Goal: Task Accomplishment & Management: Manage account settings

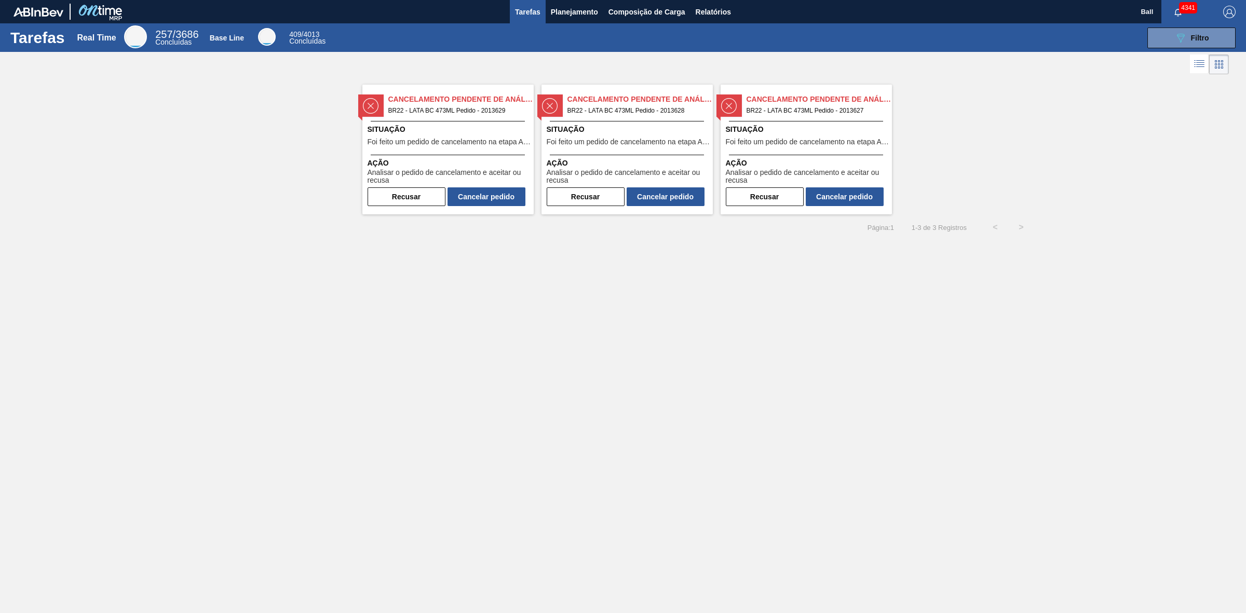
click at [523, 3] on button "Tarefas" at bounding box center [528, 11] width 36 height 23
click at [1187, 37] on icon "089F7B8B-B2A5-4AFE-B5C0-19BA573D28AC" at bounding box center [1181, 38] width 12 height 12
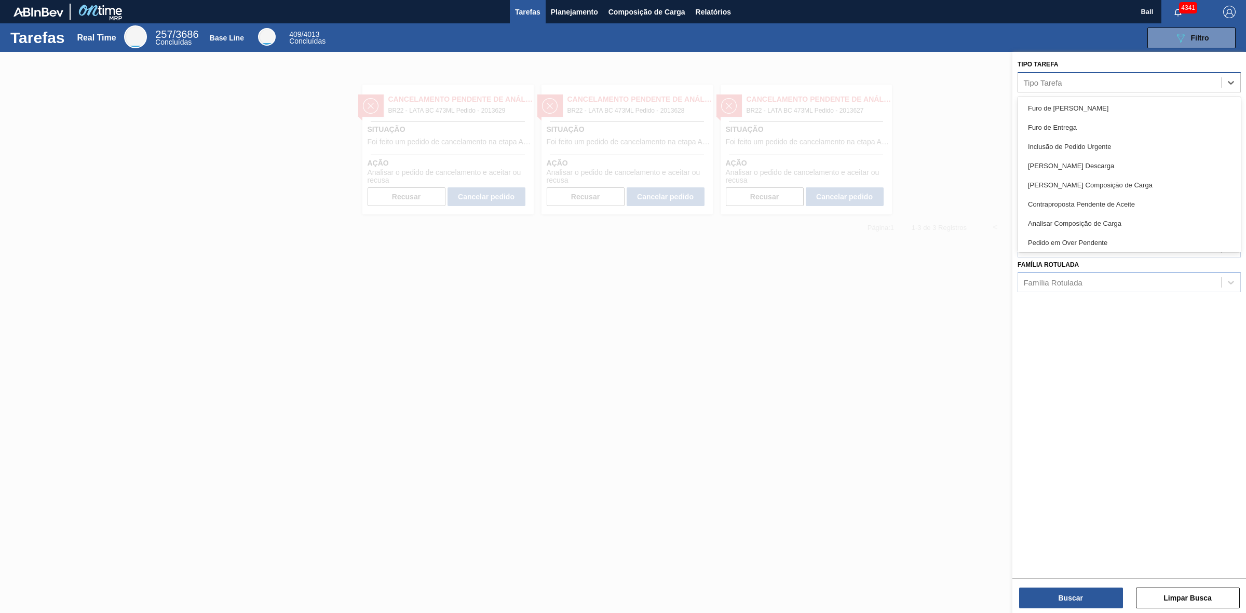
click at [1086, 82] on div "Tipo Tarefa" at bounding box center [1119, 82] width 203 height 15
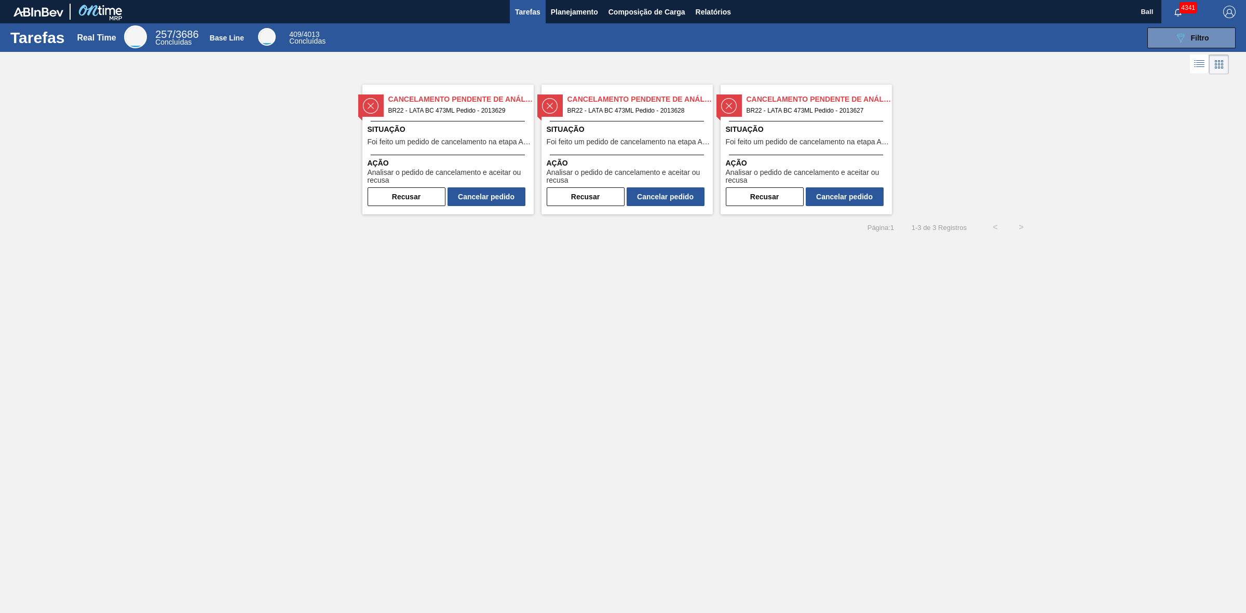
click at [396, 134] on span "Situação" at bounding box center [450, 129] width 164 height 11
click at [665, 126] on span "Situação" at bounding box center [629, 129] width 164 height 11
click at [782, 122] on div "Cancelamento Pendente de Análise BR22 - LATA BC 473ML Pedido - 2013627 Situação…" at bounding box center [806, 150] width 171 height 130
click at [577, 11] on span "Planejamento" at bounding box center [574, 12] width 47 height 12
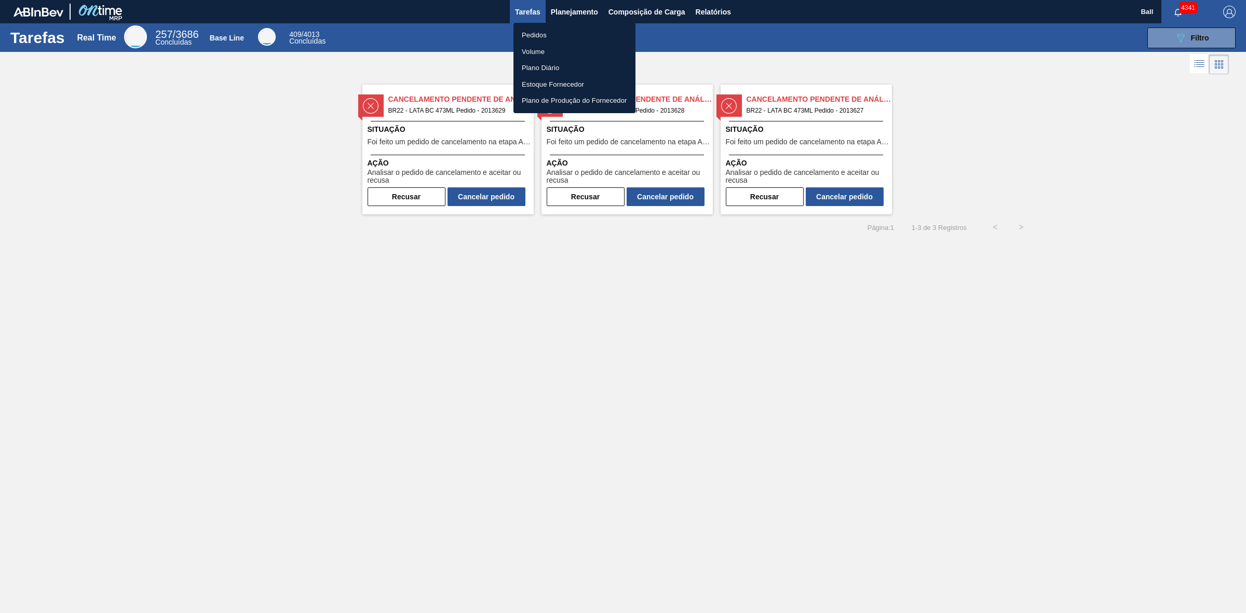
click at [533, 52] on li "Volume" at bounding box center [575, 52] width 122 height 17
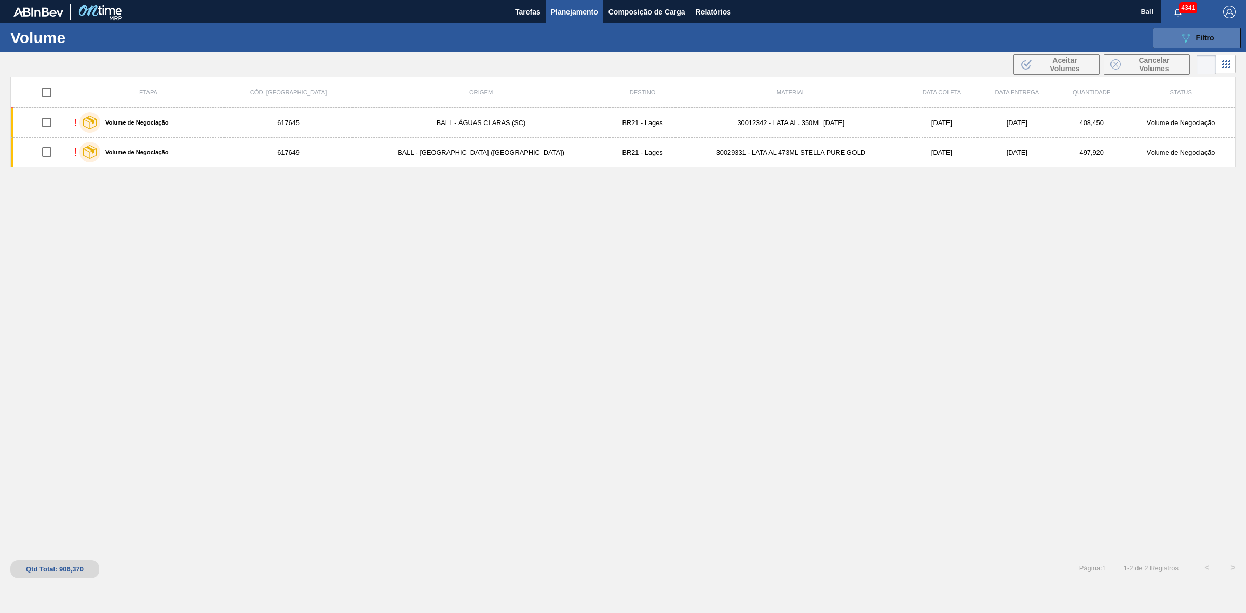
click at [1185, 42] on icon "089F7B8B-B2A5-4AFE-B5C0-19BA573D28AC" at bounding box center [1186, 38] width 12 height 12
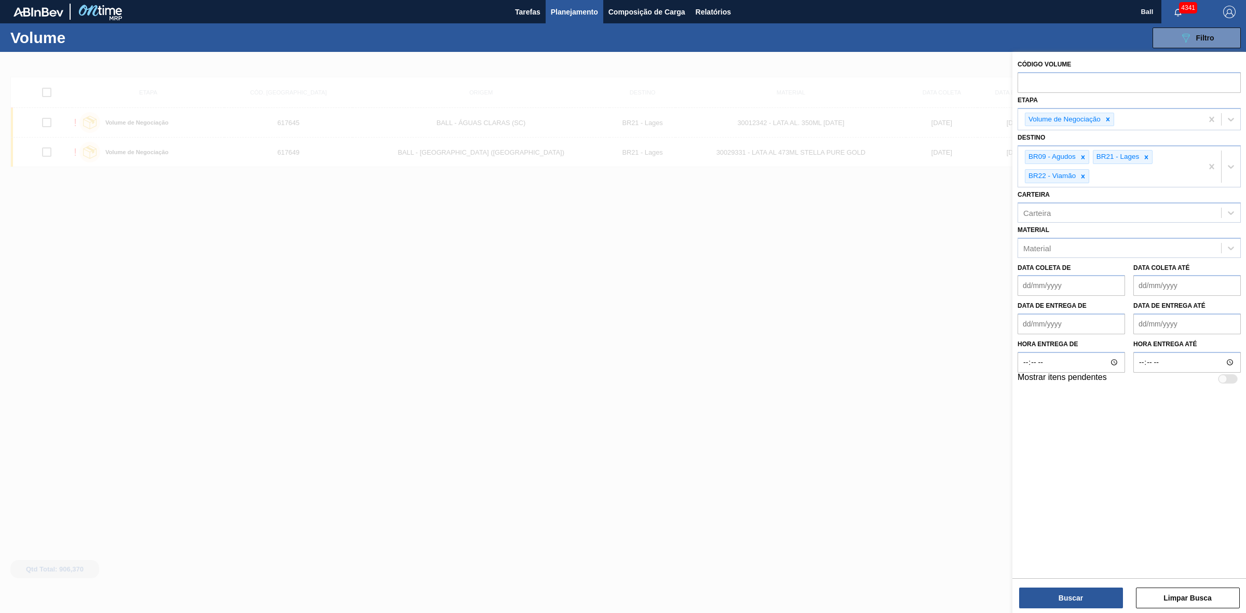
click at [675, 270] on div at bounding box center [623, 358] width 1246 height 613
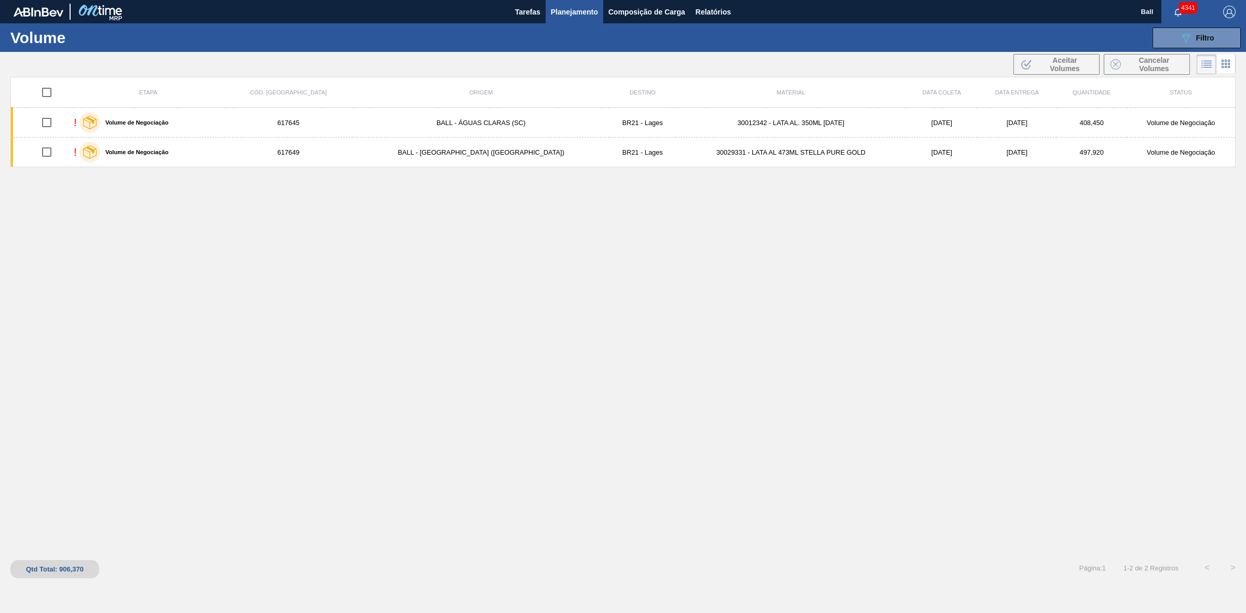
click at [585, 14] on span "Planejamento" at bounding box center [574, 12] width 47 height 12
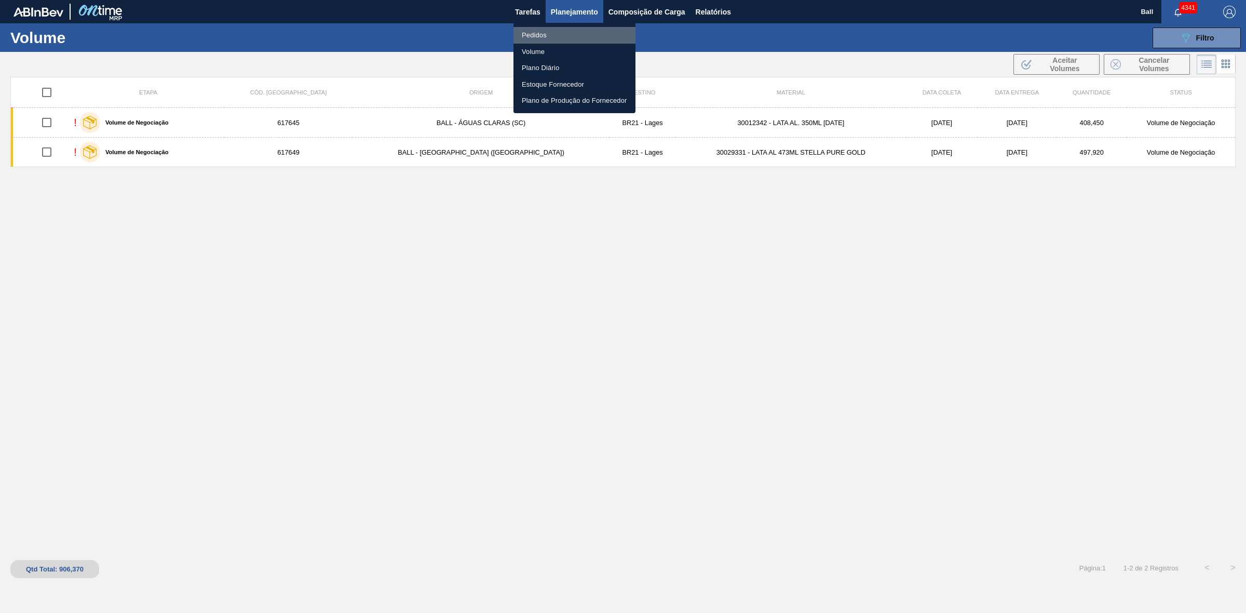
click at [535, 36] on li "Pedidos" at bounding box center [575, 35] width 122 height 17
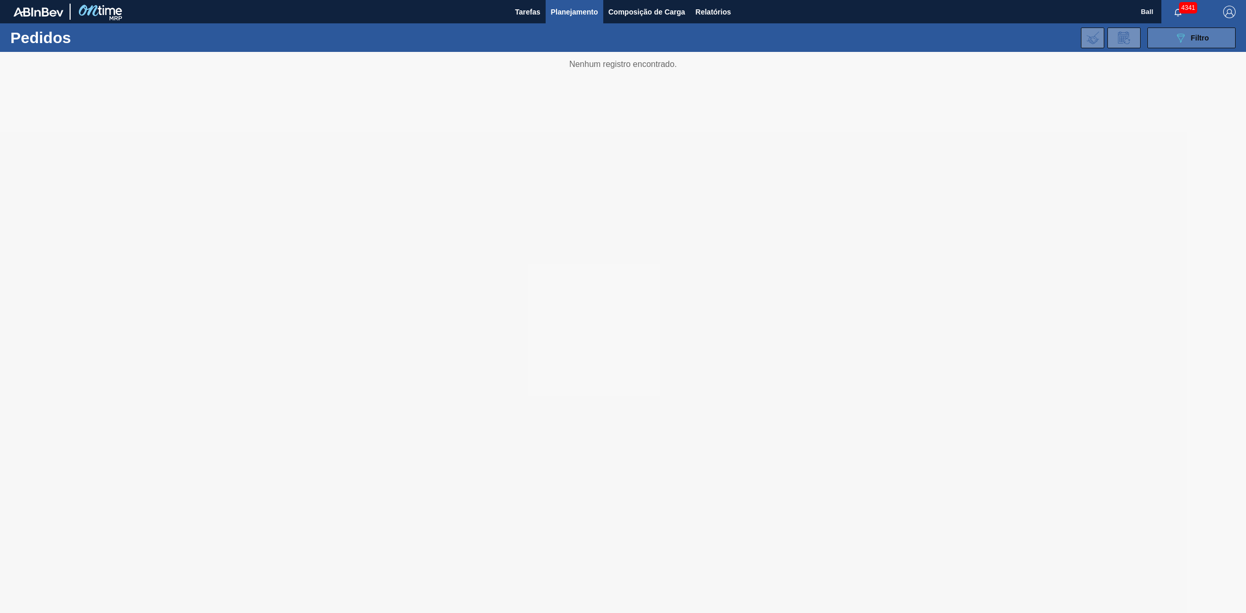
click at [1193, 30] on button "089F7B8B-B2A5-4AFE-B5C0-19BA573D28AC Filtro" at bounding box center [1192, 38] width 88 height 21
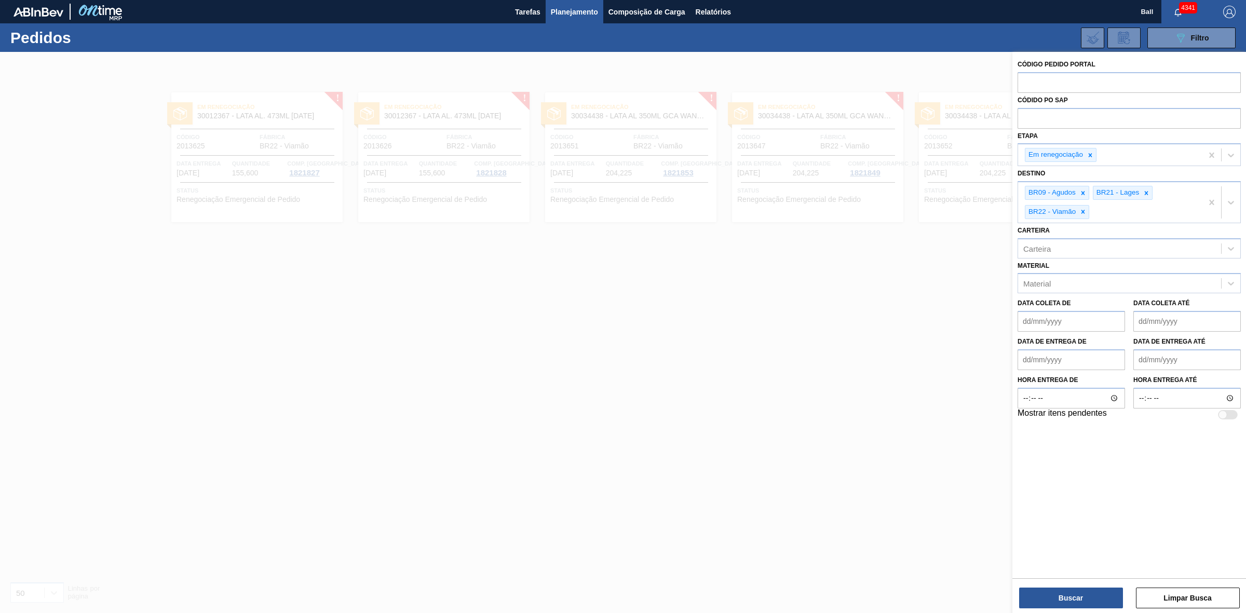
click at [536, 293] on div at bounding box center [623, 358] width 1246 height 613
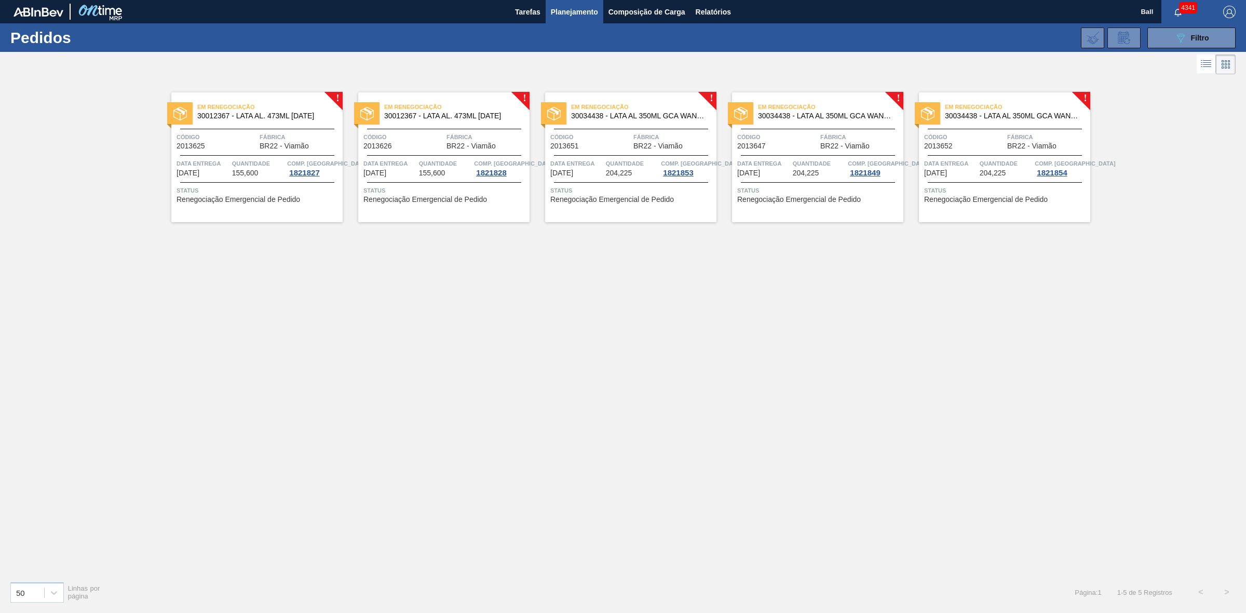
click at [268, 132] on span "Fábrica" at bounding box center [300, 137] width 80 height 10
click at [480, 159] on span "Comp. [GEOGRAPHIC_DATA]" at bounding box center [514, 163] width 80 height 10
click at [574, 6] on span "Planejamento" at bounding box center [574, 12] width 47 height 12
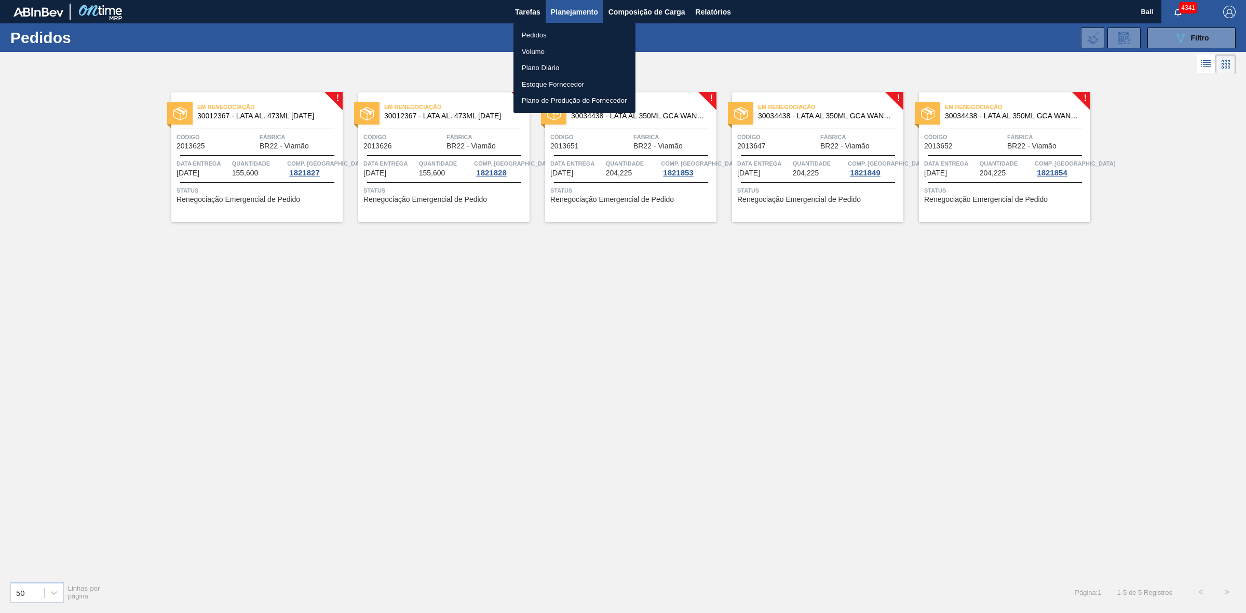
click at [546, 48] on li "Volume" at bounding box center [575, 52] width 122 height 17
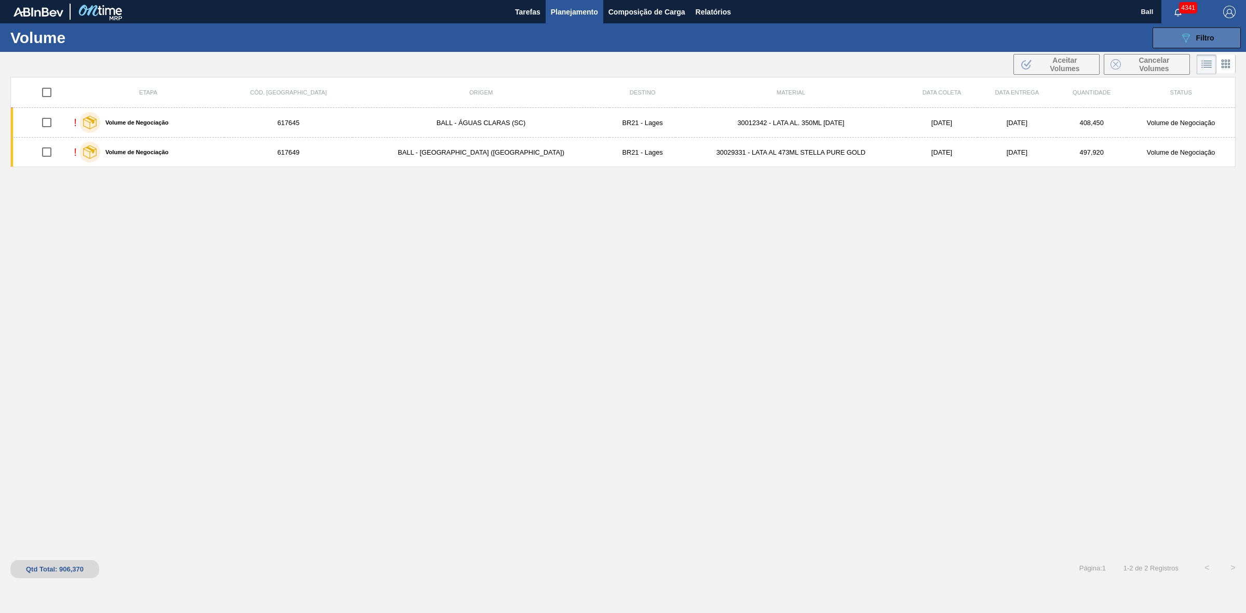
click at [1214, 37] on span "Filtro" at bounding box center [1205, 38] width 18 height 8
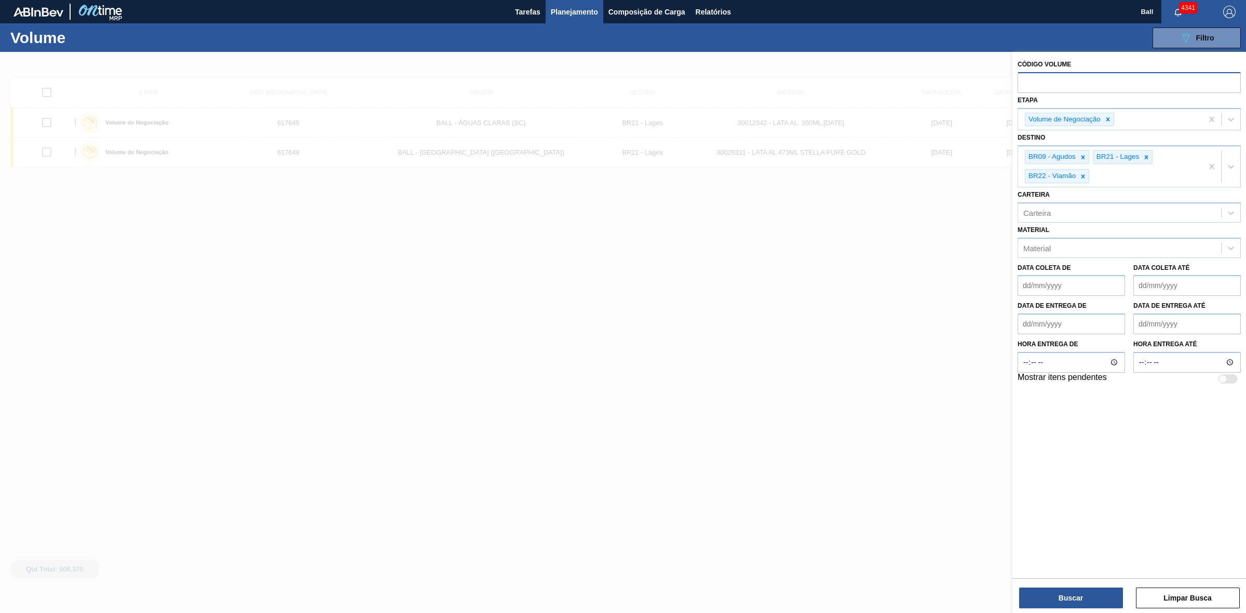
click at [1089, 80] on input "text" at bounding box center [1129, 82] width 223 height 20
paste input "617649"
type input "617649"
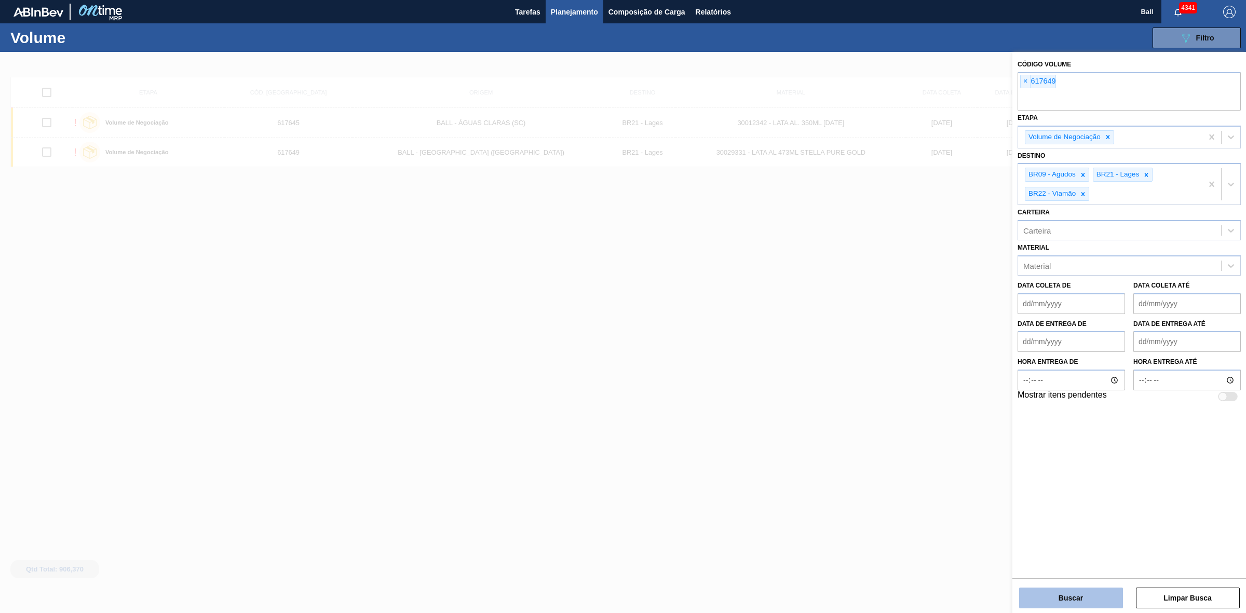
click at [1067, 595] on button "Buscar" at bounding box center [1071, 598] width 104 height 21
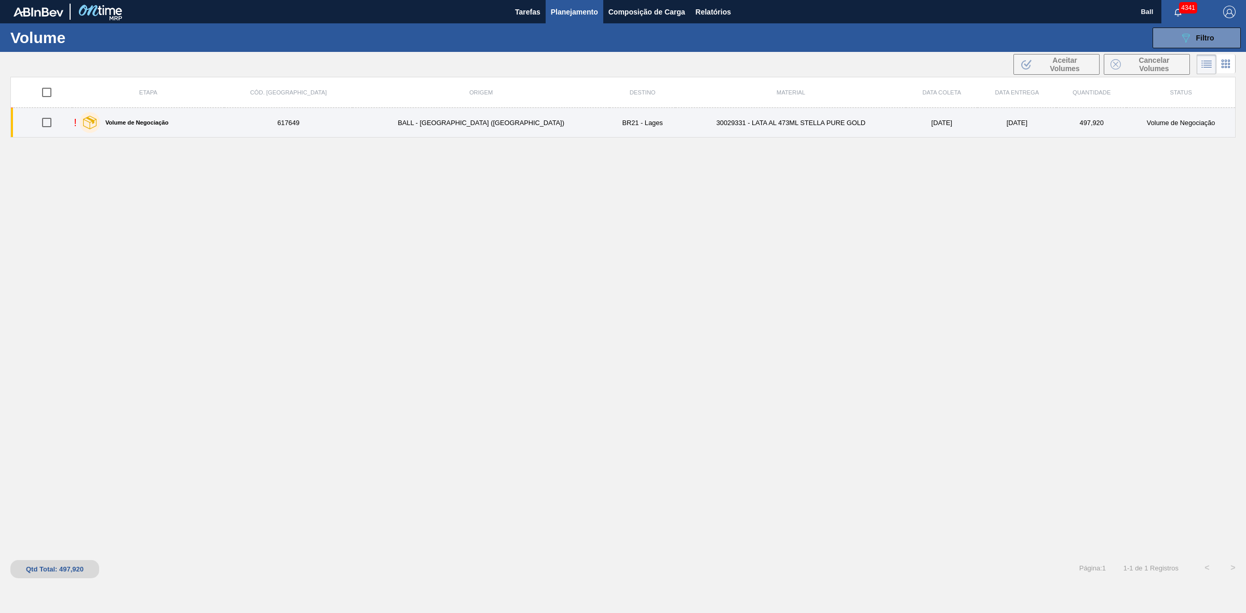
click at [222, 128] on div "! Volume de Negociação" at bounding box center [148, 123] width 149 height 26
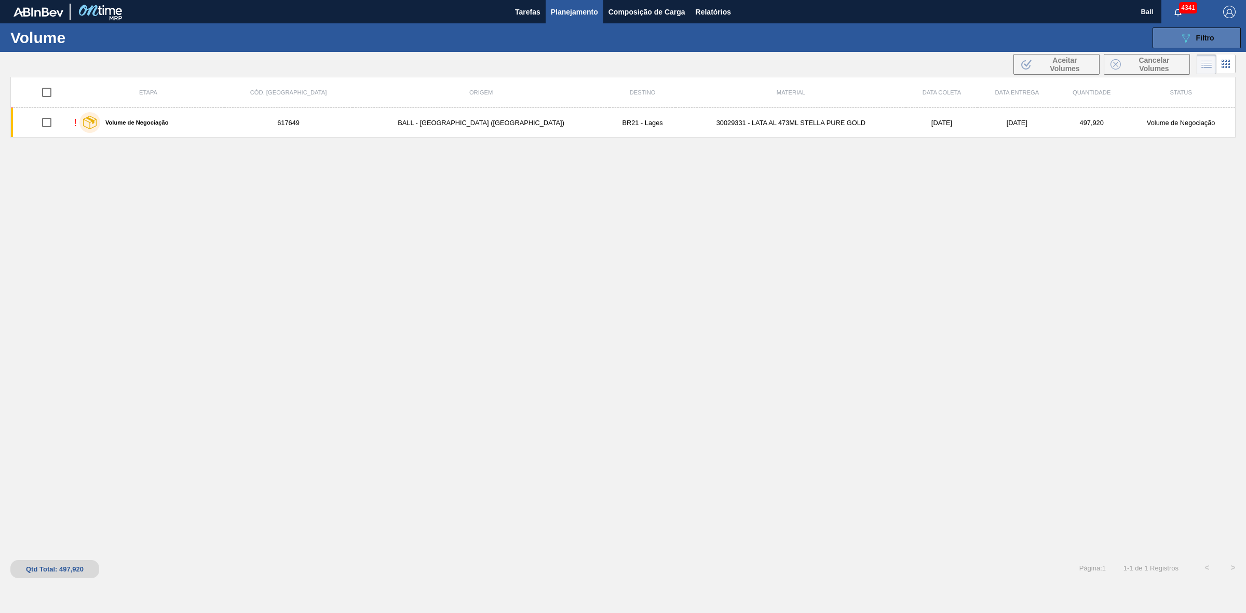
click at [1196, 41] on span "Filtro" at bounding box center [1205, 38] width 18 height 8
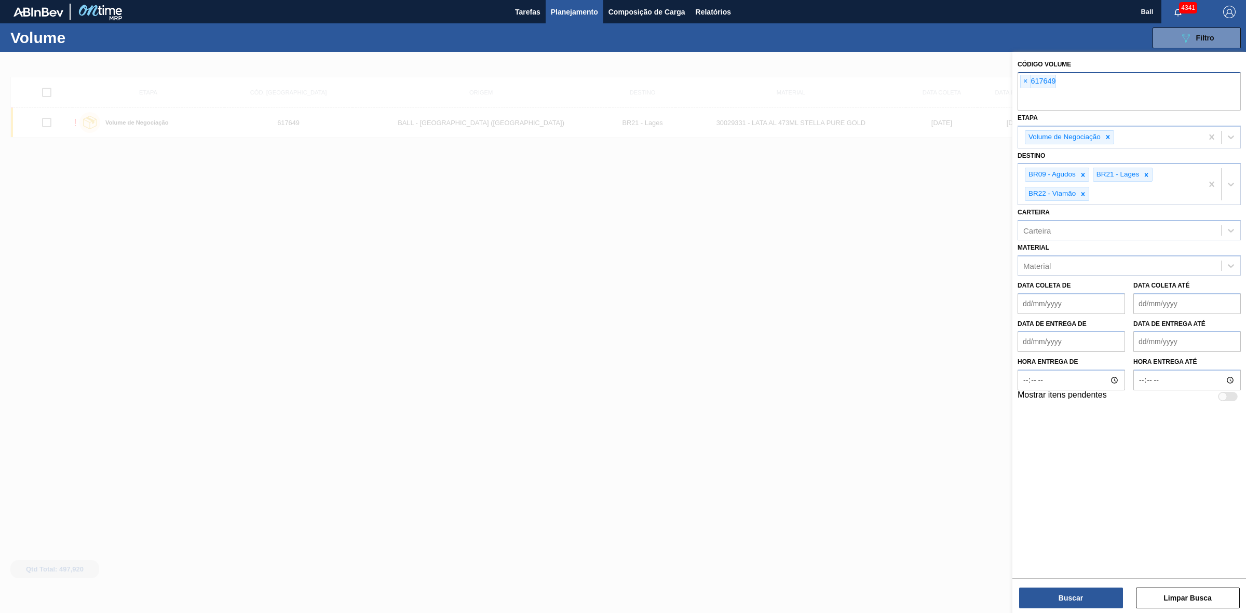
click at [1107, 101] on input "text" at bounding box center [1129, 101] width 223 height 20
paste input "617645"
type input "617645"
click at [1089, 596] on button "Buscar" at bounding box center [1071, 598] width 104 height 21
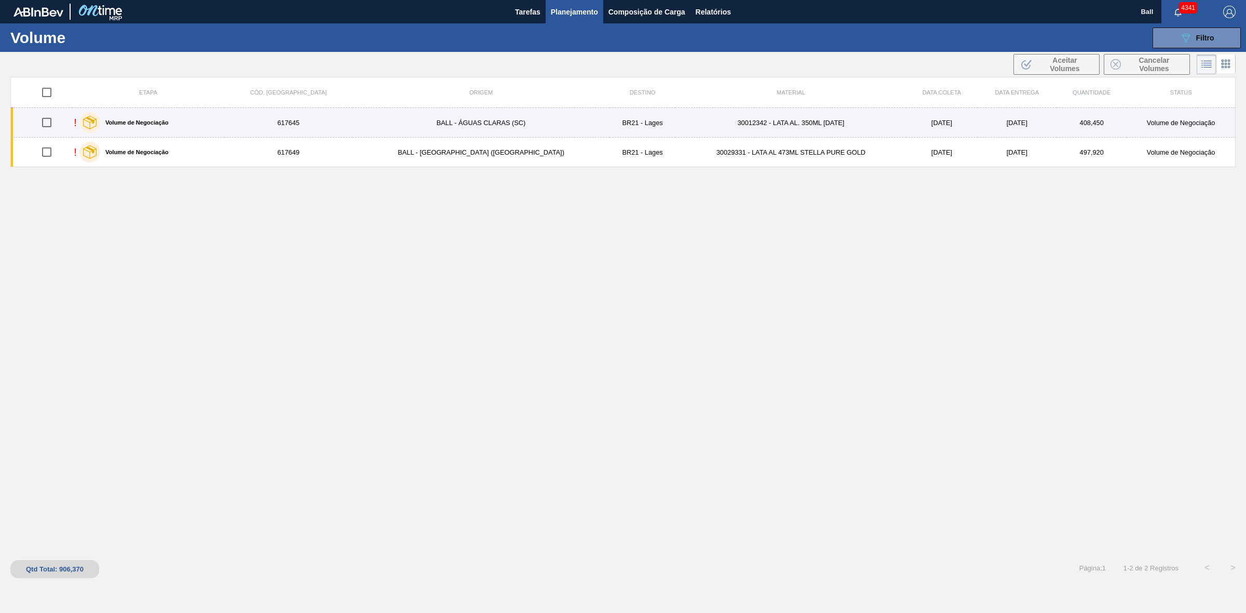
click at [222, 118] on div "! Volume de Negociação" at bounding box center [148, 123] width 149 height 26
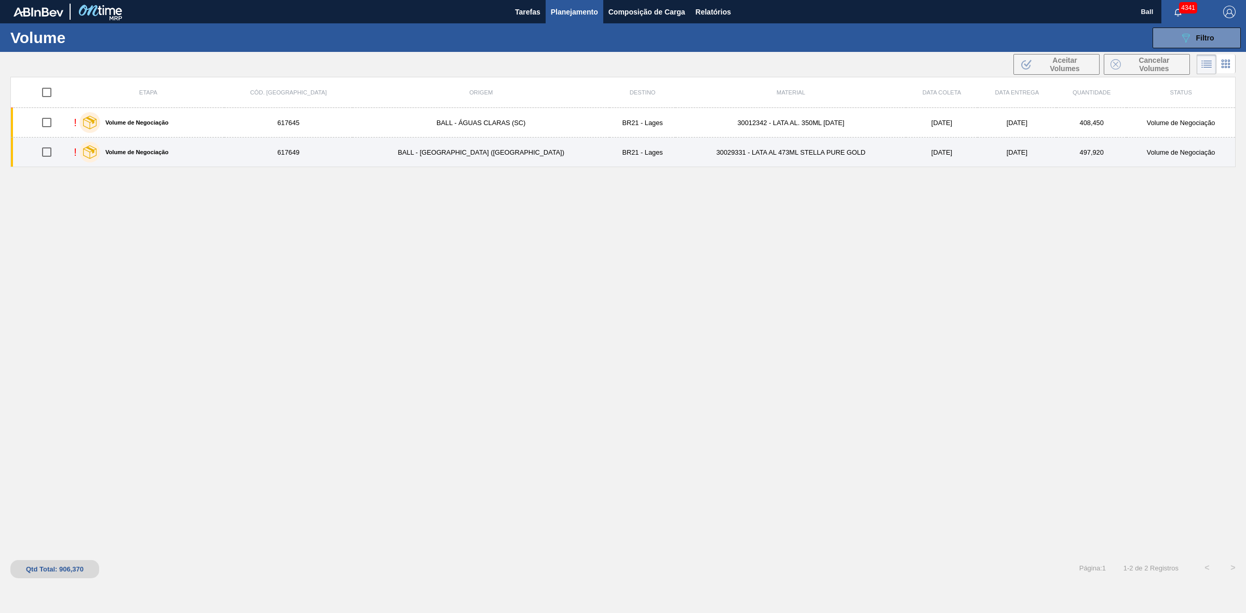
click at [222, 151] on div "! Volume de Negociação" at bounding box center [148, 152] width 149 height 26
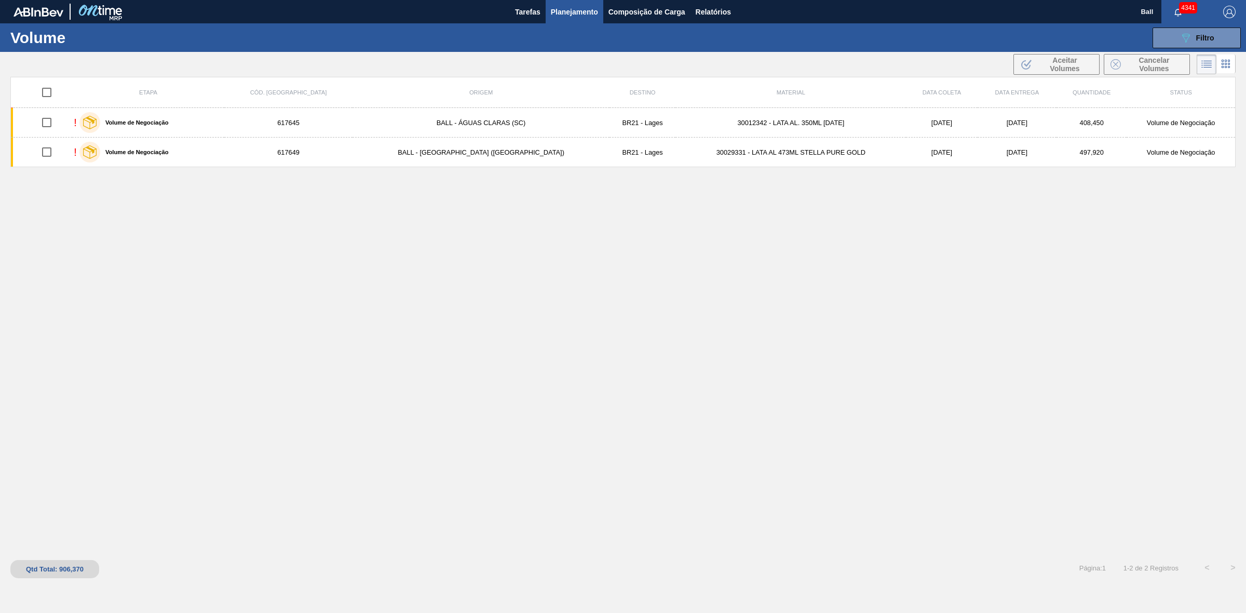
click at [492, 353] on div "Etapa Cód. Pedido Origem Destino Material Data coleta Data entrega Quantidade S…" at bounding box center [623, 316] width 1226 height 478
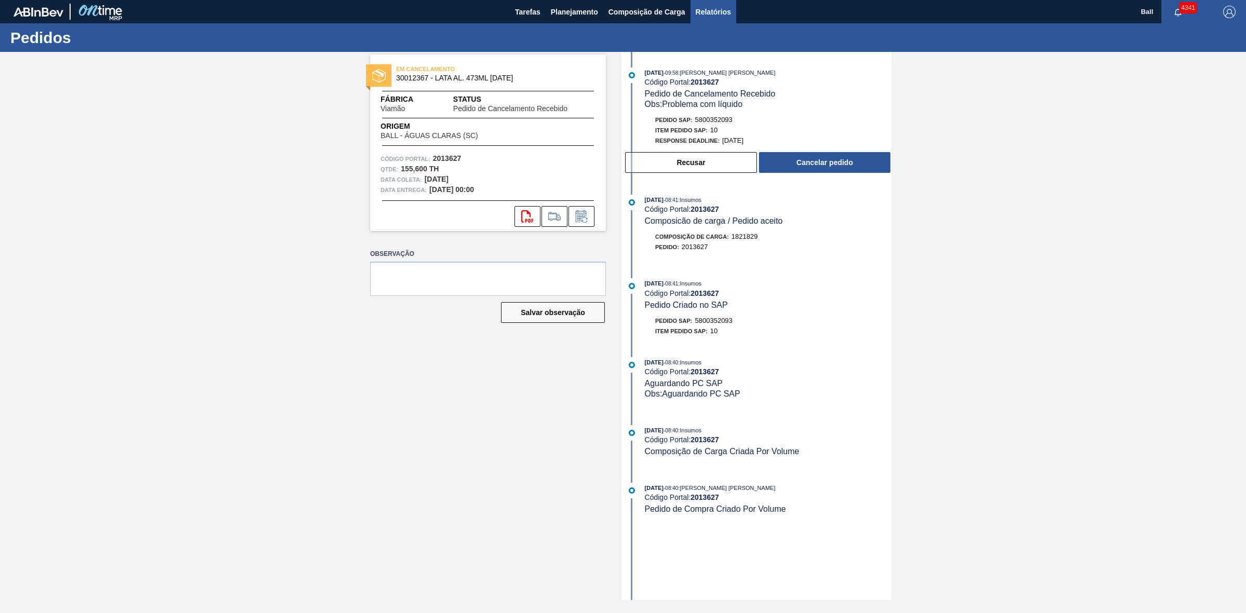
click at [718, 16] on span "Relatórios" at bounding box center [713, 12] width 35 height 12
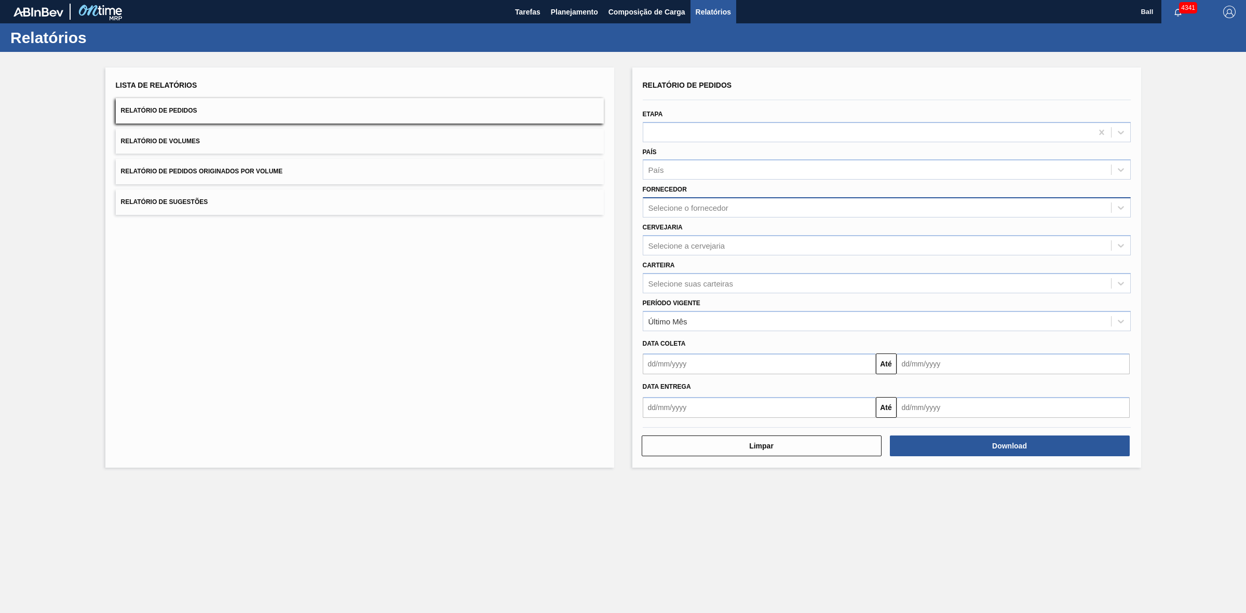
click at [722, 198] on div "Selecione o fornecedor" at bounding box center [887, 207] width 488 height 20
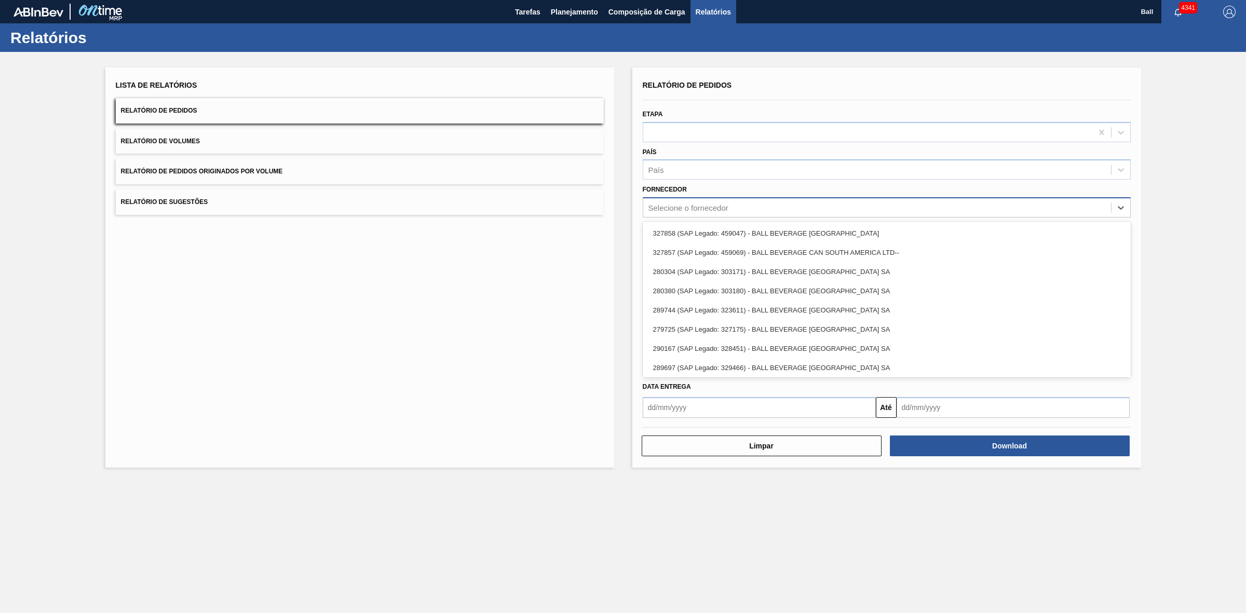
click at [726, 204] on div "Selecione o fornecedor" at bounding box center [689, 208] width 80 height 9
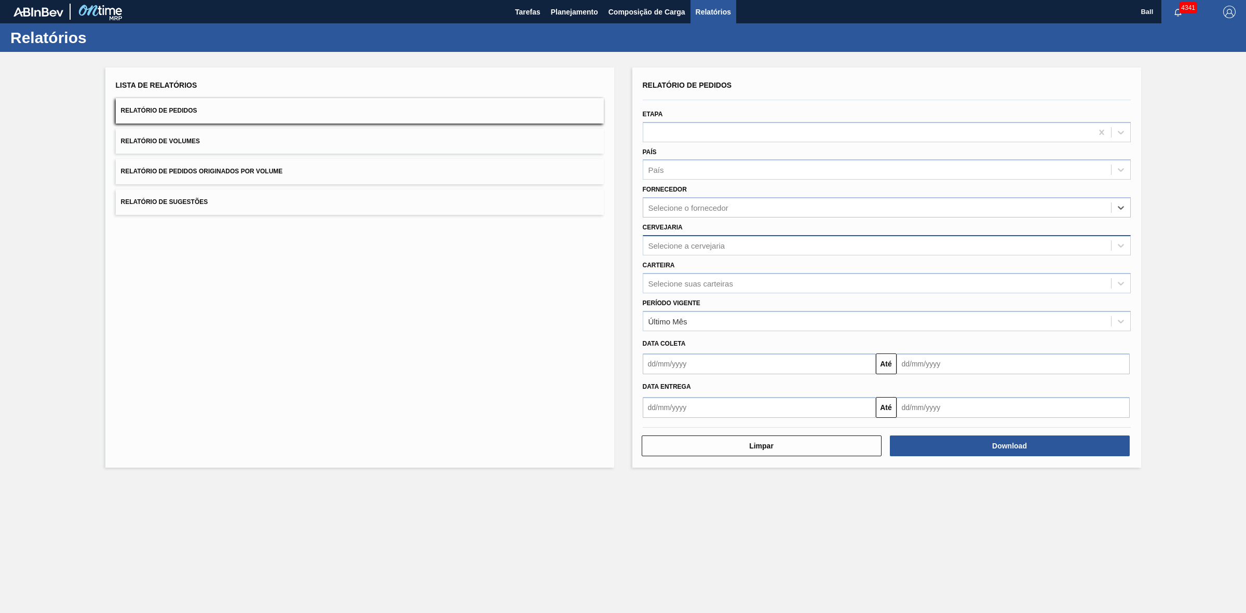
click at [686, 250] on div "Selecione a cervejaria" at bounding box center [877, 245] width 468 height 15
type input "lage"
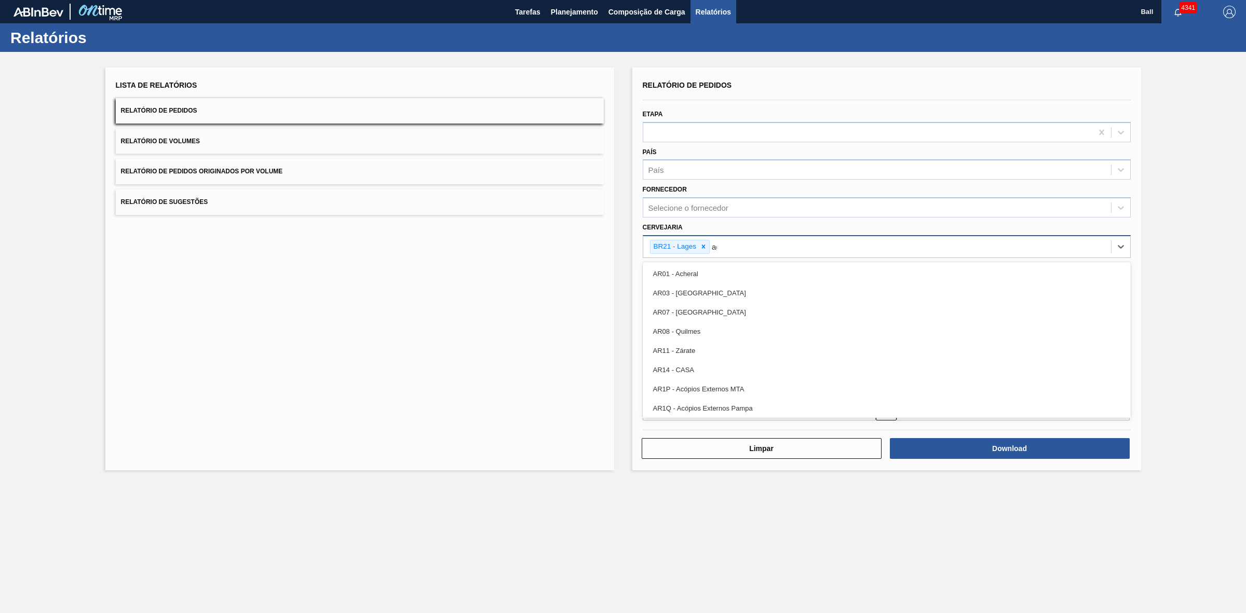
type input "agu"
type input "agudos"
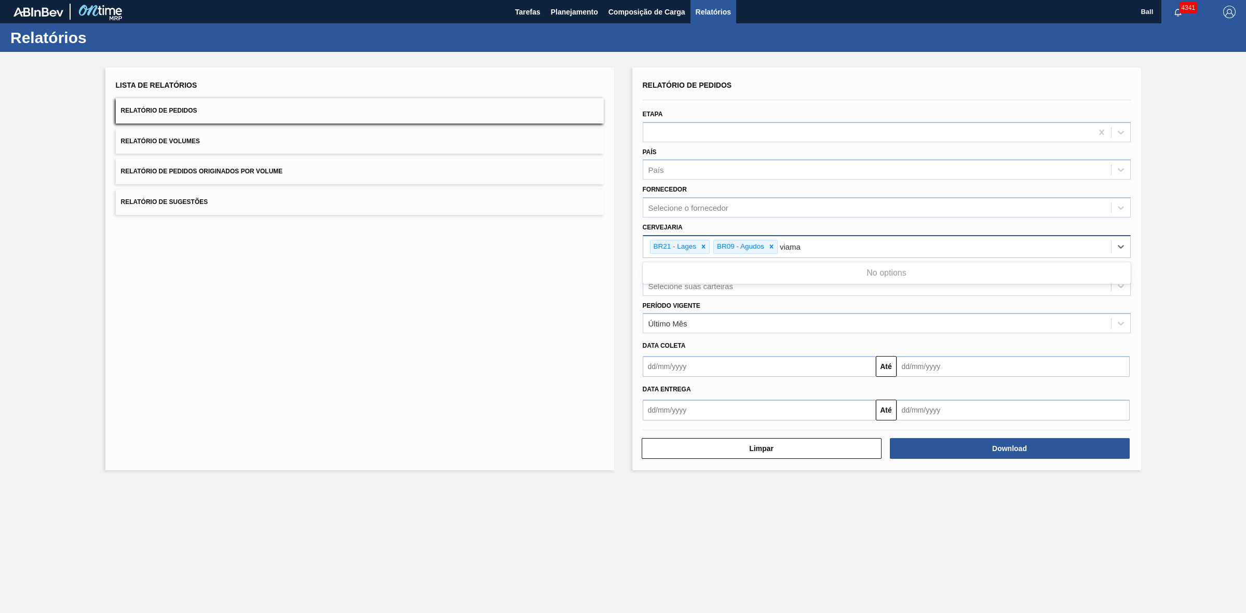
type input "viam"
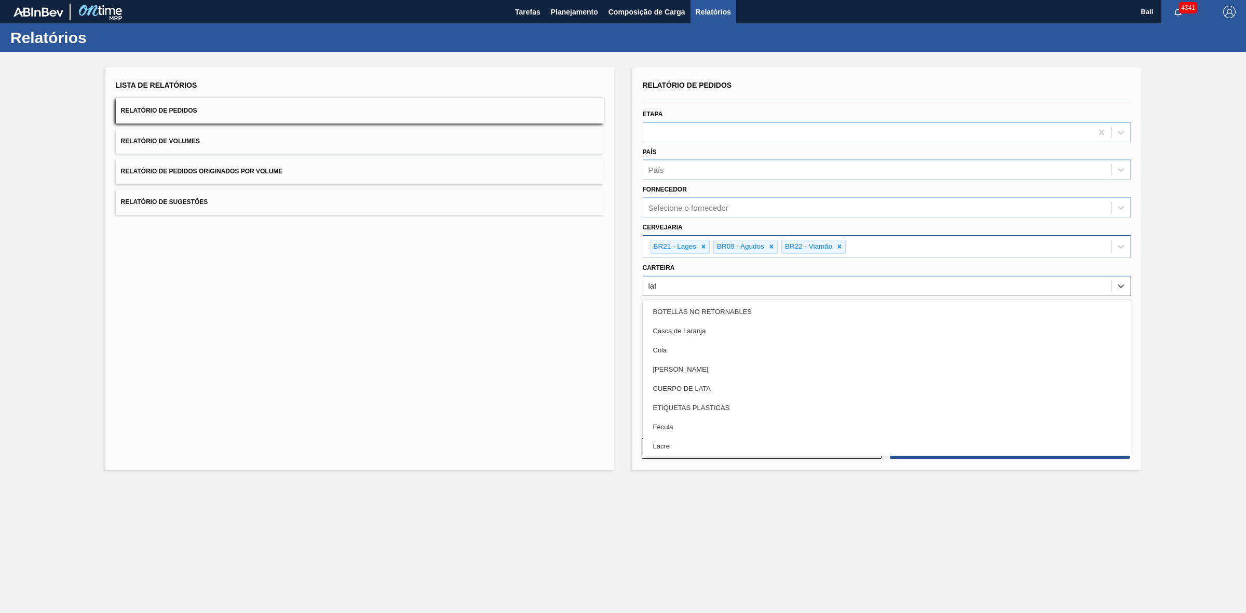
type input "lata"
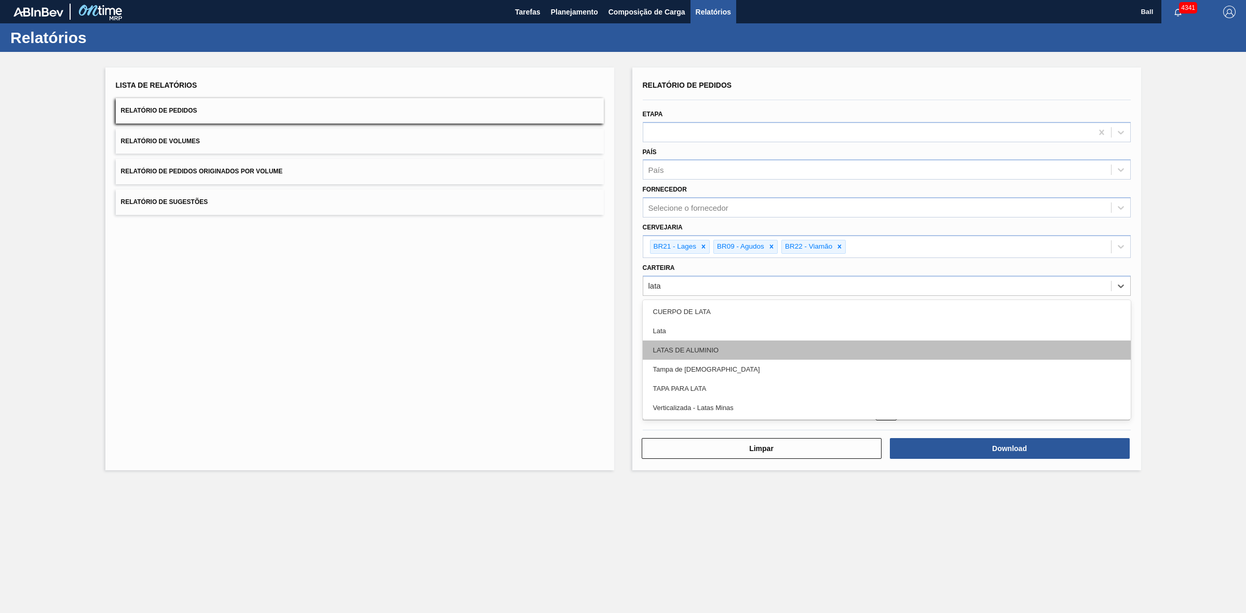
click at [696, 349] on div "LATAS DE ALUMINIO" at bounding box center [887, 350] width 488 height 19
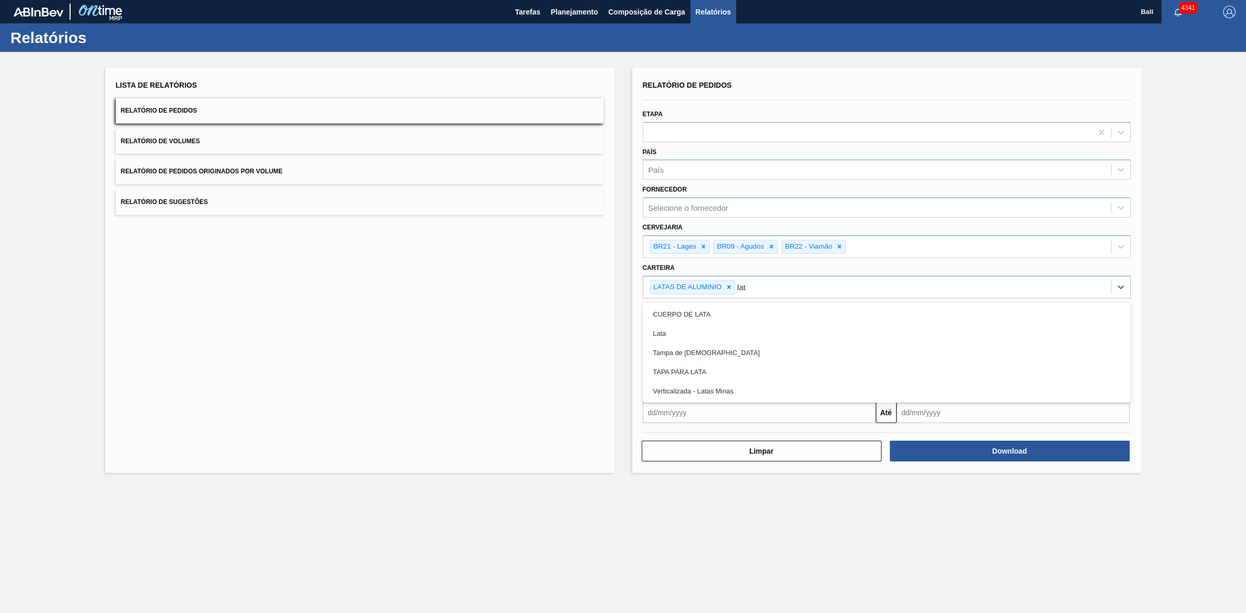
type input "lata"
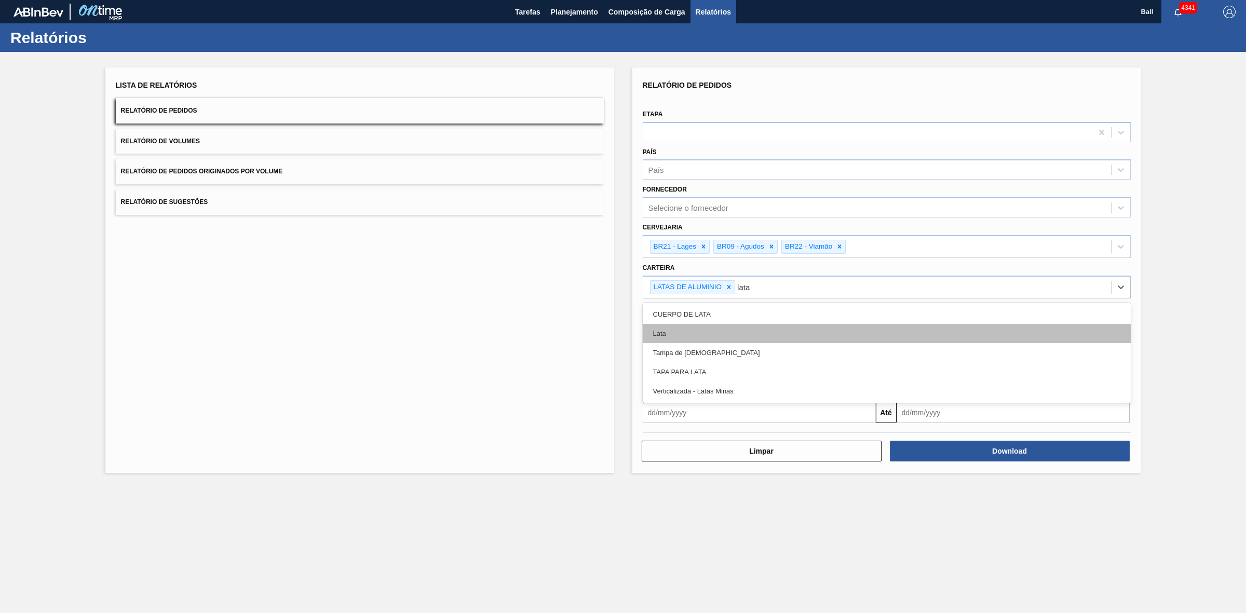
click at [683, 333] on div "Lata" at bounding box center [887, 333] width 488 height 19
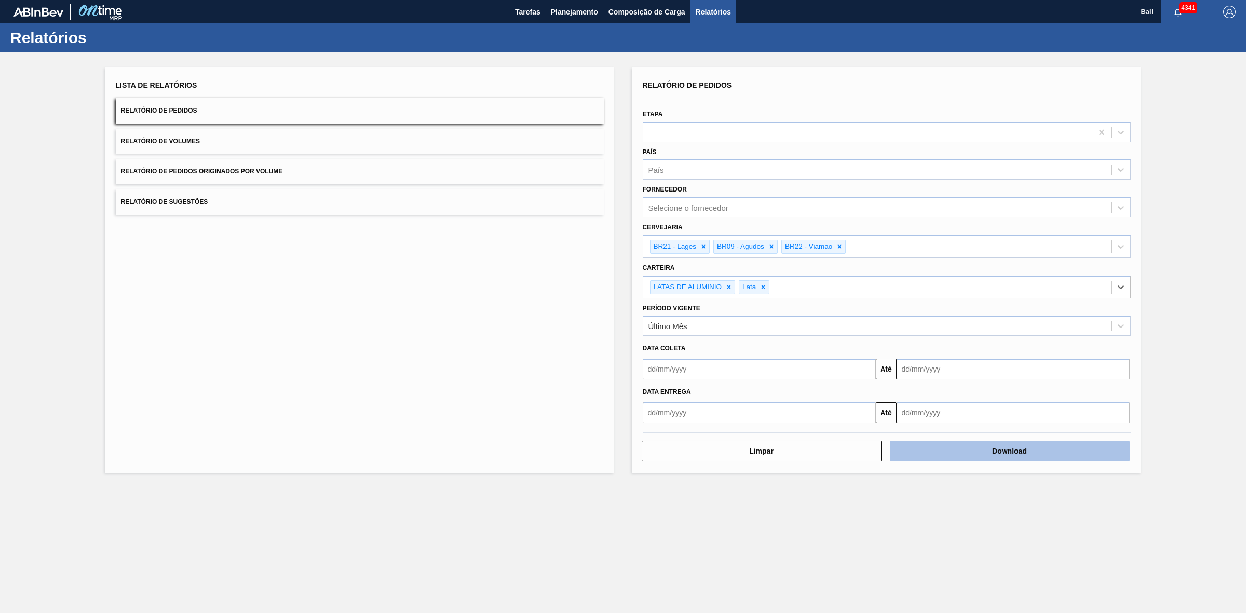
click at [1001, 448] on button "Download" at bounding box center [1010, 451] width 240 height 21
click at [276, 146] on button "Relatório de Volumes" at bounding box center [360, 141] width 488 height 25
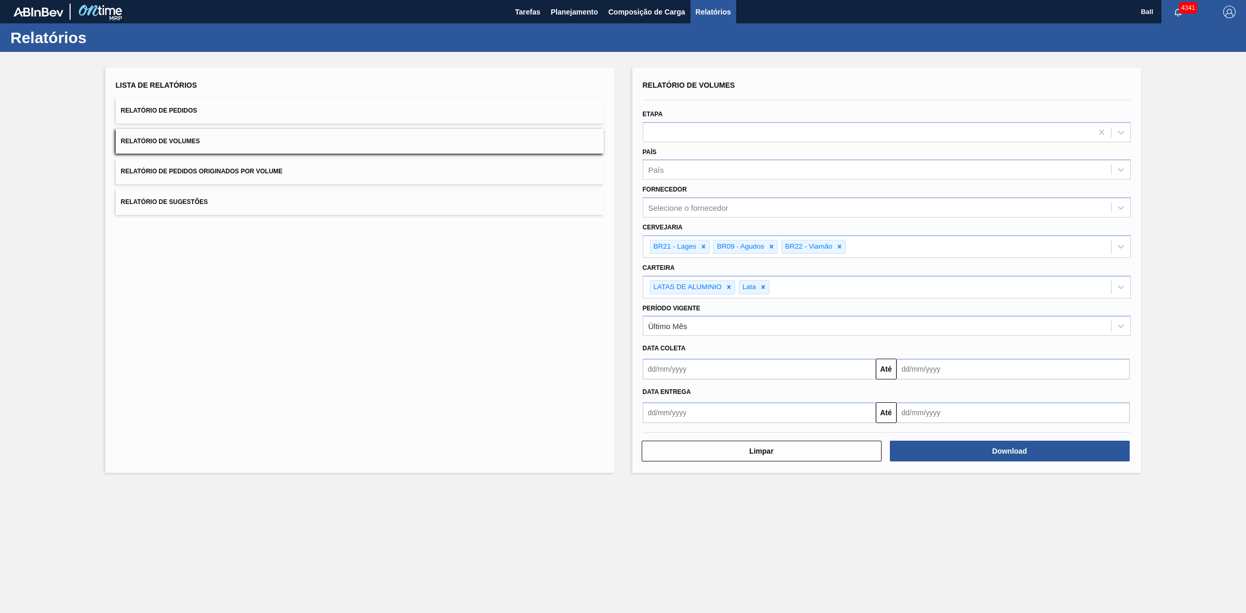
click at [276, 146] on button "Relatório de Volumes" at bounding box center [360, 141] width 488 height 25
click at [372, 107] on button "Relatório de Pedidos" at bounding box center [360, 110] width 488 height 25
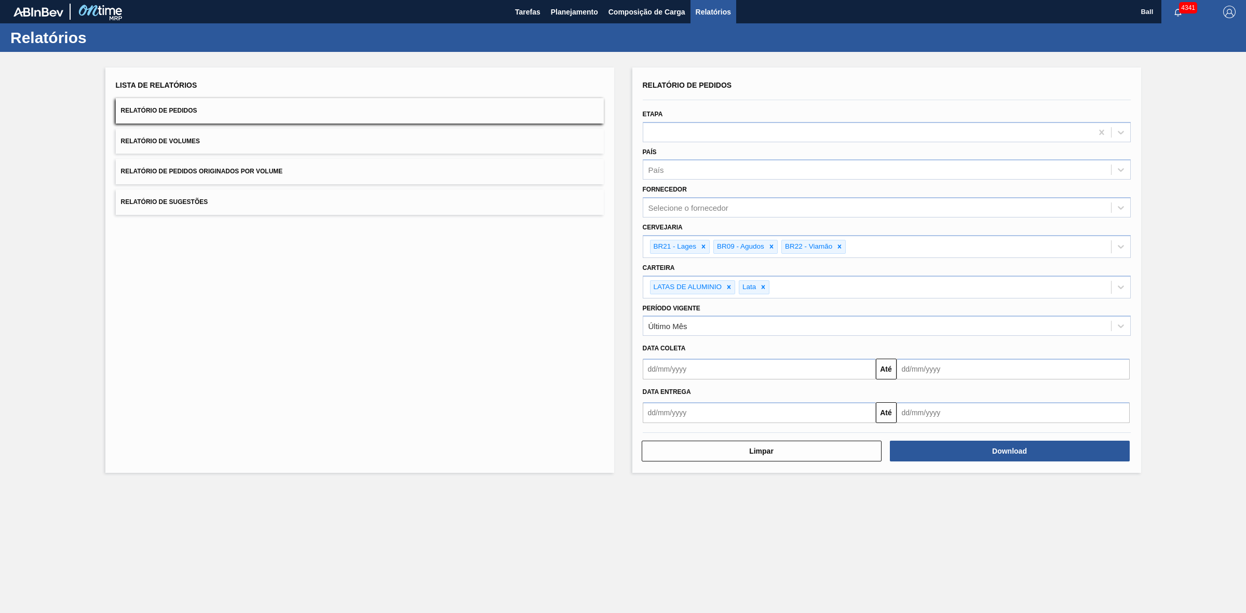
click at [357, 137] on button "Relatório de Volumes" at bounding box center [360, 141] width 488 height 25
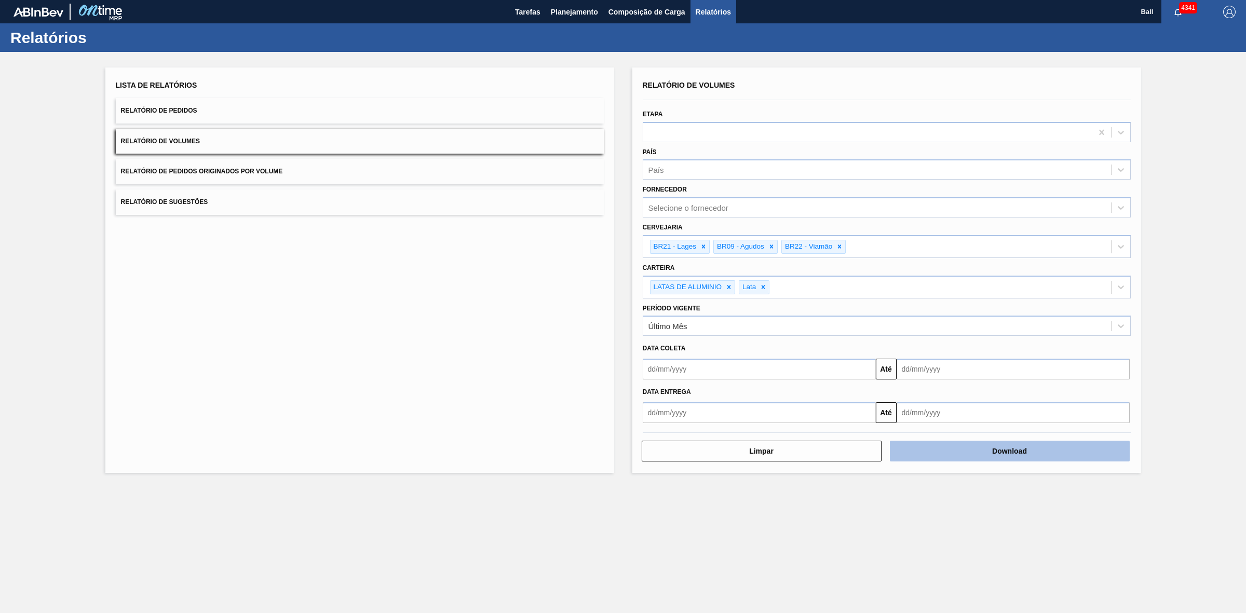
click at [996, 450] on button "Download" at bounding box center [1010, 451] width 240 height 21
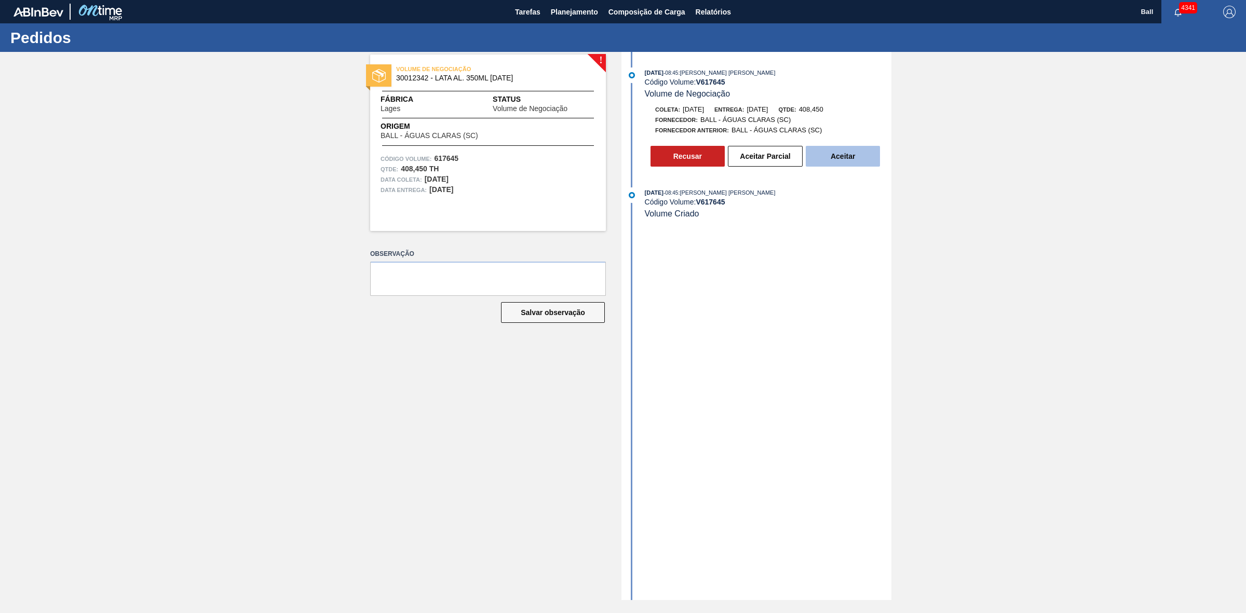
click at [853, 160] on button "Aceitar" at bounding box center [843, 156] width 74 height 21
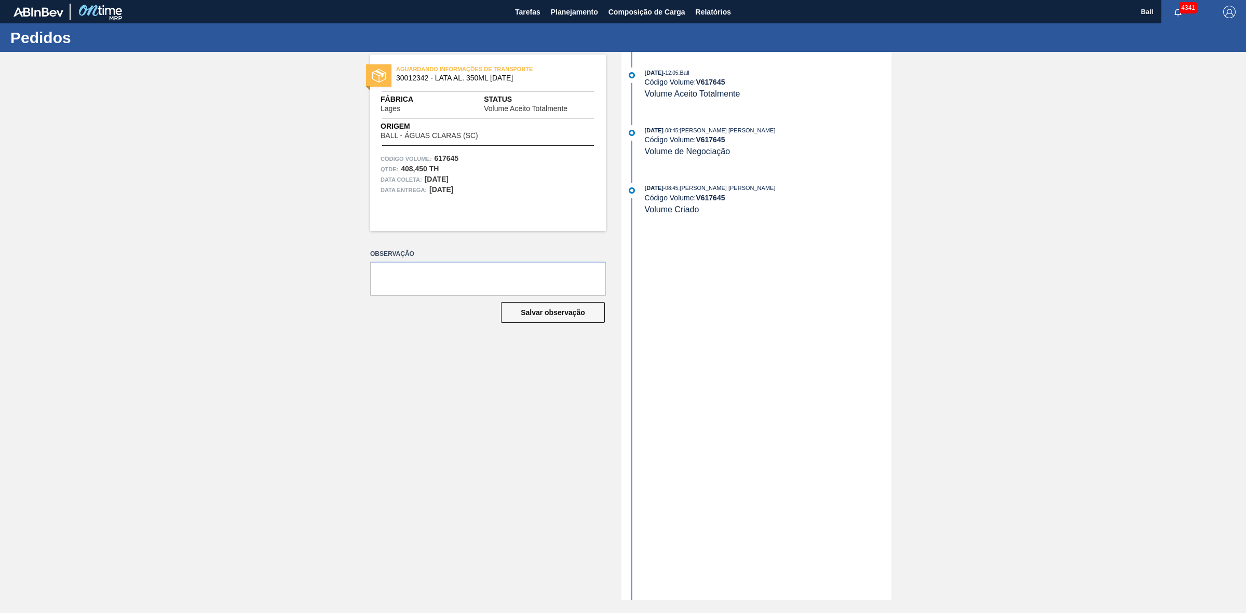
click at [704, 82] on strong "V 617645" at bounding box center [710, 82] width 29 height 8
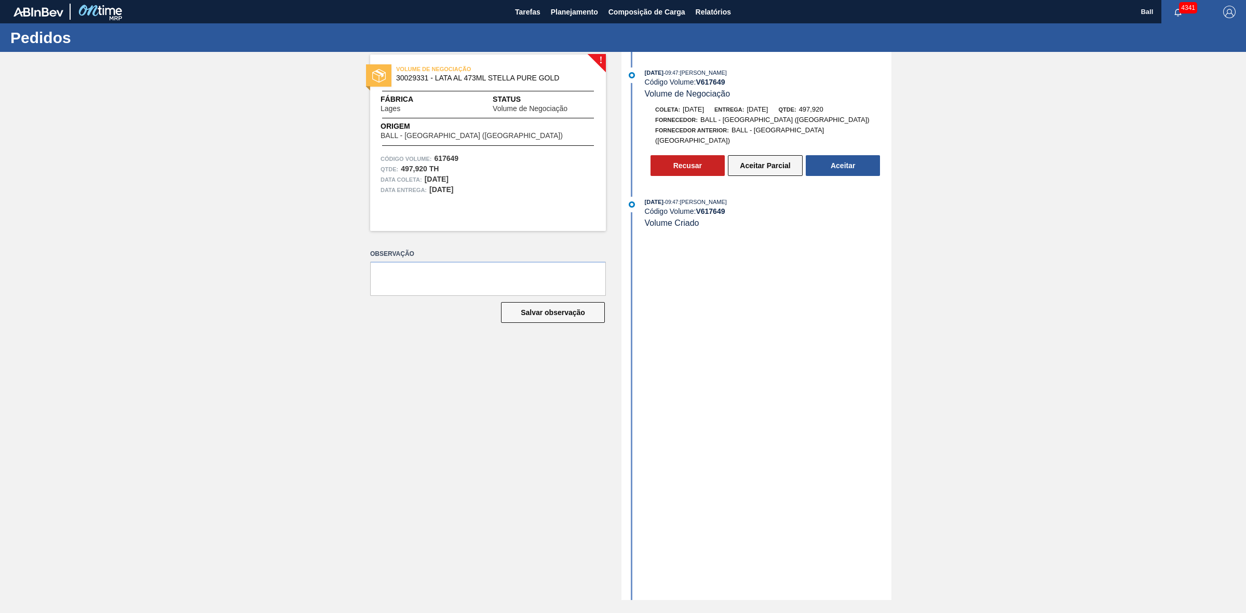
click at [762, 159] on button "Aceitar Parcial" at bounding box center [765, 165] width 75 height 21
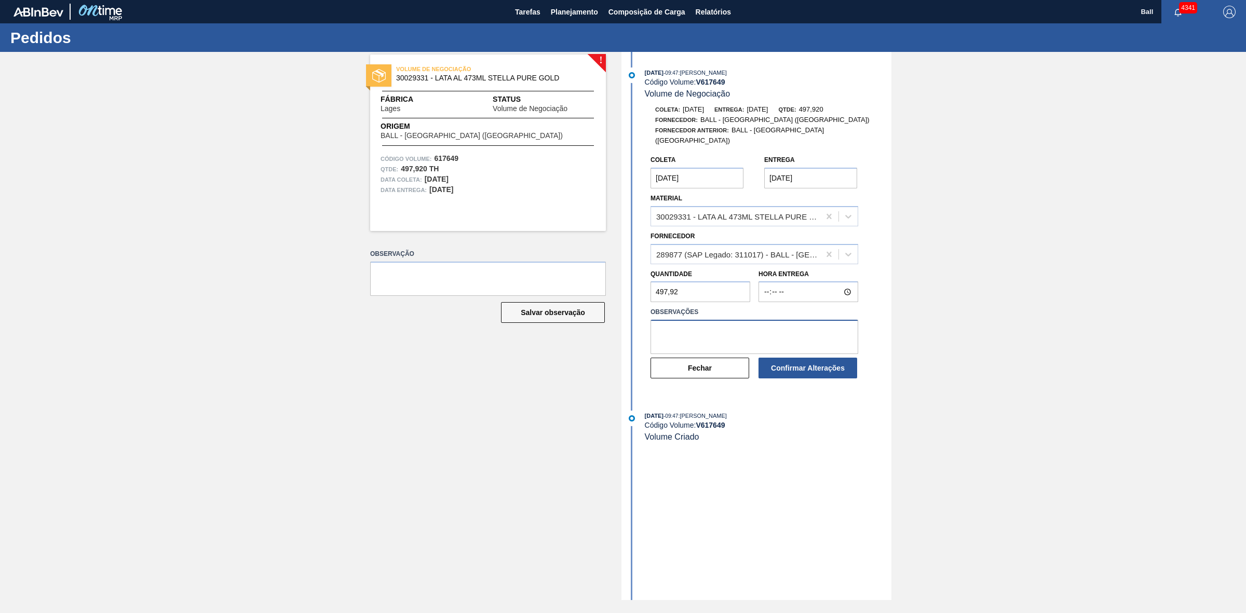
click at [740, 322] on textarea at bounding box center [755, 337] width 208 height 34
click at [767, 324] on textarea "OK atentar que a coleta será no Armazém de NSA Três Rios" at bounding box center [755, 337] width 208 height 34
type textarea "OK atentar que a coleta será no Armazém de NSA Três Rios"
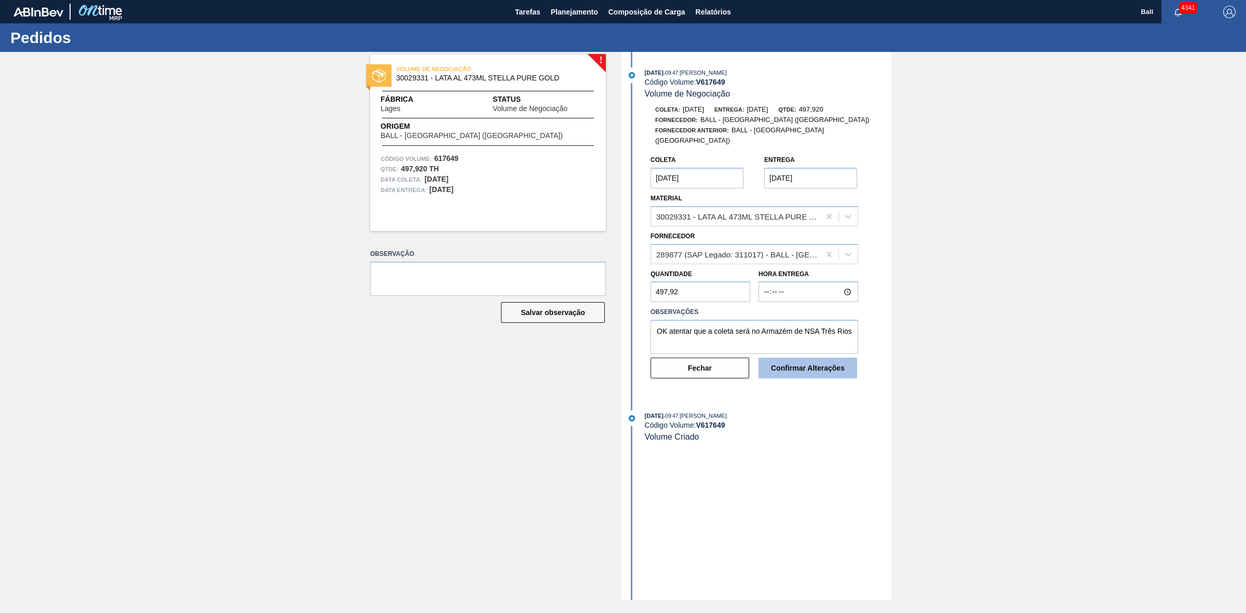
click at [816, 358] on button "Confirmar Alterações" at bounding box center [808, 368] width 99 height 21
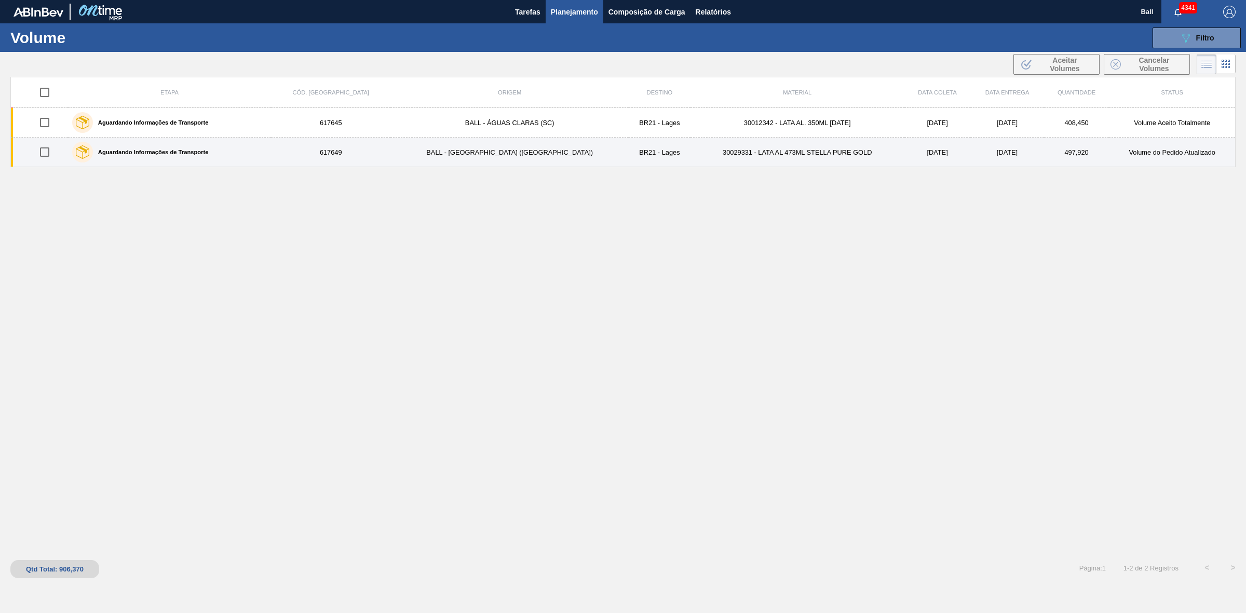
click at [1159, 150] on td "Volume do Pedido Atualizado" at bounding box center [1172, 153] width 126 height 30
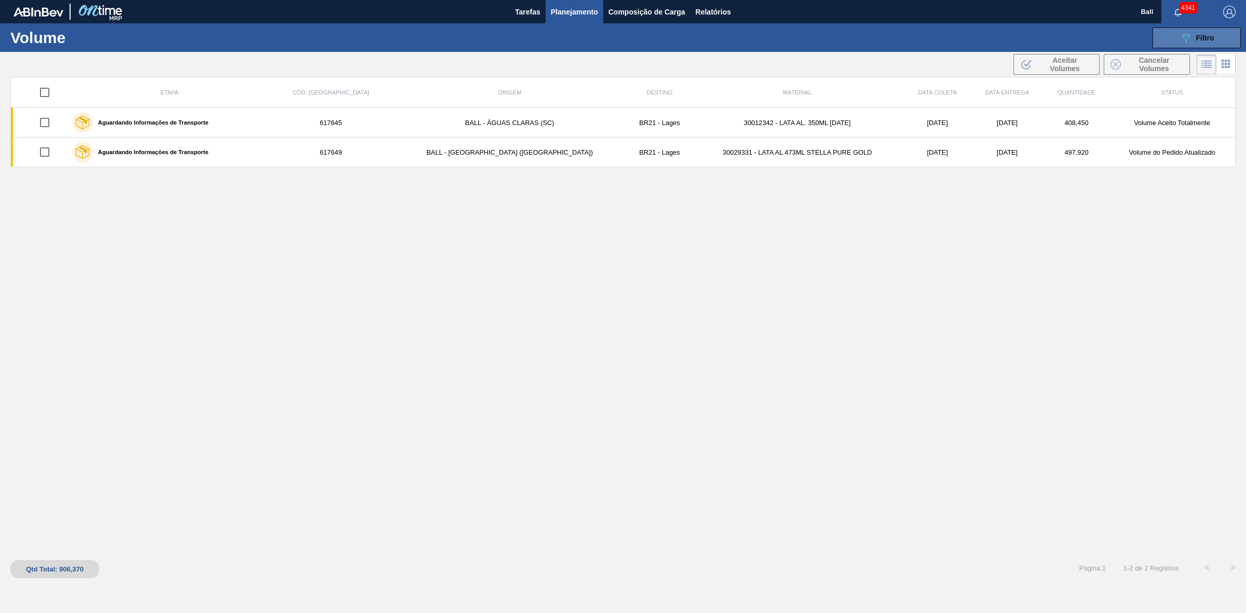
click at [1197, 47] on button "089F7B8B-B2A5-4AFE-B5C0-19BA573D28AC Filtro" at bounding box center [1197, 38] width 88 height 21
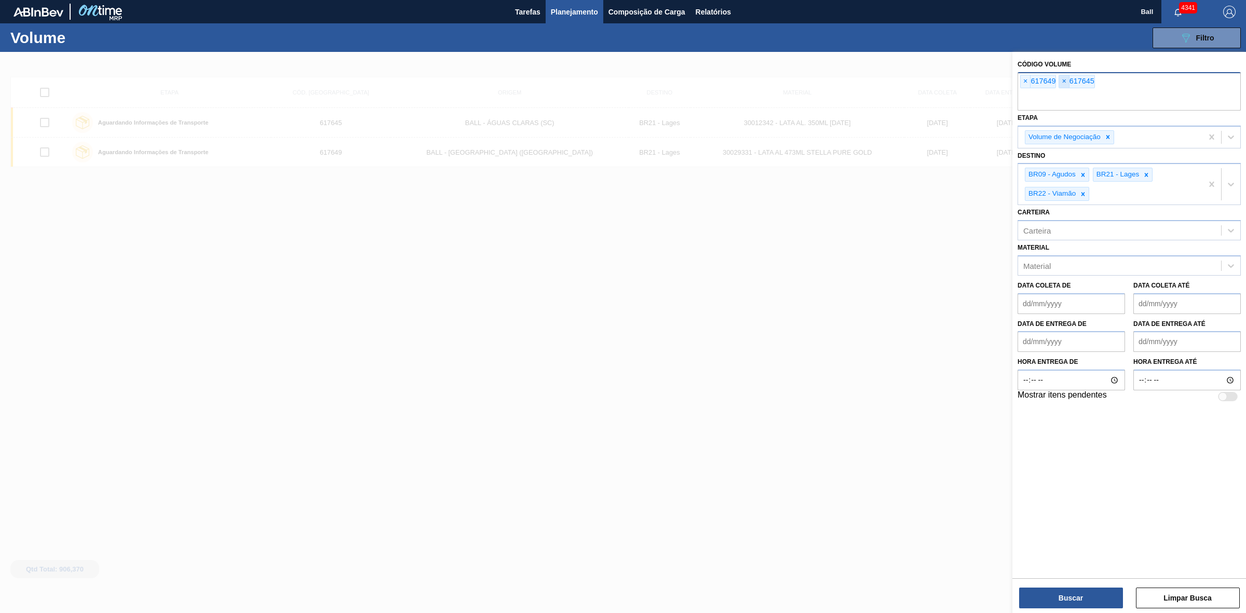
click at [1067, 84] on span "×" at bounding box center [1064, 81] width 10 height 12
click at [1028, 81] on span "×" at bounding box center [1026, 81] width 10 height 12
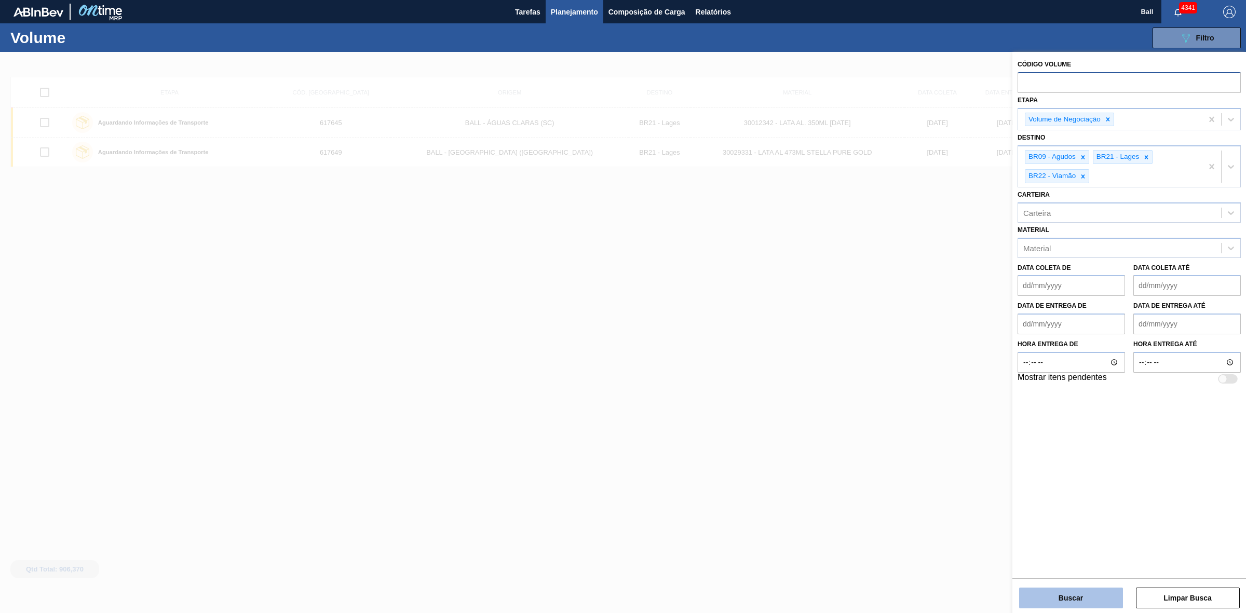
click at [1081, 600] on button "Buscar" at bounding box center [1071, 598] width 104 height 21
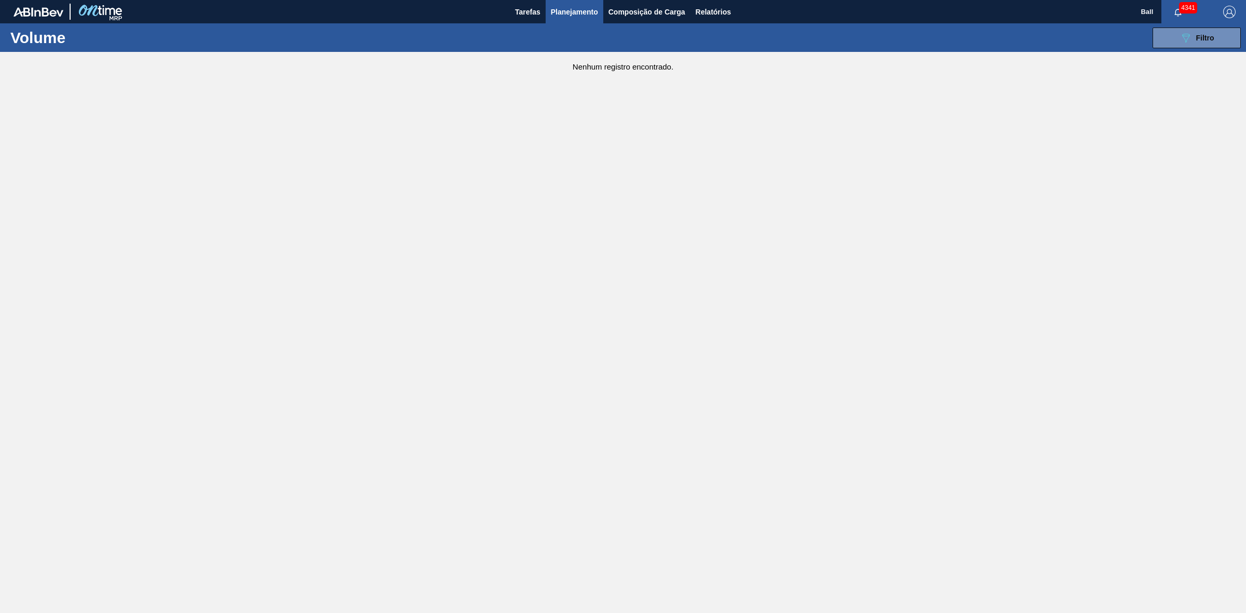
click at [588, 8] on span "Planejamento" at bounding box center [574, 12] width 47 height 12
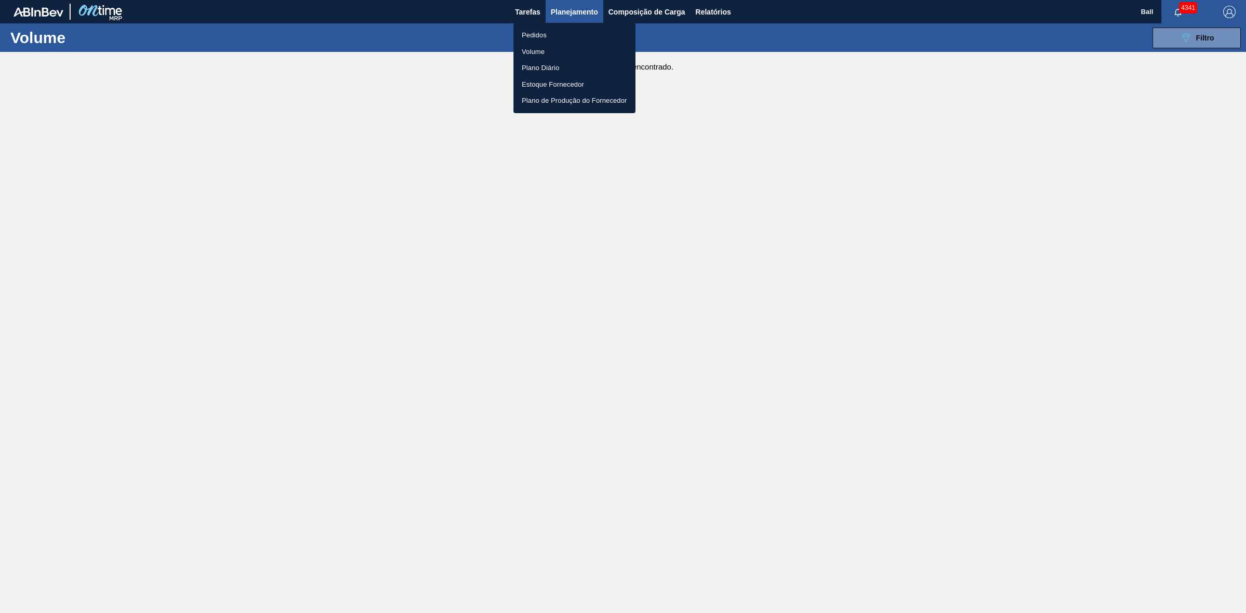
click at [712, 14] on div at bounding box center [623, 306] width 1246 height 613
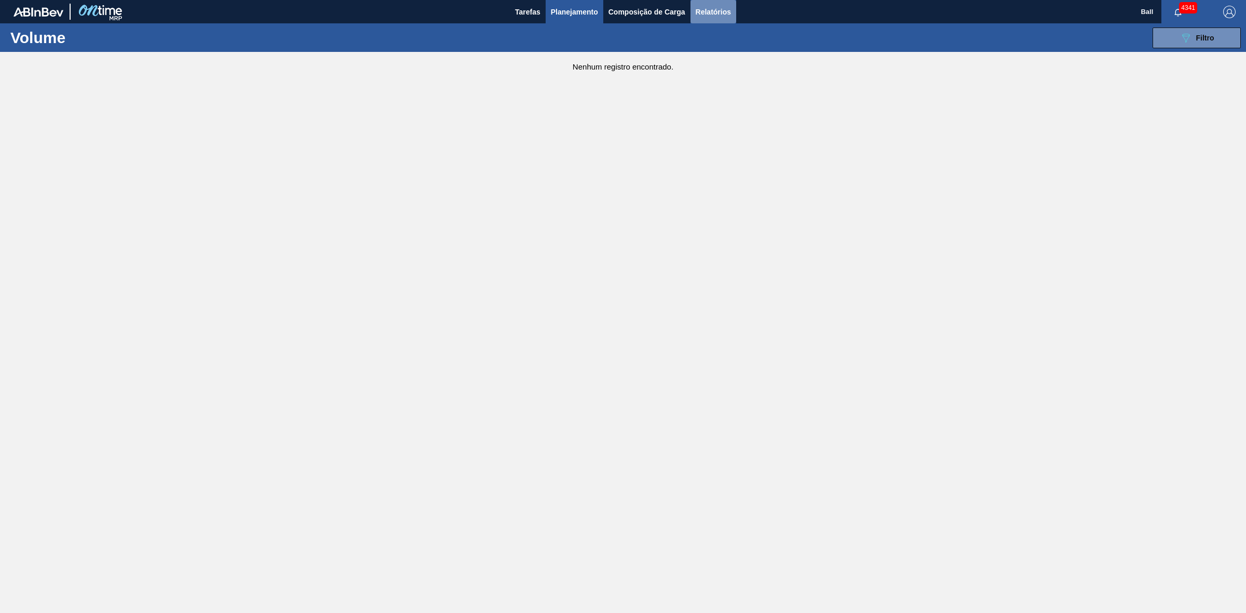
click at [720, 9] on span "Relatórios" at bounding box center [713, 12] width 35 height 12
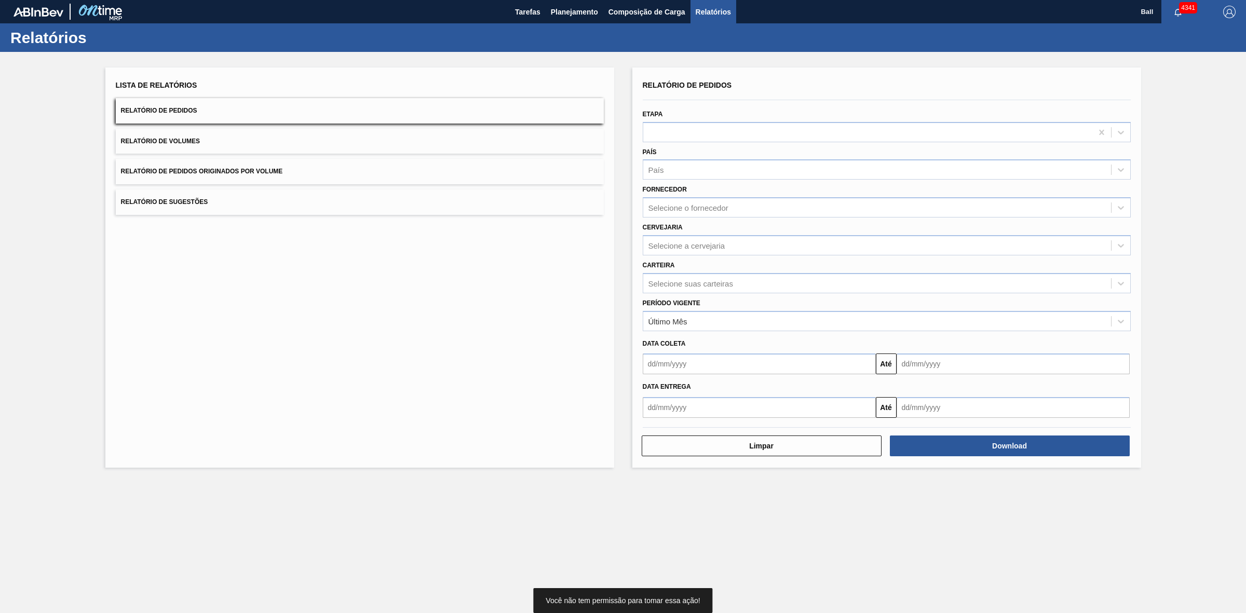
click at [414, 105] on button "Relatório de Pedidos" at bounding box center [360, 110] width 488 height 25
click at [573, 10] on span "Planejamento" at bounding box center [574, 12] width 47 height 12
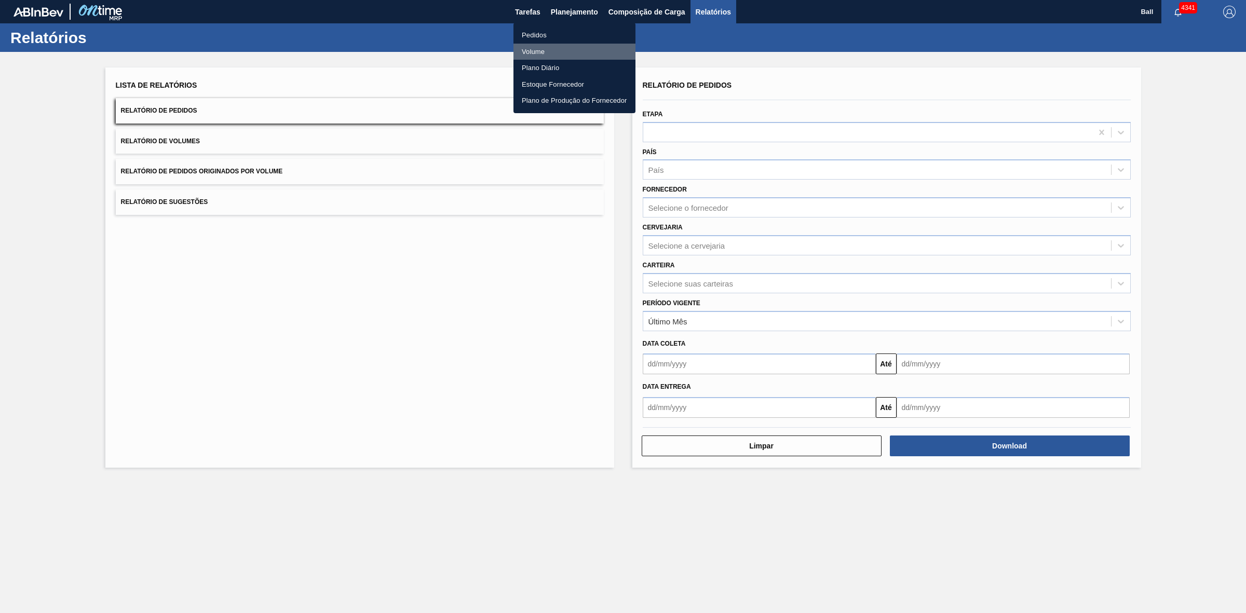
click at [548, 52] on li "Volume" at bounding box center [575, 52] width 122 height 17
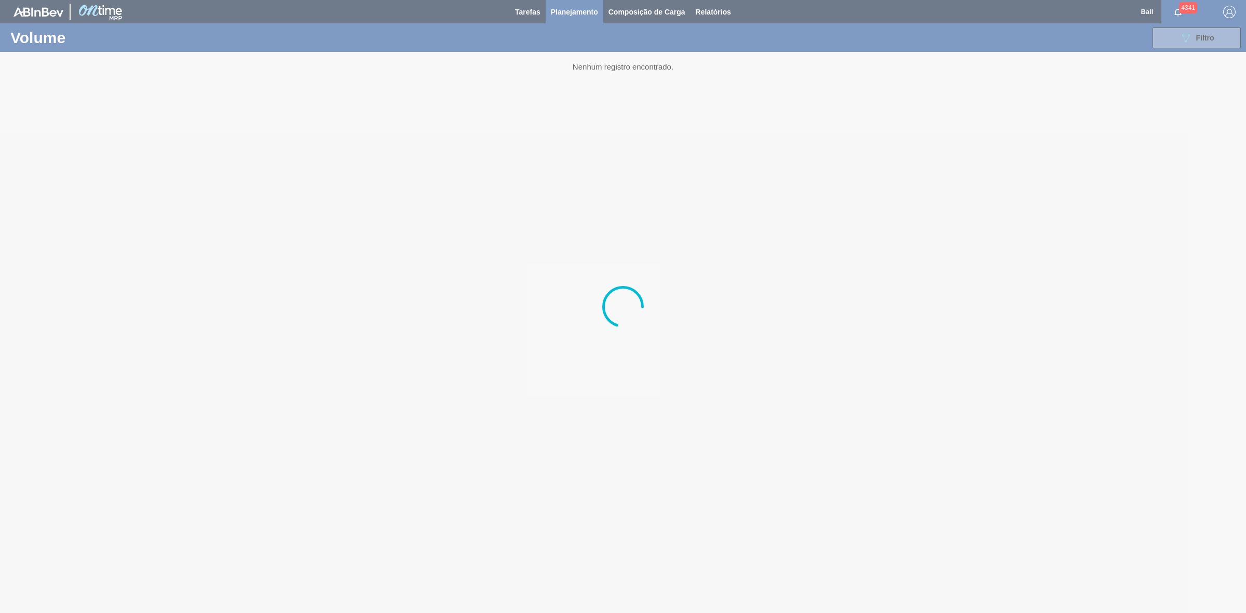
click at [589, 11] on div at bounding box center [623, 306] width 1246 height 613
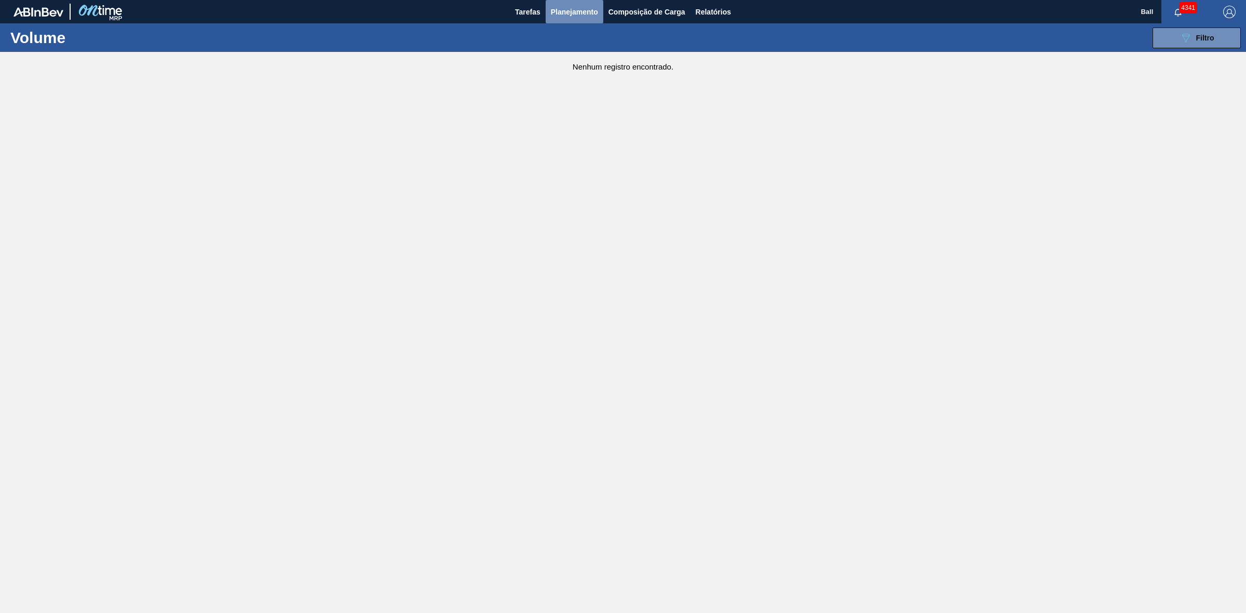
click at [582, 6] on span "Planejamento" at bounding box center [574, 12] width 47 height 12
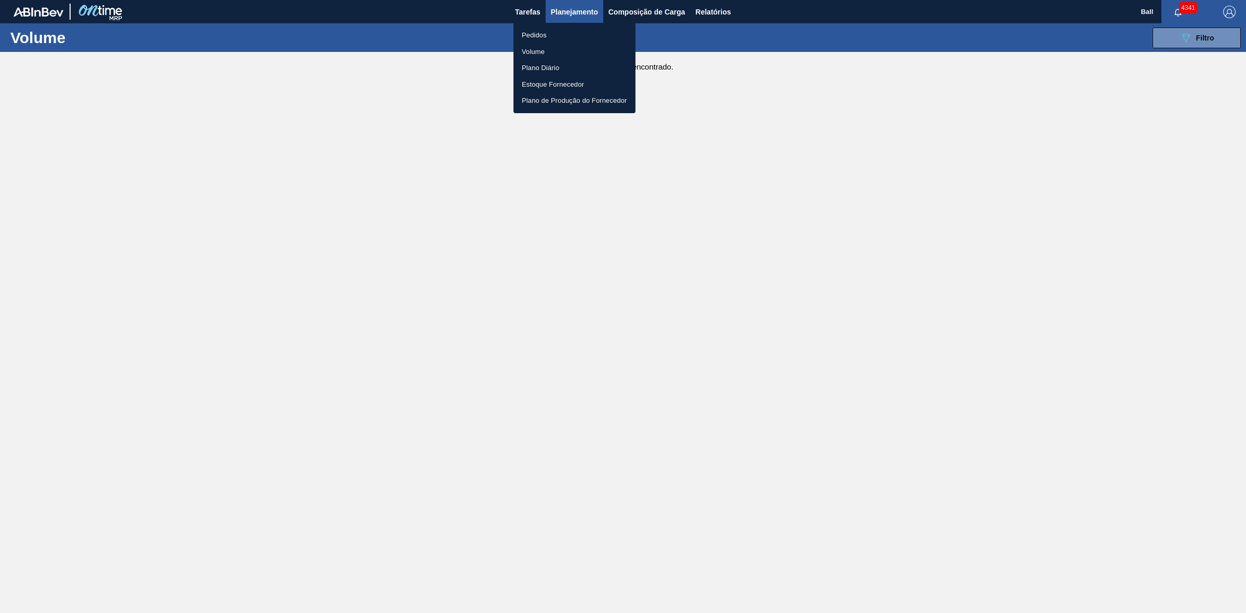
click at [580, 37] on li "Pedidos" at bounding box center [575, 35] width 122 height 17
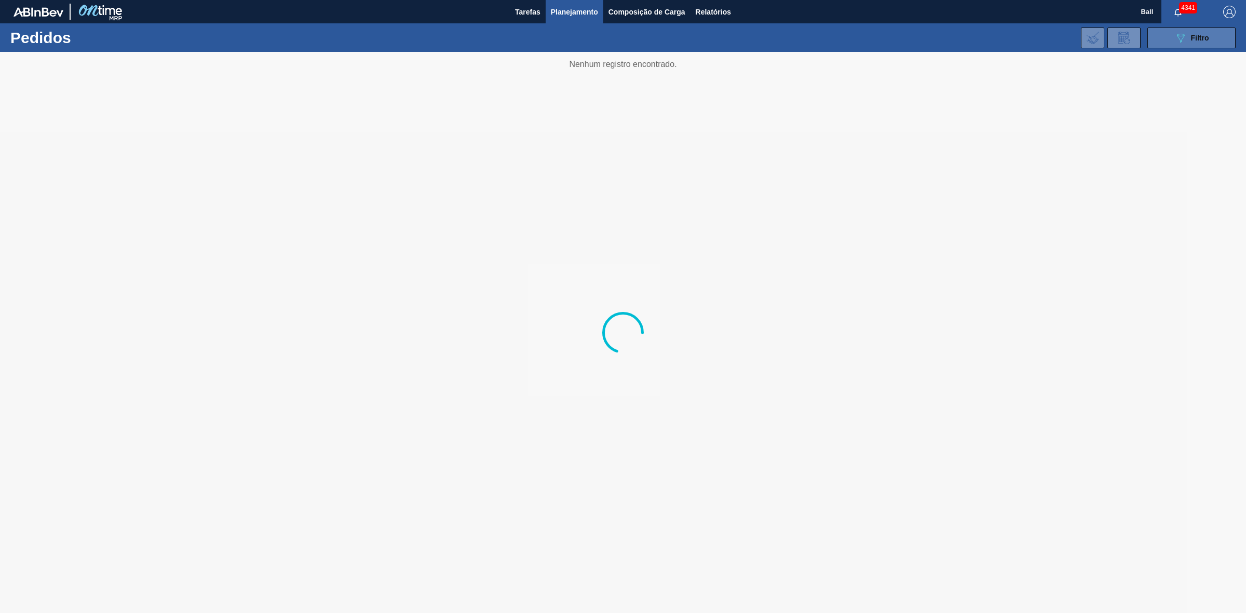
click at [1203, 37] on span "Filtro" at bounding box center [1200, 38] width 18 height 8
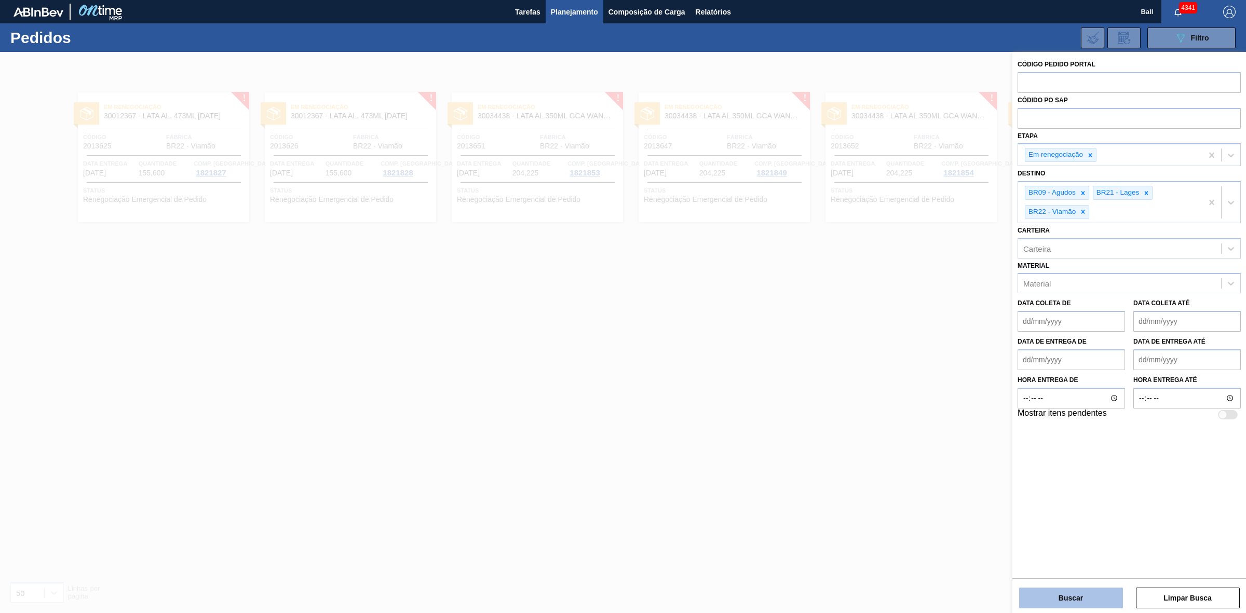
click at [1081, 602] on button "Buscar" at bounding box center [1071, 598] width 104 height 21
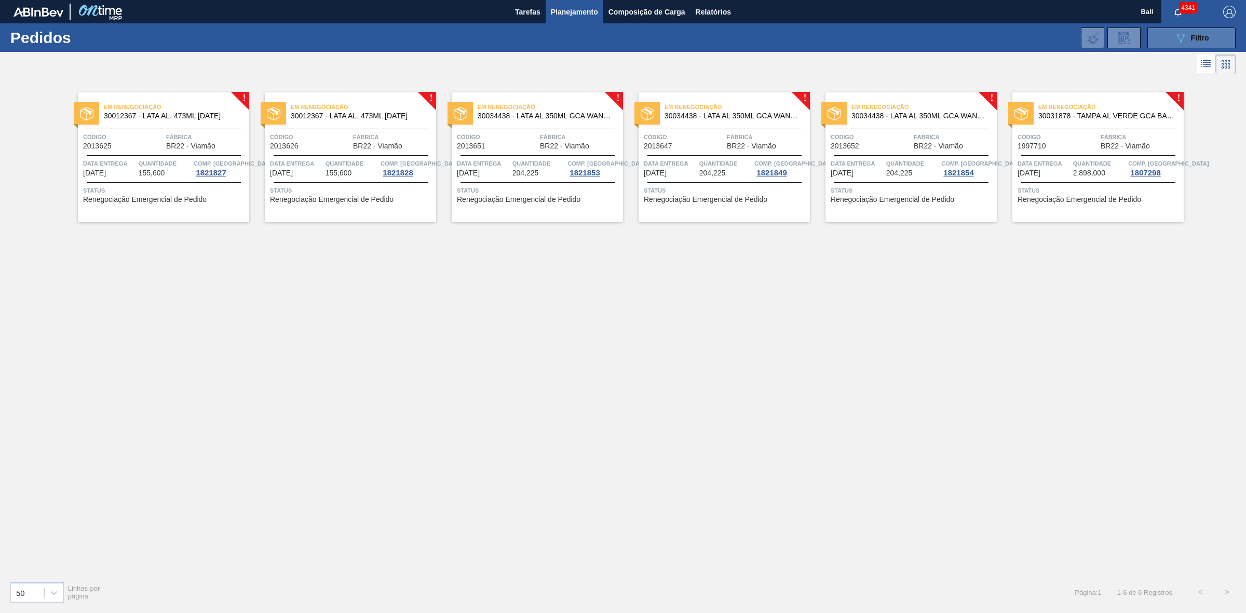
click at [1211, 43] on button "089F7B8B-B2A5-4AFE-B5C0-19BA573D28AC Filtro" at bounding box center [1192, 38] width 88 height 21
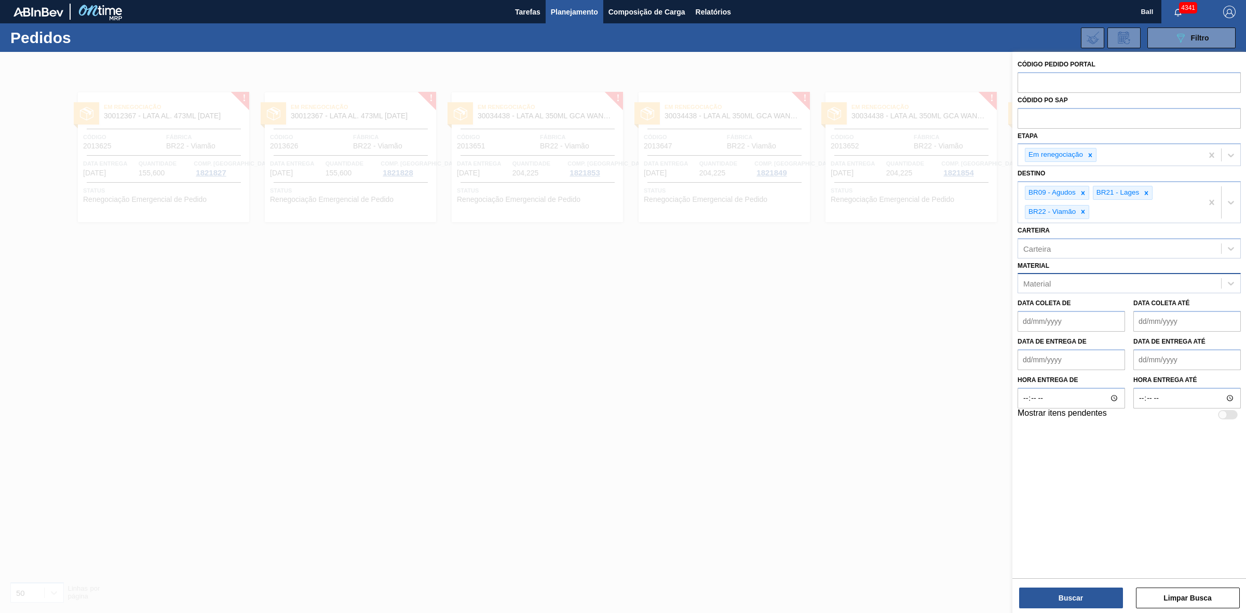
click at [1138, 285] on div "Material" at bounding box center [1119, 283] width 203 height 15
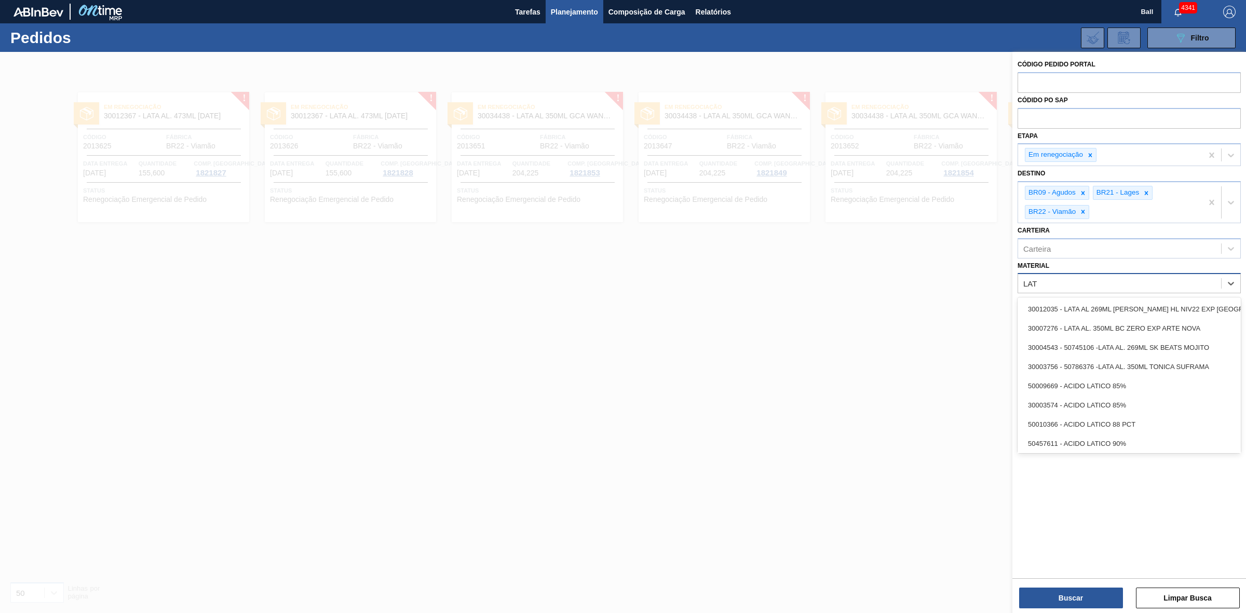
type input "LATA"
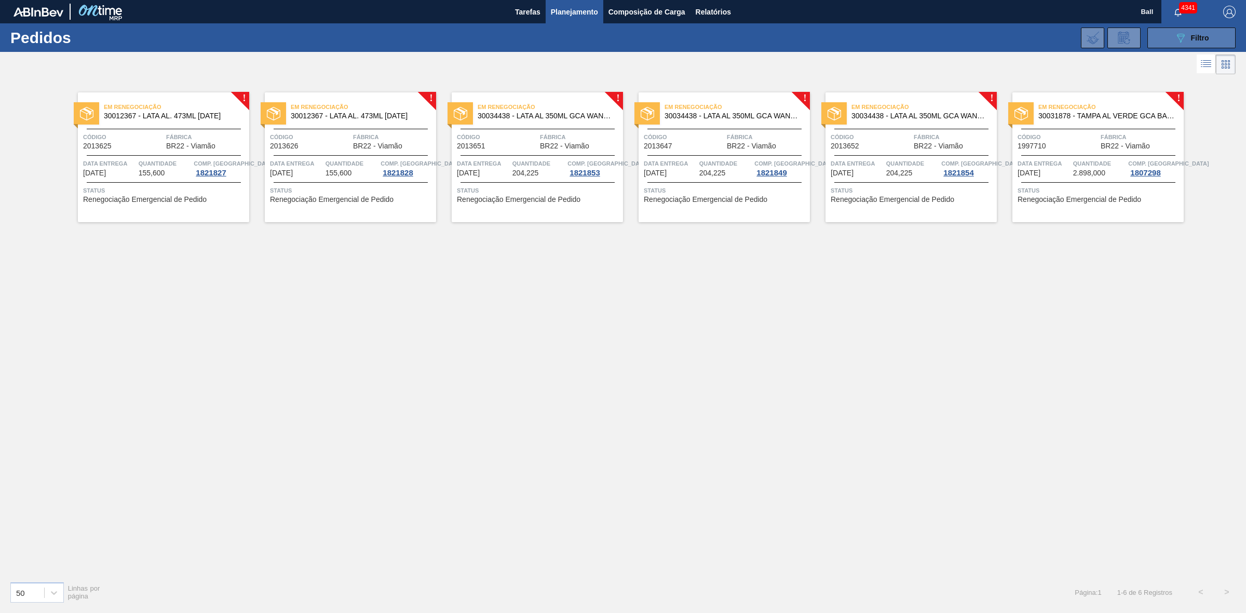
click at [1223, 40] on button "089F7B8B-B2A5-4AFE-B5C0-19BA573D28AC Filtro" at bounding box center [1192, 38] width 88 height 21
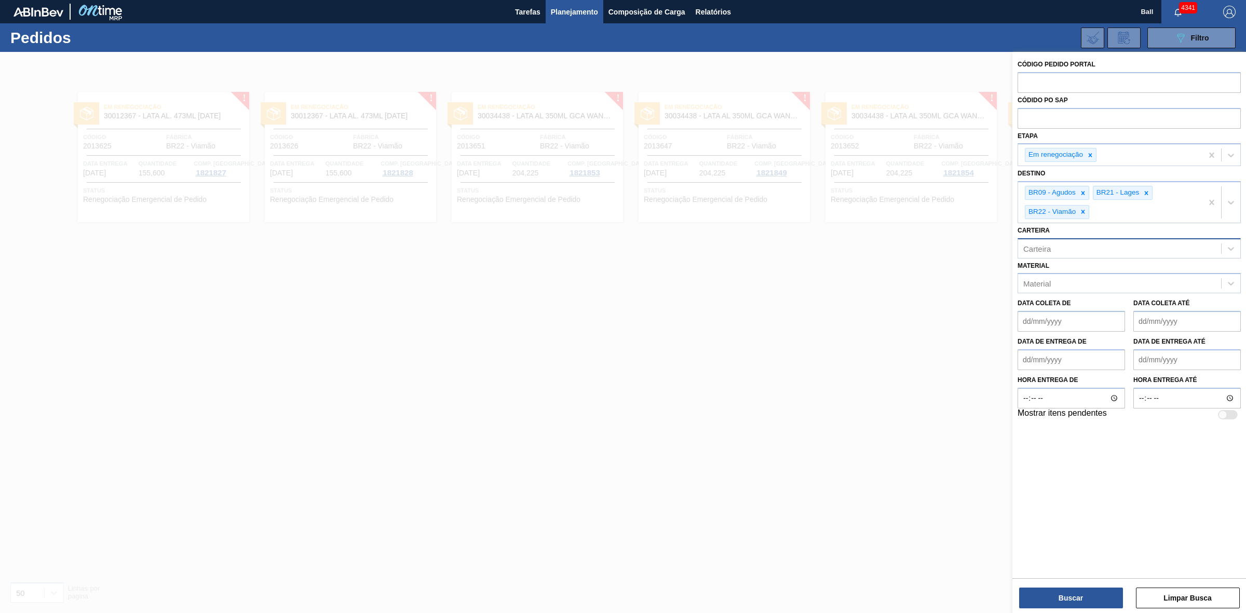
click at [1097, 258] on div "Carteira" at bounding box center [1129, 248] width 223 height 20
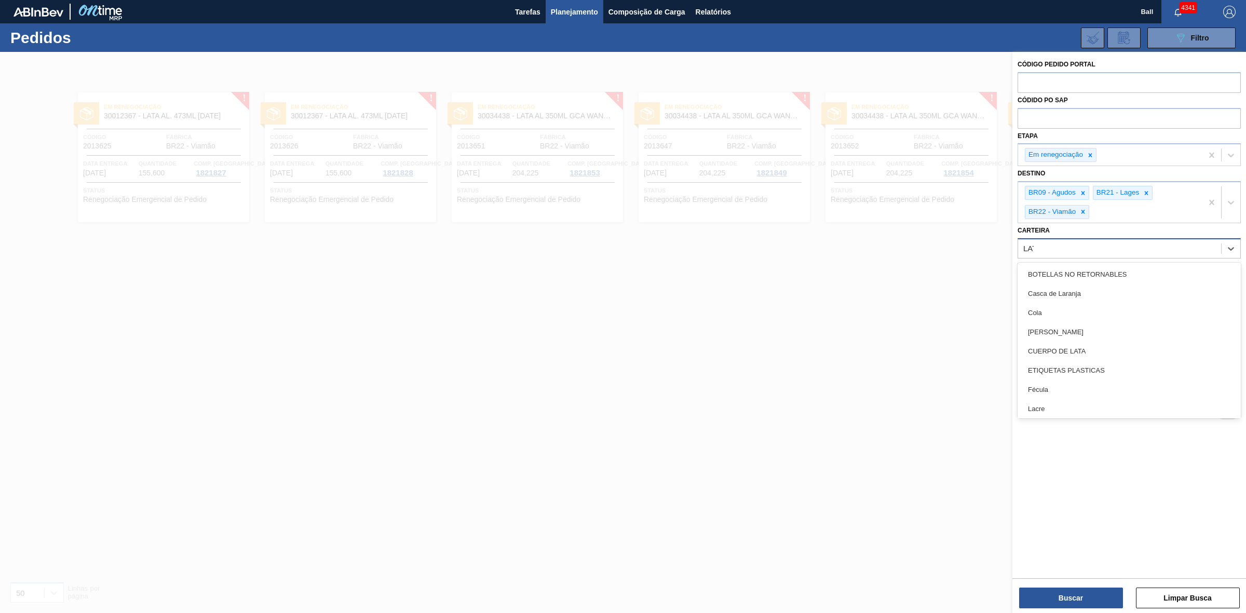
type input "LATA"
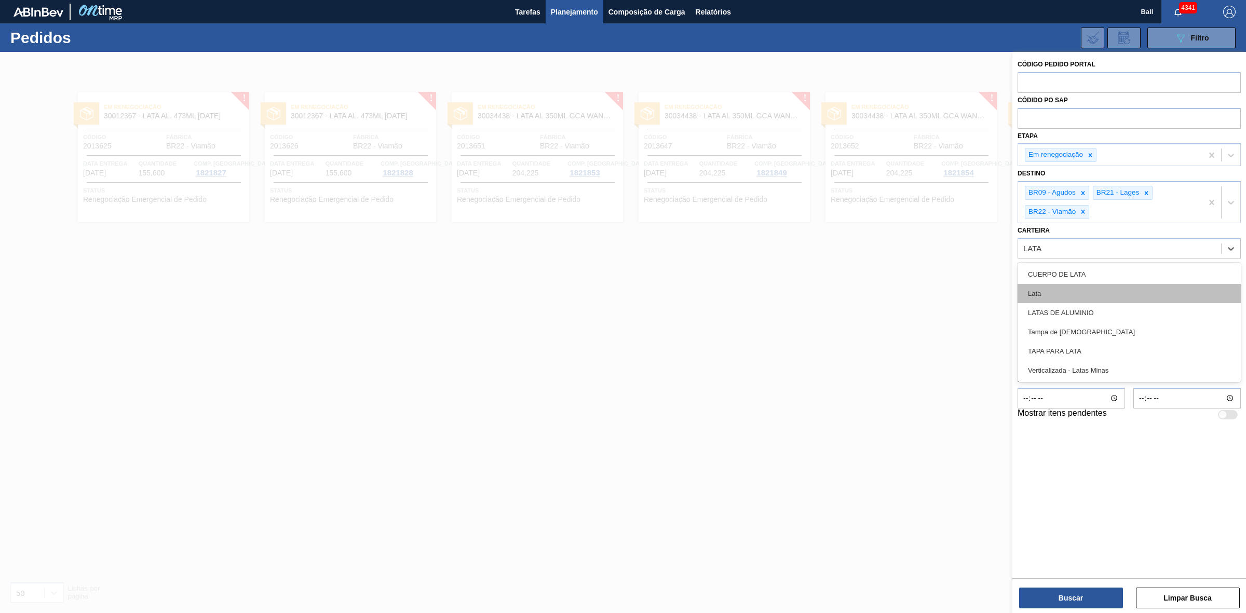
click at [1083, 289] on div "Lata" at bounding box center [1129, 293] width 223 height 19
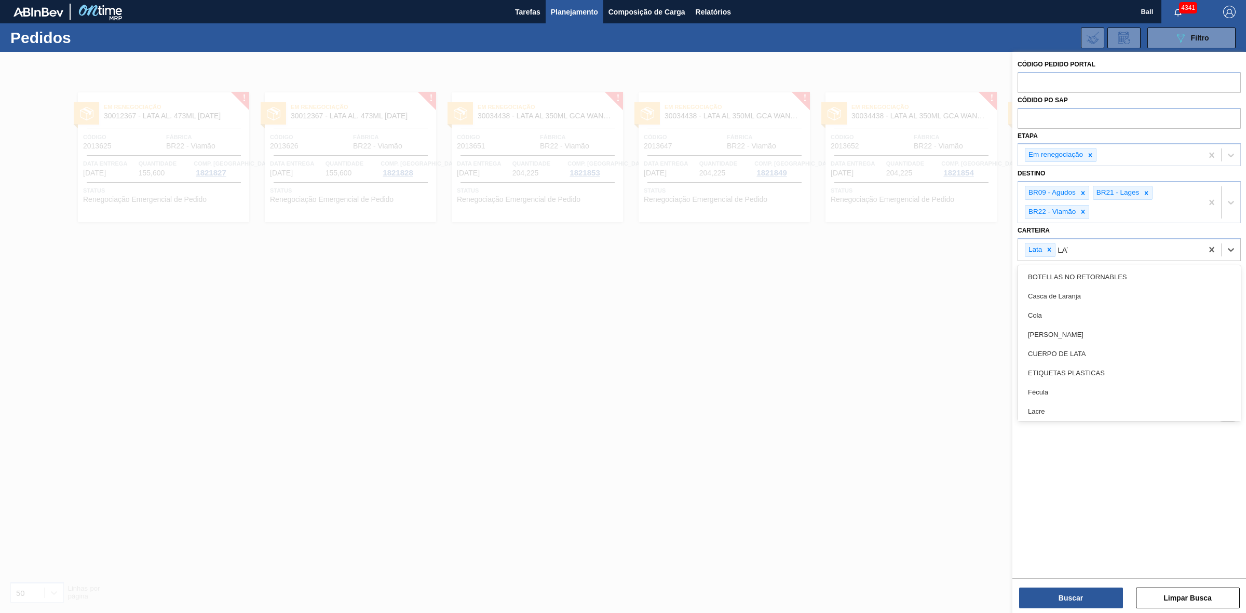
type input "LATA"
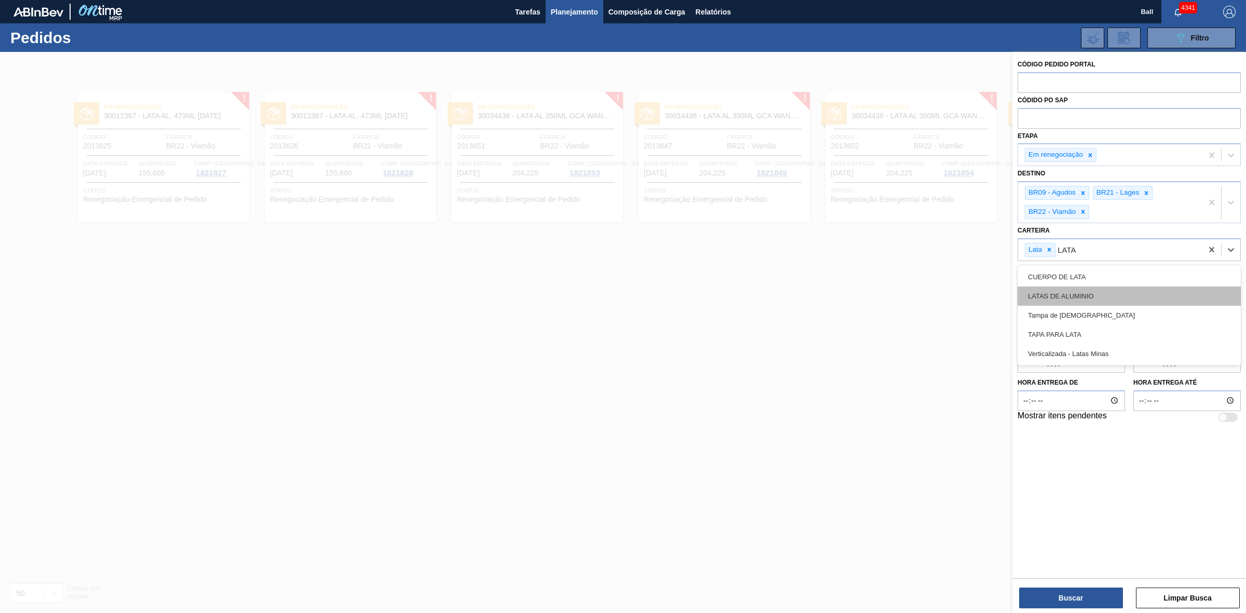
click at [1076, 299] on div "LATAS DE ALUMINIO" at bounding box center [1129, 296] width 223 height 19
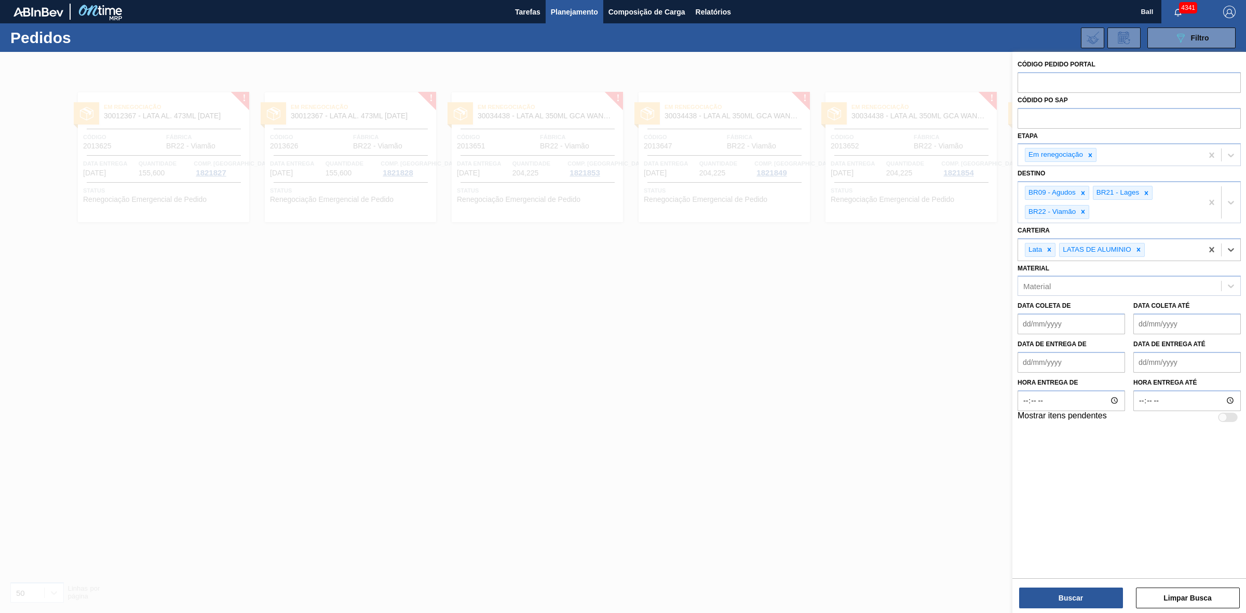
click at [1076, 584] on div "Buscar Limpar Busca" at bounding box center [1130, 592] width 234 height 29
click at [1088, 599] on button "Buscar" at bounding box center [1071, 598] width 104 height 21
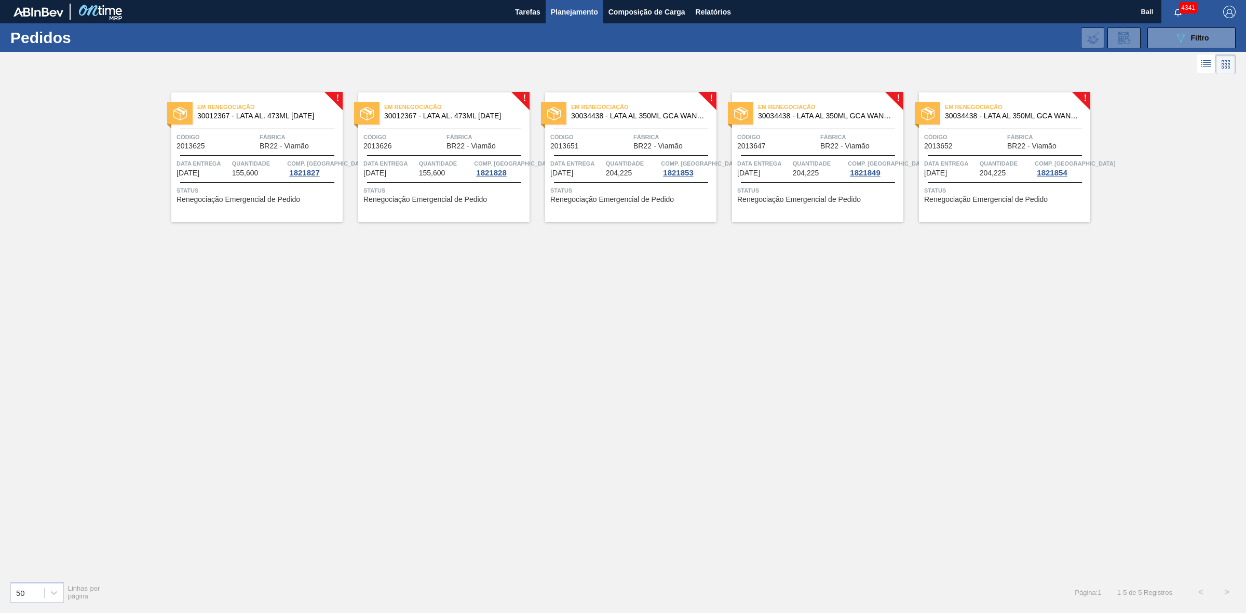
click at [286, 112] on span "Em renegociação" at bounding box center [269, 107] width 145 height 10
click at [435, 110] on span "Em renegociação" at bounding box center [456, 107] width 145 height 10
click at [634, 103] on span "Em renegociação" at bounding box center [643, 107] width 145 height 10
click at [798, 118] on span "30034438 - LATA AL 350ML GCA WANDINHA" at bounding box center [826, 116] width 137 height 8
click at [967, 114] on span "30034438 - LATA AL 350ML GCA WANDINHA" at bounding box center [1013, 116] width 137 height 8
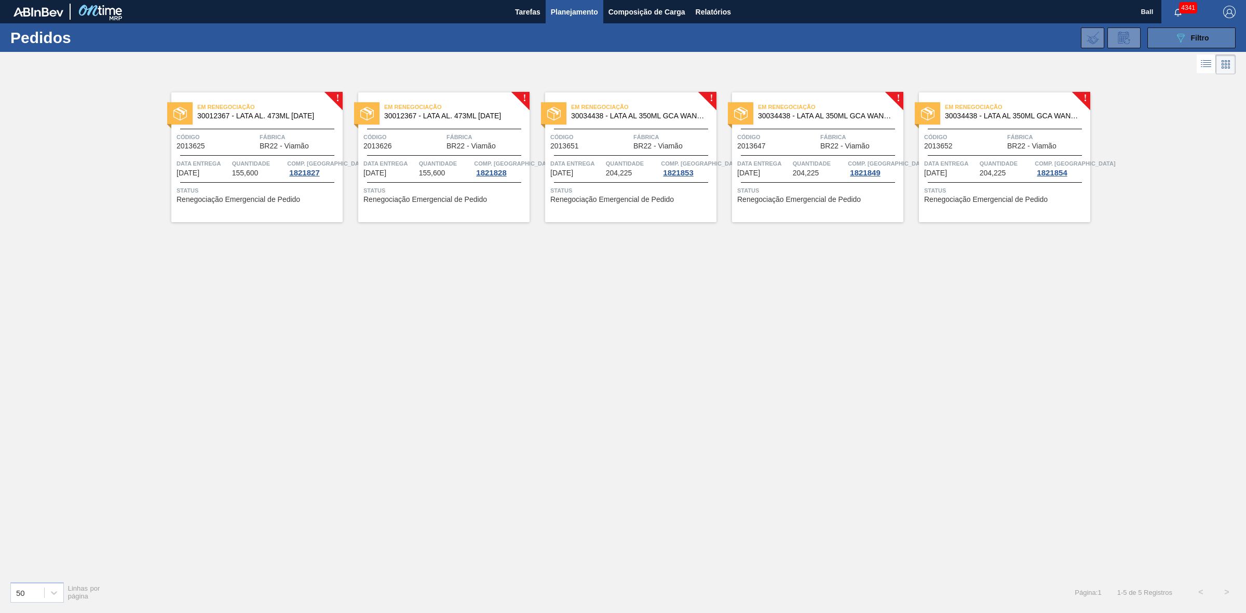
click at [1181, 41] on icon at bounding box center [1181, 38] width 8 height 9
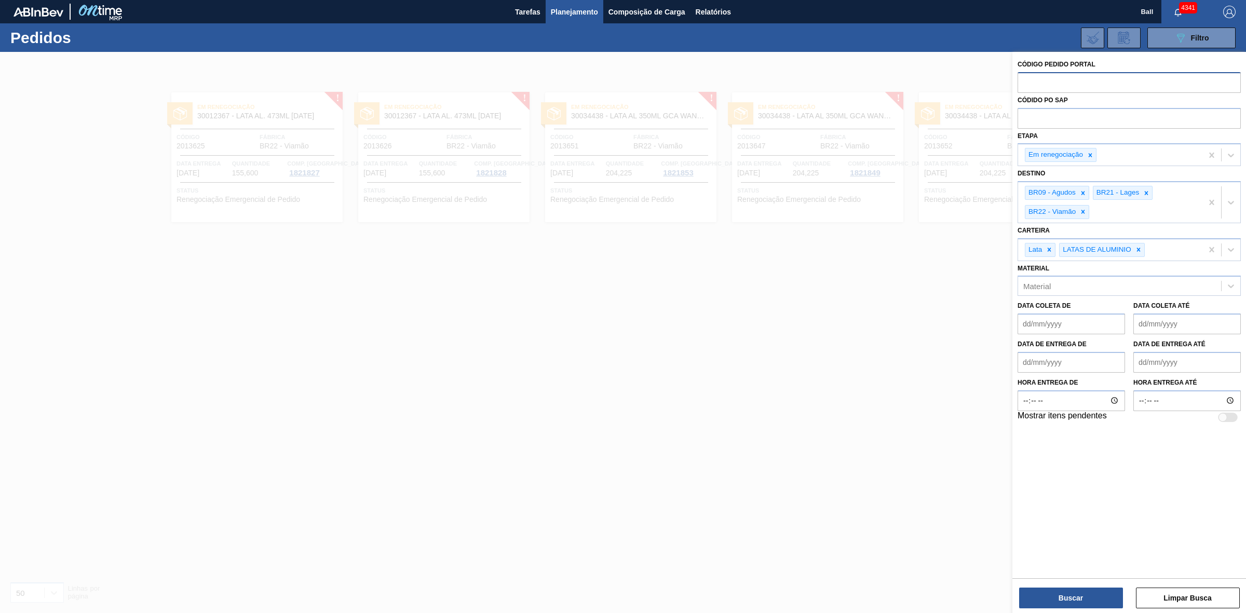
click at [1071, 77] on input "text" at bounding box center [1129, 82] width 223 height 20
paste input "2013652"
type input "2013652"
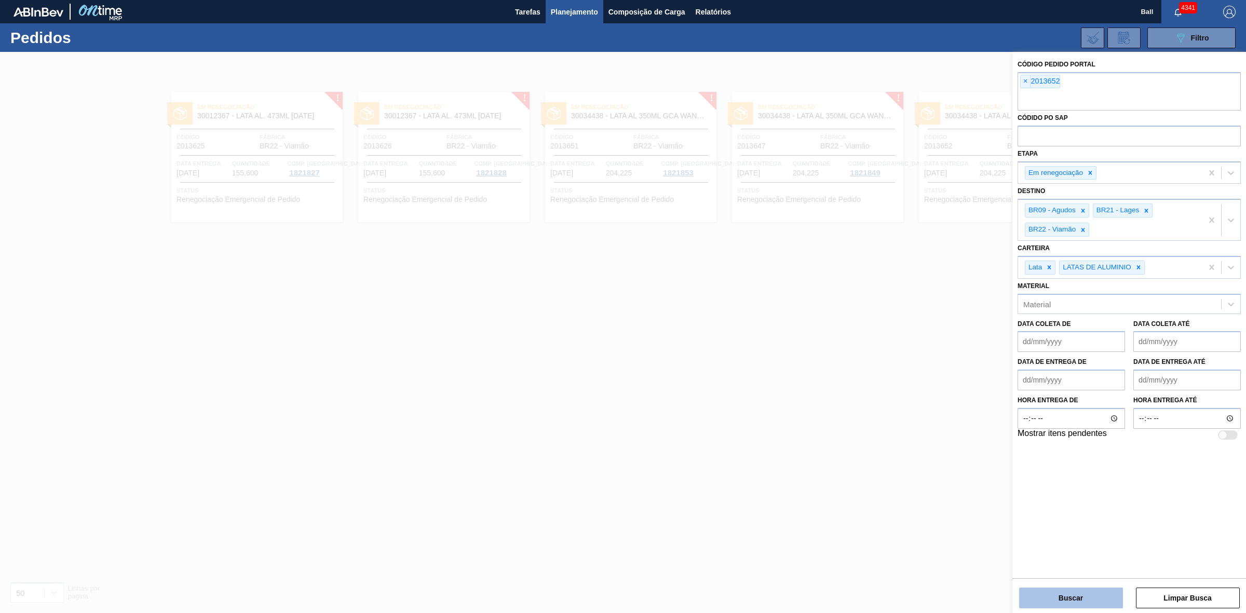
click at [1088, 598] on button "Buscar" at bounding box center [1071, 598] width 104 height 21
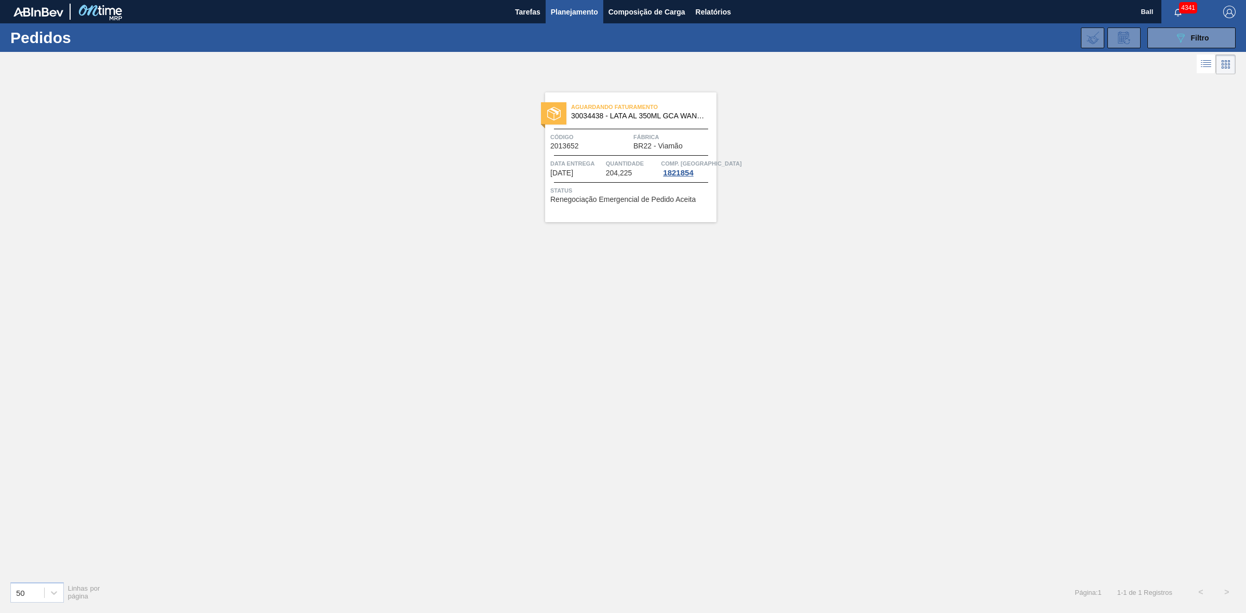
click at [618, 117] on span "30034438 - LATA AL 350ML GCA WANDINHA" at bounding box center [639, 116] width 137 height 8
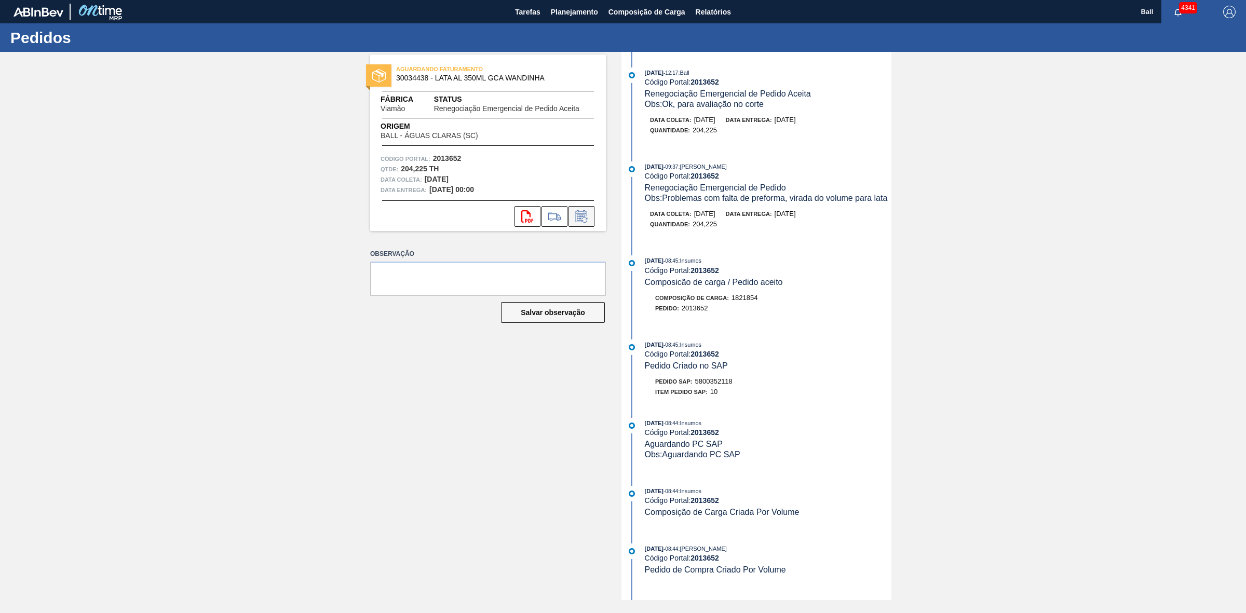
click at [577, 217] on icon at bounding box center [581, 216] width 17 height 12
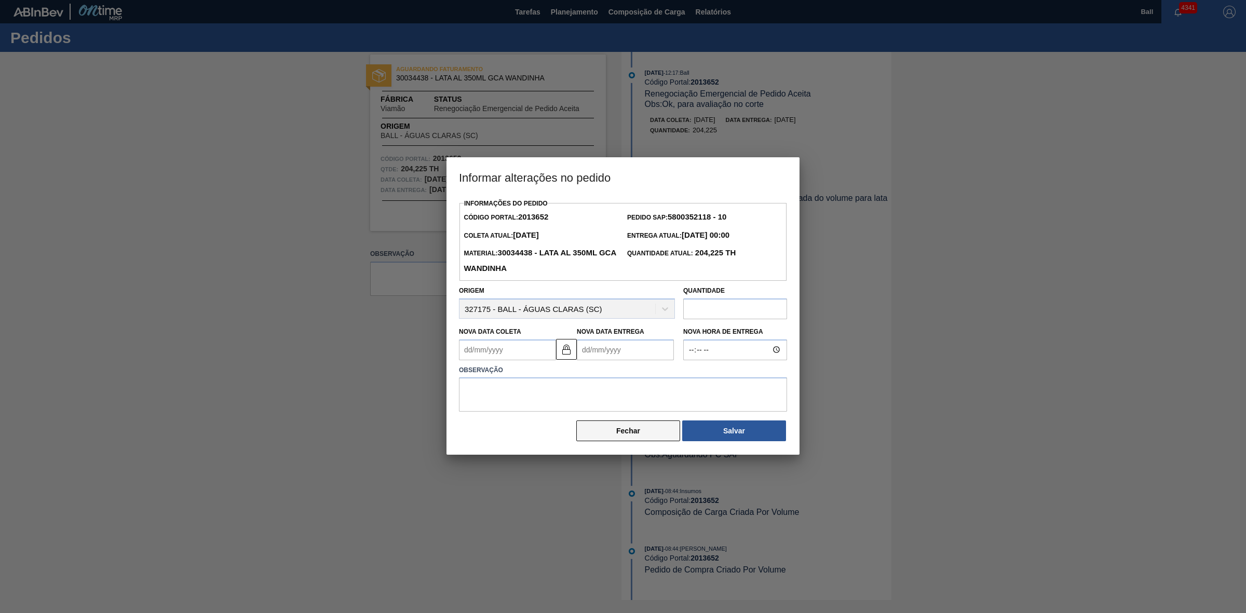
click at [645, 428] on button "Fechar" at bounding box center [628, 431] width 104 height 21
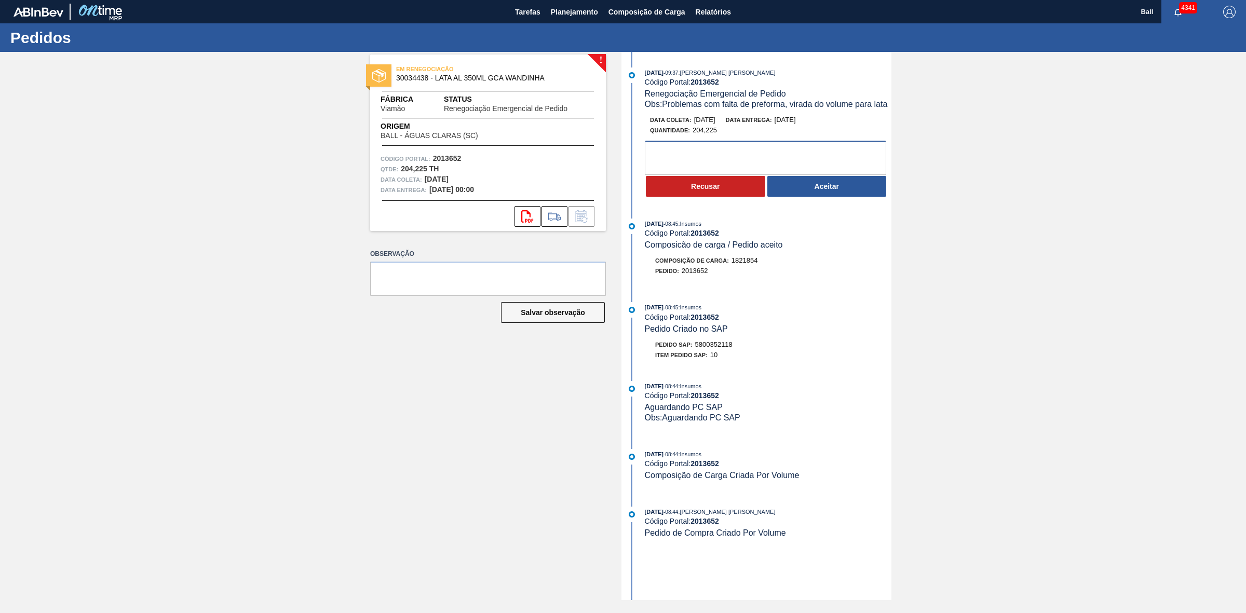
click at [787, 154] on textarea at bounding box center [765, 158] width 241 height 34
type textarea "Ok, para avaliação no corte"
click at [798, 185] on button "Aceitar" at bounding box center [827, 186] width 119 height 21
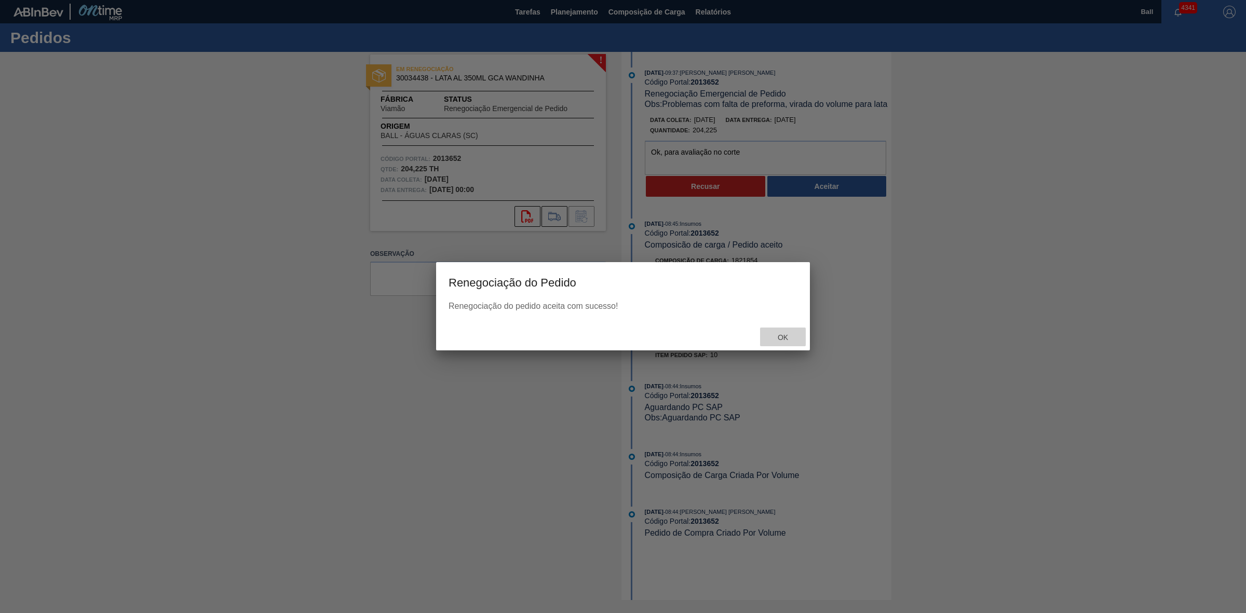
click at [790, 338] on span "Ok" at bounding box center [783, 337] width 27 height 8
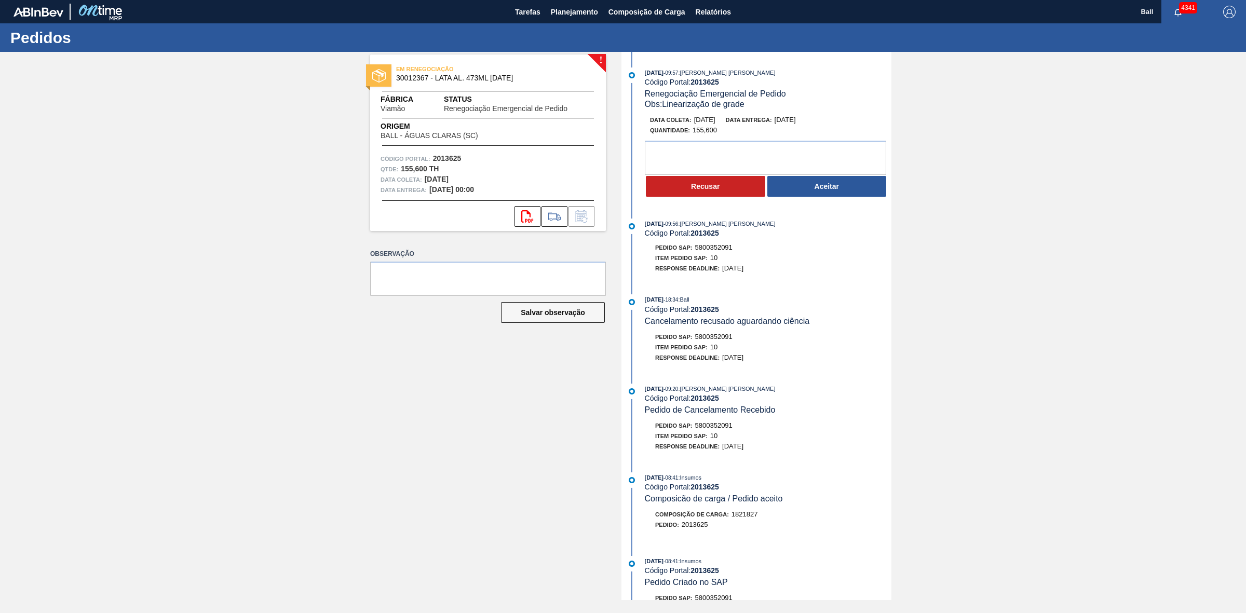
click at [718, 247] on span "5800352091" at bounding box center [713, 248] width 37 height 8
copy span "5800352091"
click at [804, 186] on button "Aceitar" at bounding box center [827, 186] width 119 height 21
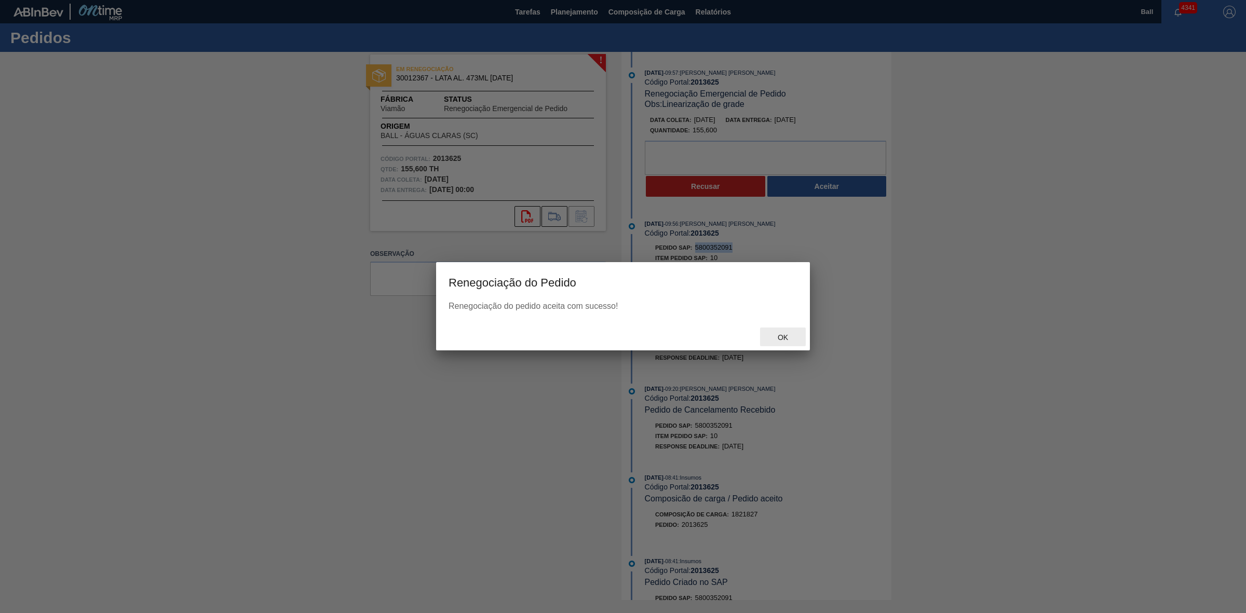
click at [785, 335] on span "Ok" at bounding box center [783, 337] width 27 height 8
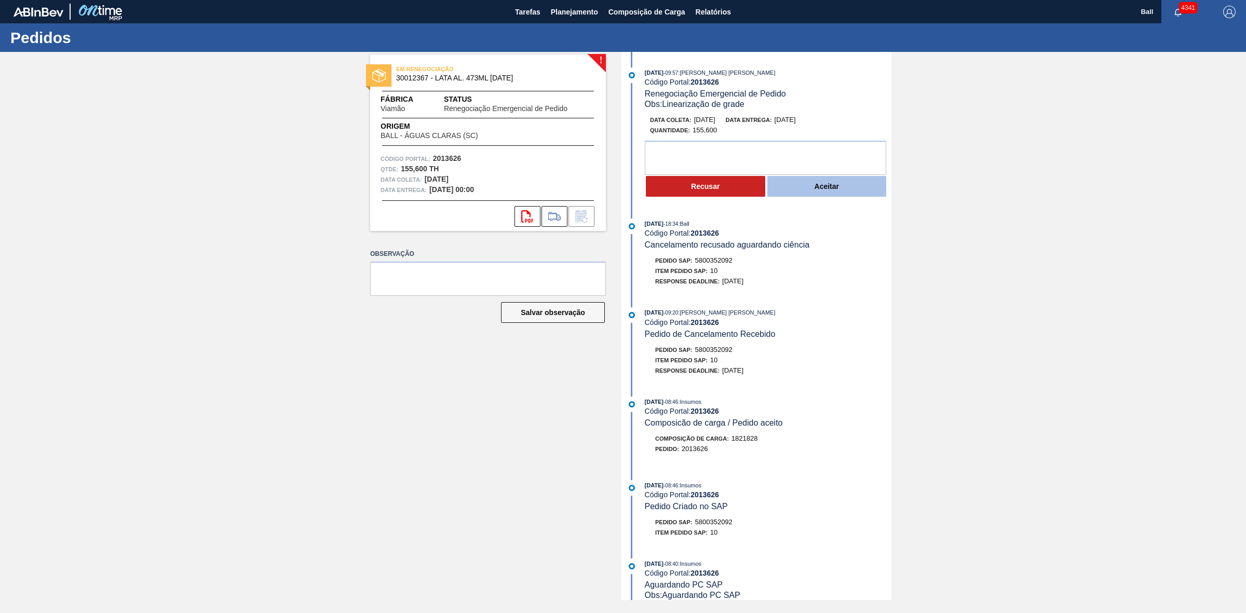
click at [848, 194] on button "Aceitar" at bounding box center [827, 186] width 119 height 21
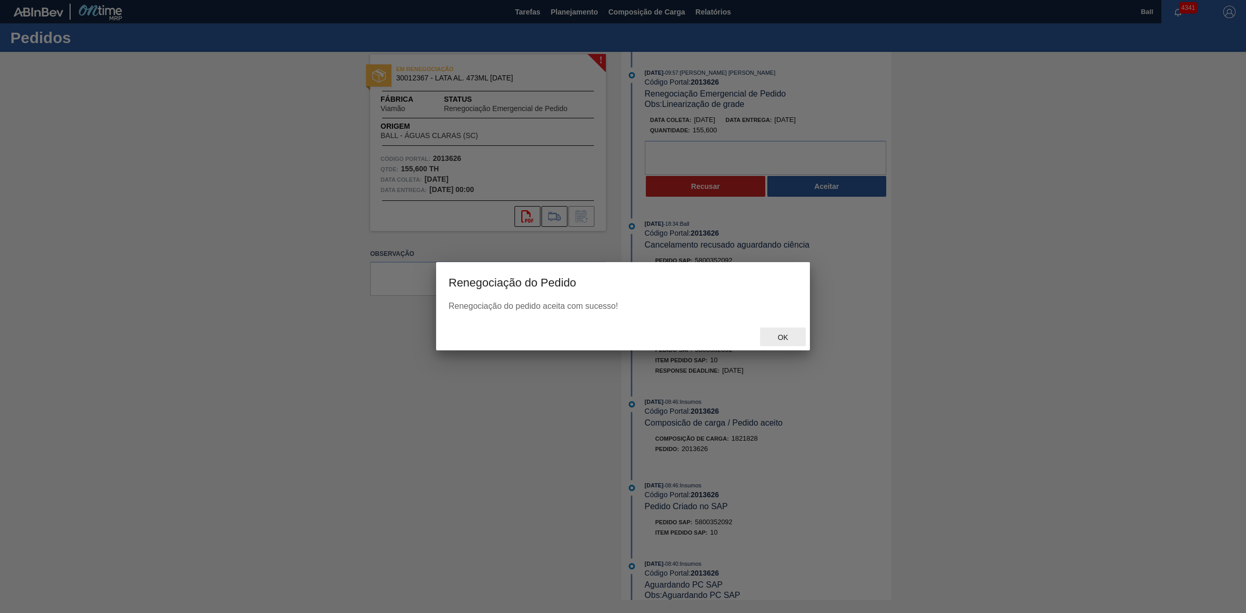
click at [791, 336] on span "Ok" at bounding box center [783, 337] width 27 height 8
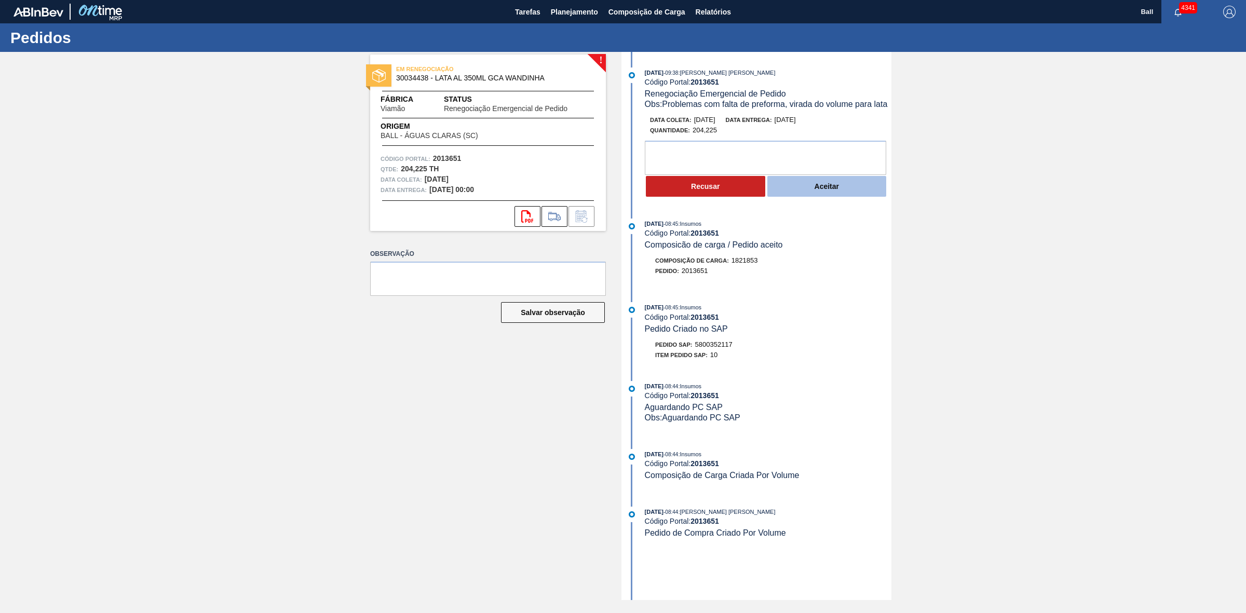
click at [815, 187] on button "Aceitar" at bounding box center [827, 186] width 119 height 21
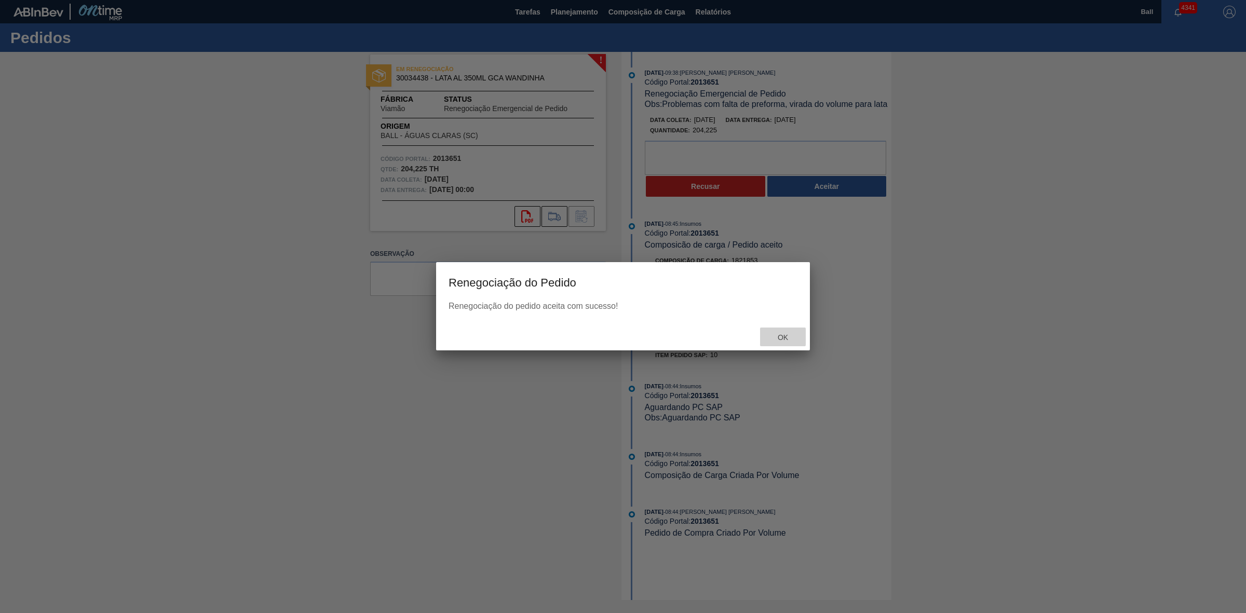
click at [777, 336] on span "Ok" at bounding box center [783, 337] width 27 height 8
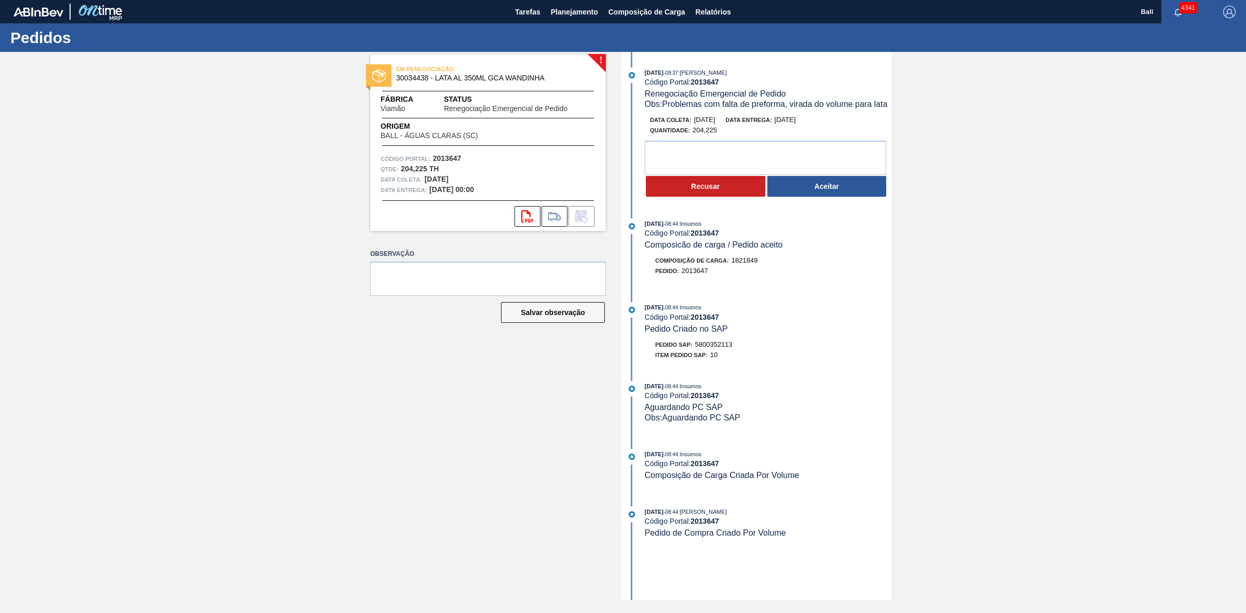
click at [970, 339] on div "! EM RENEGOCIAÇÃO 30034438 - LATA AL 350ML GCA WANDINHA Fábrica Viamão Status R…" at bounding box center [623, 326] width 1246 height 548
click at [721, 348] on span "5800352113" at bounding box center [713, 345] width 37 height 8
copy span "5800352113"
click at [766, 157] on textarea at bounding box center [765, 158] width 241 height 34
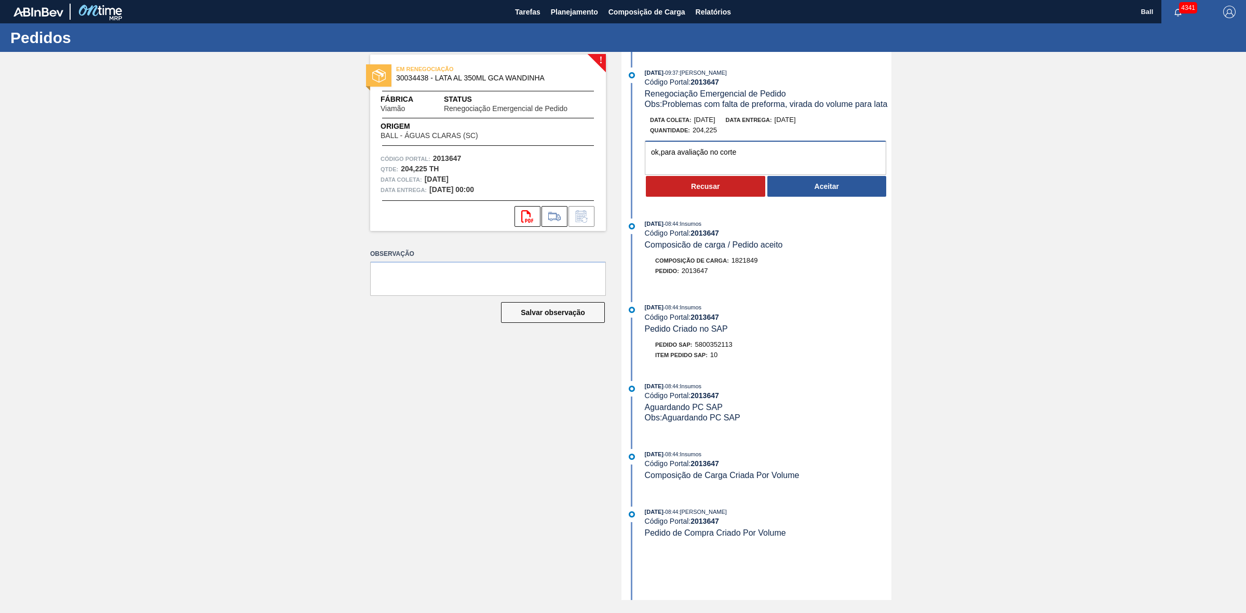
click at [659, 152] on textarea "ok,para avaliação no corte" at bounding box center [765, 158] width 241 height 34
type textarea "ok ,para avaliação no corte"
click at [821, 187] on button "Aceitar" at bounding box center [827, 186] width 119 height 21
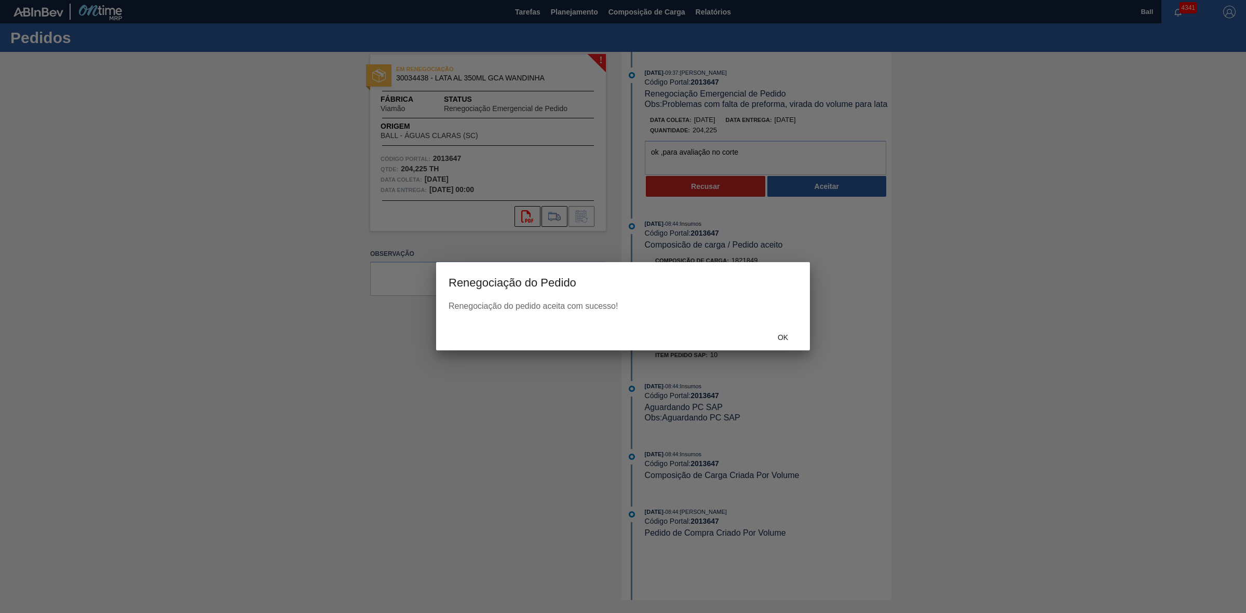
click at [788, 327] on div "Ok" at bounding box center [623, 337] width 374 height 27
click at [785, 332] on div "Ok" at bounding box center [783, 337] width 46 height 19
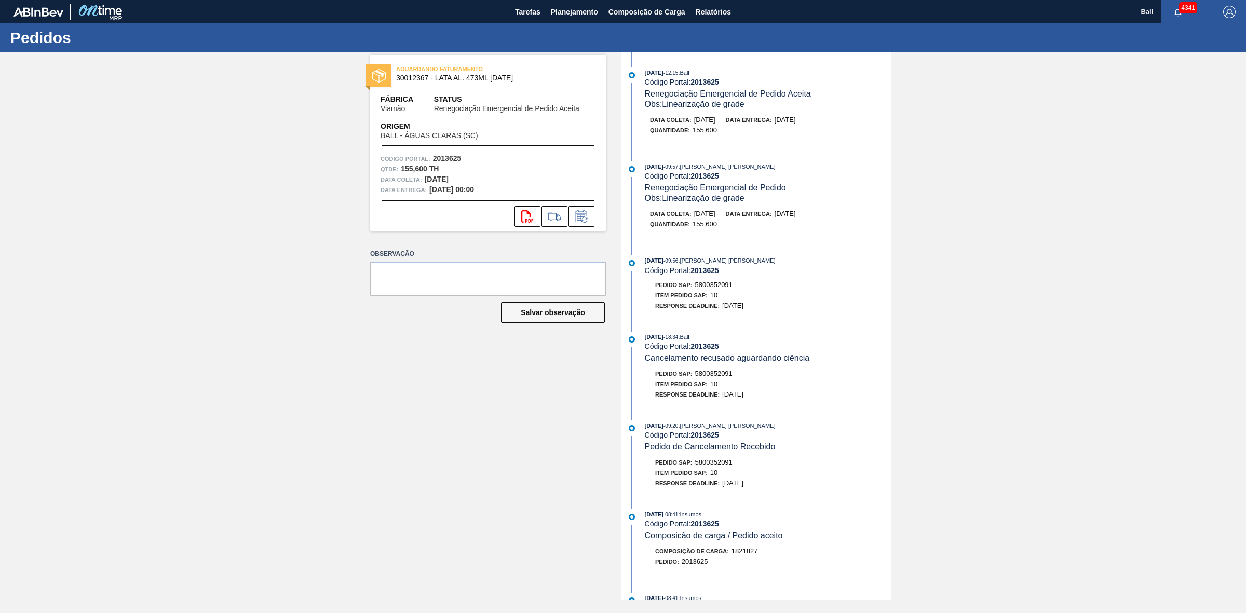
click at [710, 119] on span "[DATE]" at bounding box center [704, 120] width 21 height 8
copy span "/"
click at [699, 119] on span "[DATE]" at bounding box center [704, 120] width 21 height 8
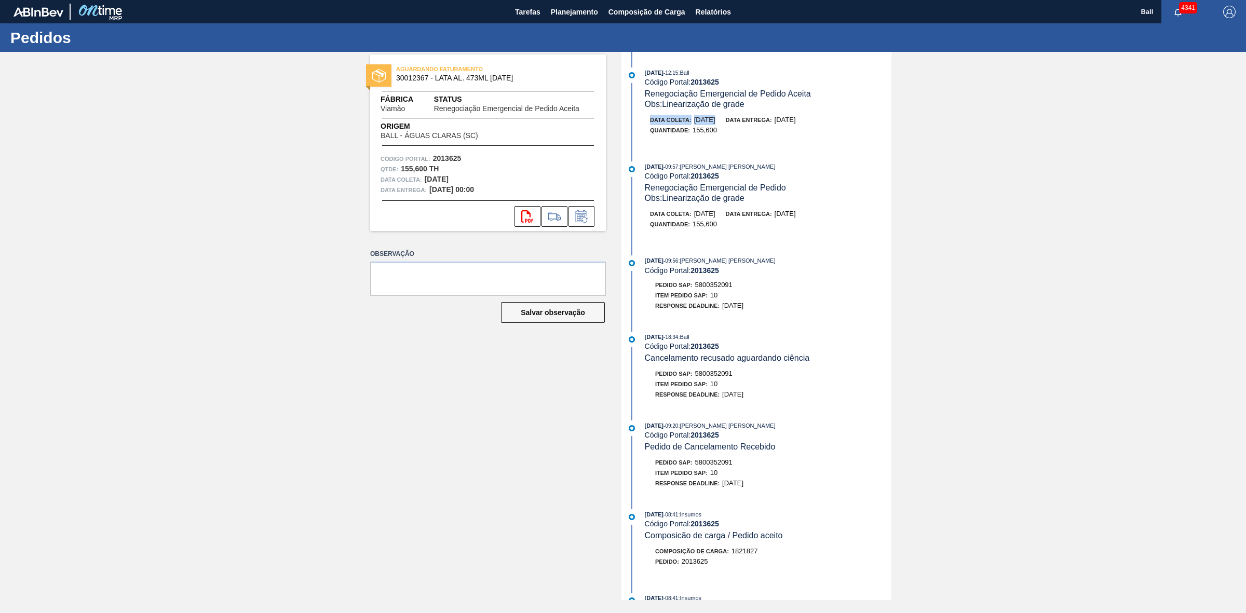
click at [699, 119] on span "[DATE]" at bounding box center [704, 120] width 21 height 8
click at [702, 119] on span "[DATE]" at bounding box center [704, 120] width 21 height 8
click at [716, 119] on div "Data coleta: 27/08/2025" at bounding box center [682, 120] width 65 height 10
drag, startPoint x: 732, startPoint y: 119, endPoint x: 695, endPoint y: 125, distance: 37.7
click at [695, 125] on div "Data coleta: 27/08/2025 Data entrega: 27/08/2025" at bounding box center [773, 120] width 247 height 10
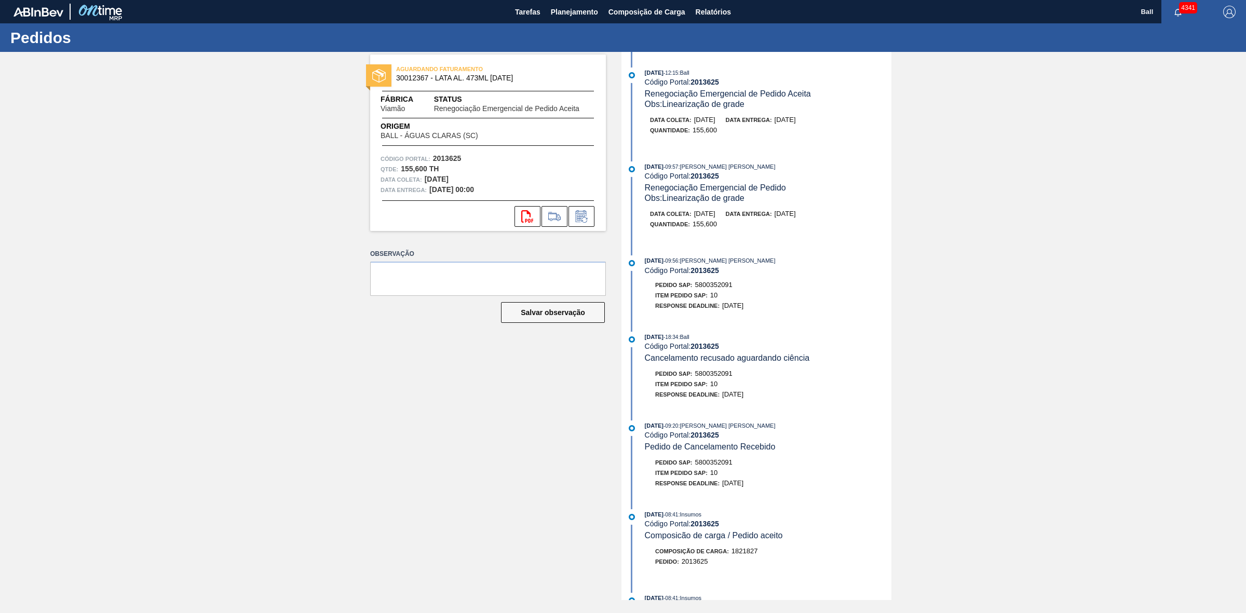
copy span "[DATE]"
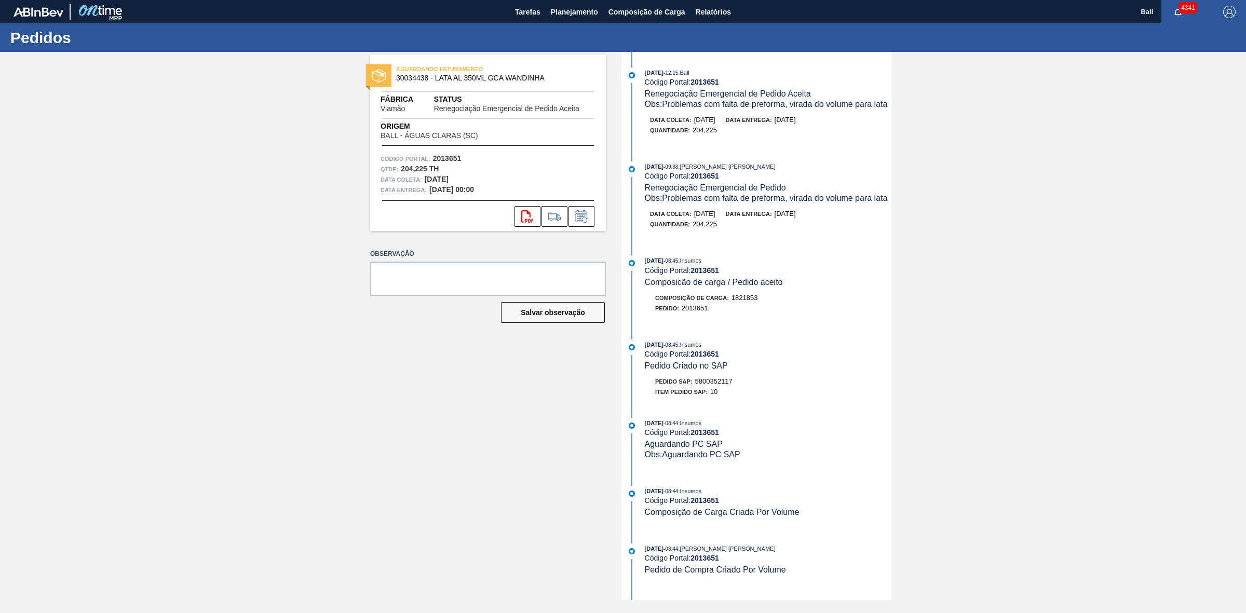
drag, startPoint x: 692, startPoint y: 122, endPoint x: 731, endPoint y: 122, distance: 38.4
click at [731, 122] on div "Data [PERSON_NAME]: [DATE] Data entrega: [DATE]" at bounding box center [773, 120] width 247 height 10
copy span "[DATE]"
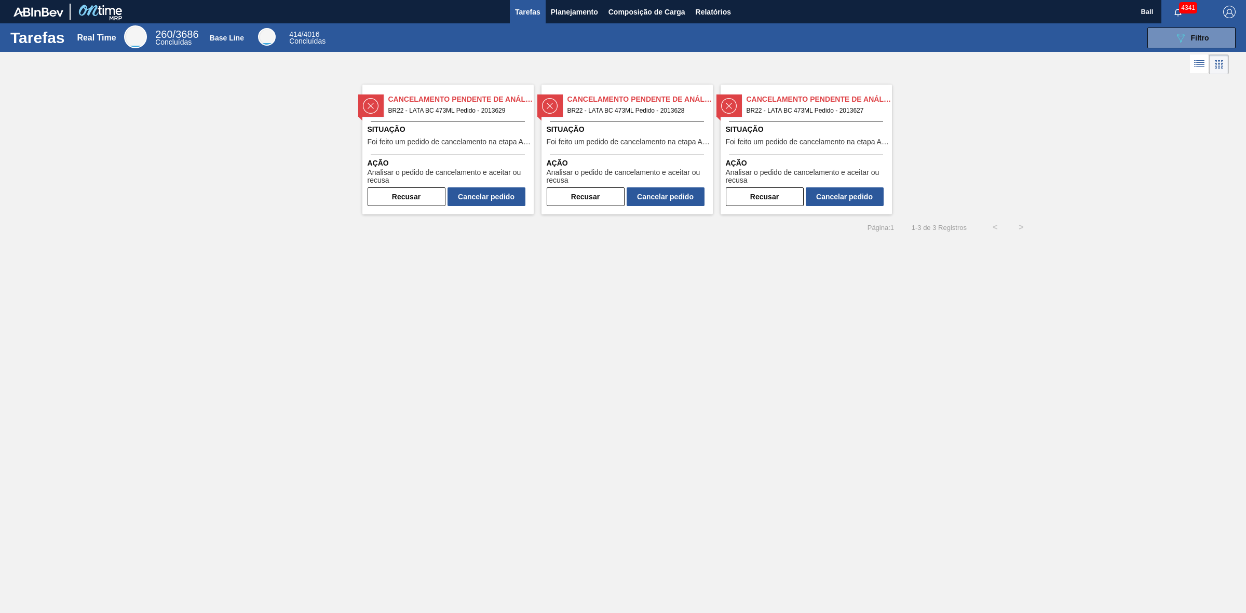
click at [445, 113] on span "BR22 - LATA BC 473ML Pedido - 2013629" at bounding box center [456, 110] width 137 height 11
click at [598, 113] on span "BR22 - LATA BC 473ML Pedido - 2013628" at bounding box center [636, 110] width 137 height 11
click at [812, 110] on span "BR22 - LATA BC 473ML Pedido - 2013627" at bounding box center [815, 110] width 137 height 11
click at [488, 201] on button "Cancelar pedido" at bounding box center [487, 196] width 78 height 19
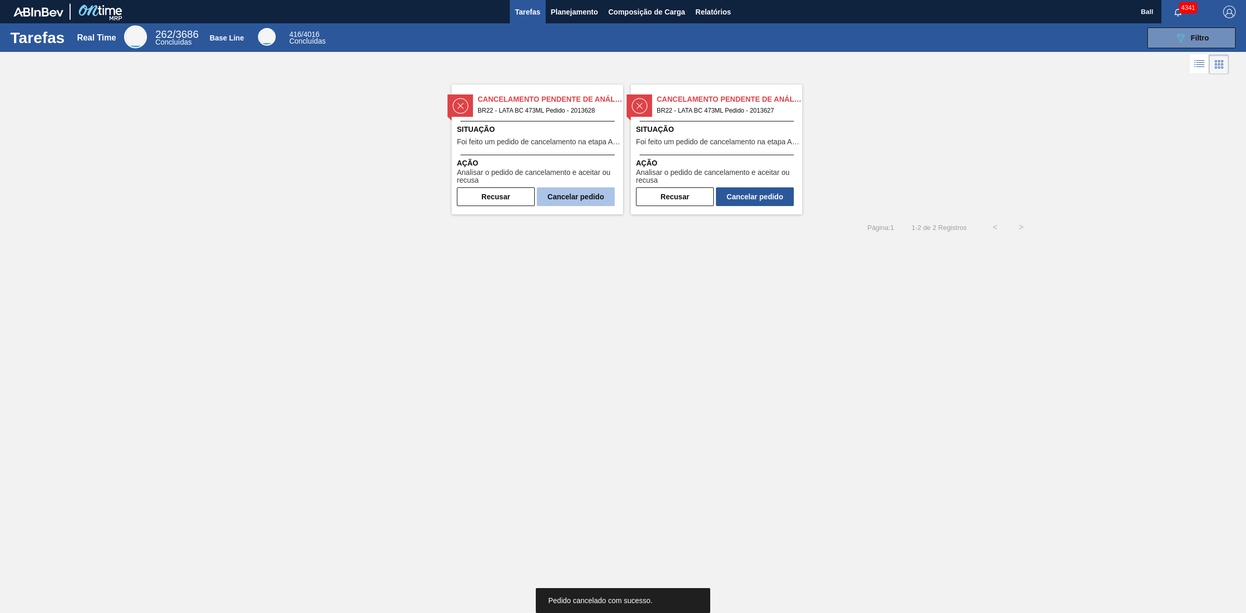
click at [602, 195] on button "Cancelar pedido" at bounding box center [576, 196] width 78 height 19
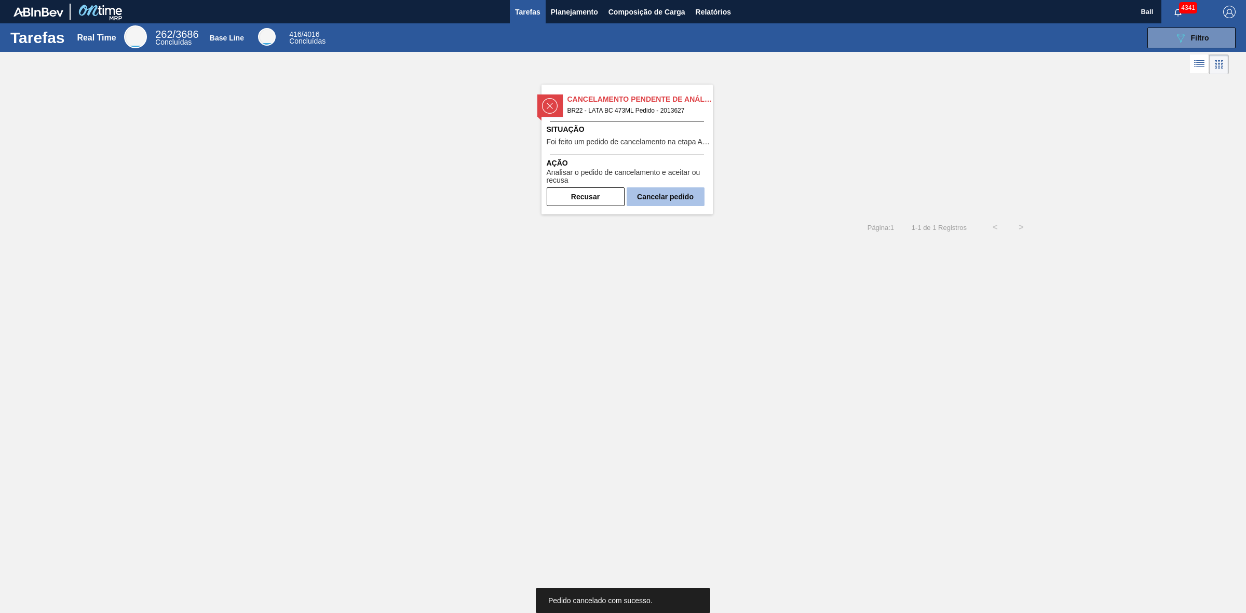
click at [695, 196] on button "Cancelar pedido" at bounding box center [666, 196] width 78 height 19
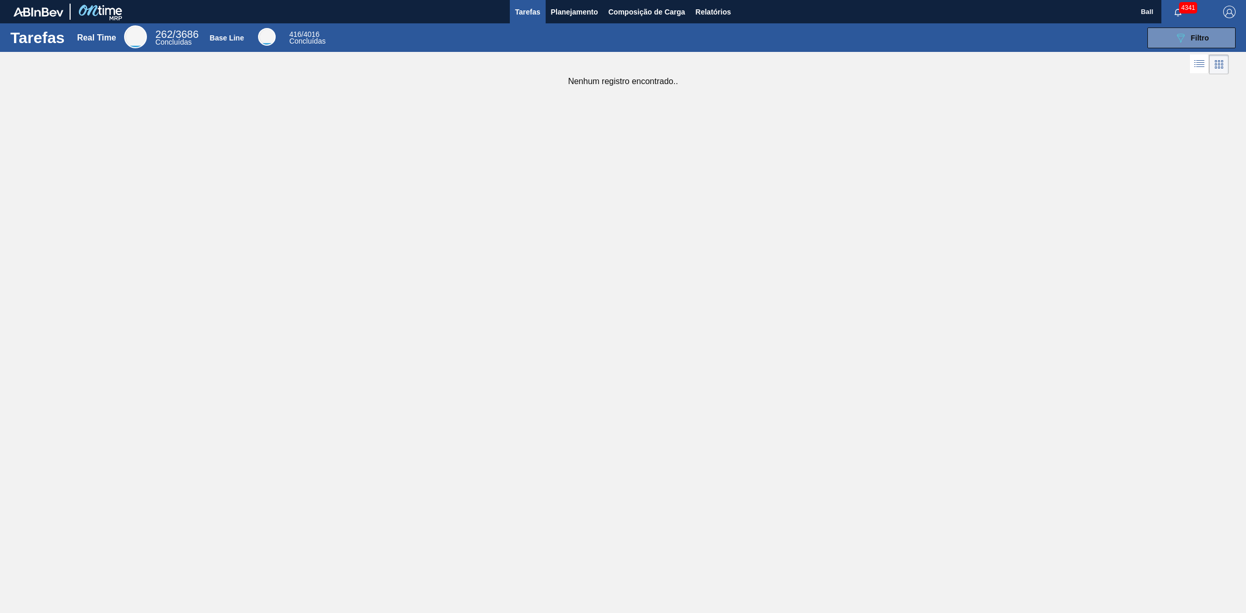
click at [645, 205] on div "Tarefas Real Time 262 / 3686 Concluídas Base Line 416 / 4016 Concluídas 089F7B8…" at bounding box center [623, 295] width 1246 height 544
click at [1191, 37] on span "Filtro" at bounding box center [1200, 38] width 18 height 8
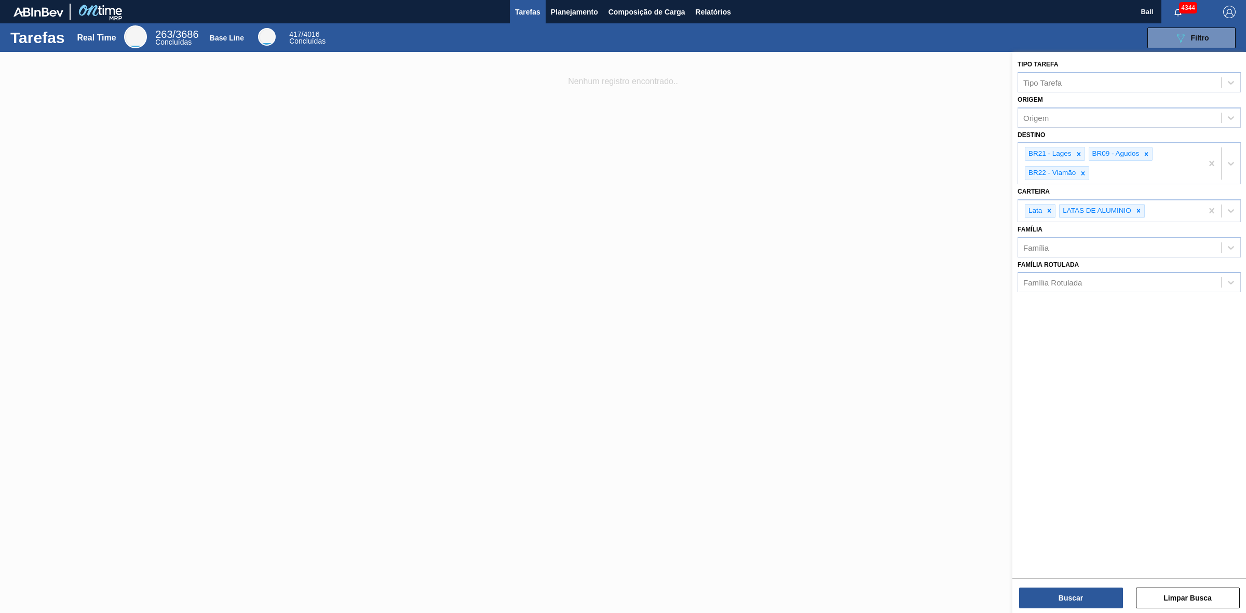
click at [792, 309] on div at bounding box center [623, 358] width 1246 height 613
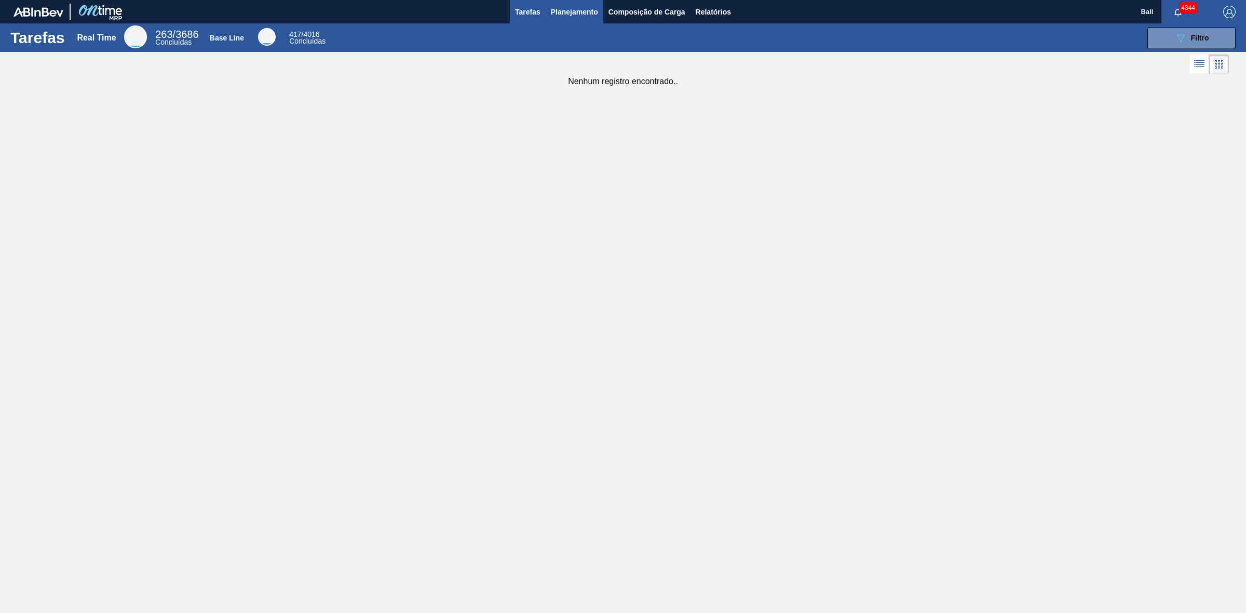
click at [561, 4] on button "Planejamento" at bounding box center [575, 11] width 58 height 23
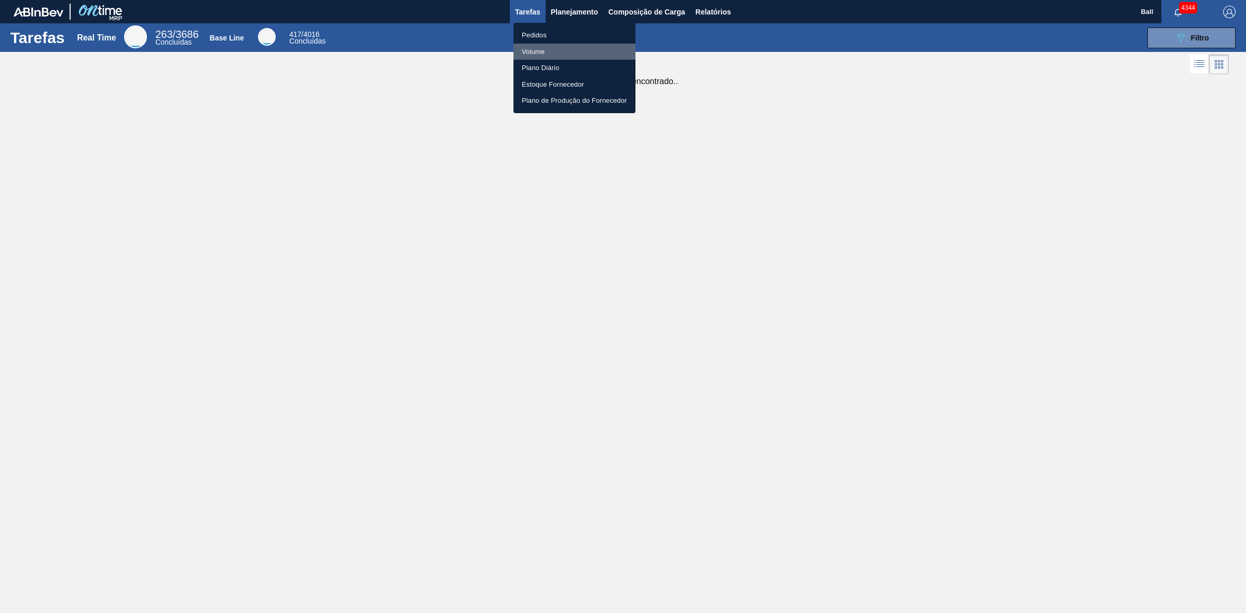
click at [549, 53] on li "Volume" at bounding box center [575, 52] width 122 height 17
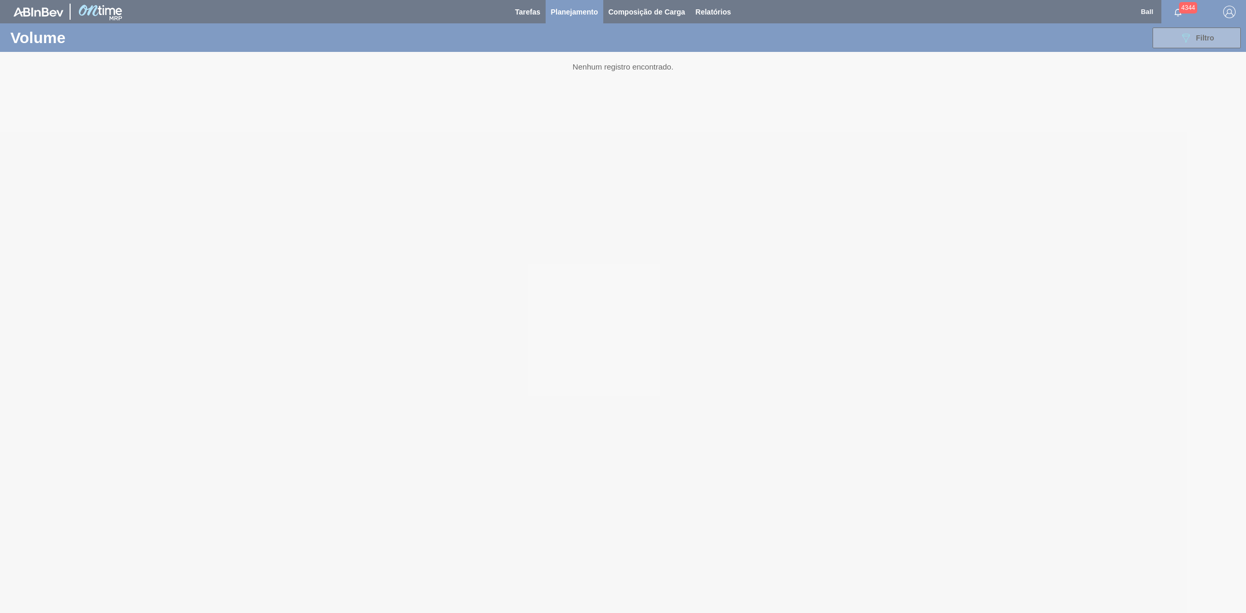
click at [1197, 41] on div at bounding box center [623, 306] width 1246 height 613
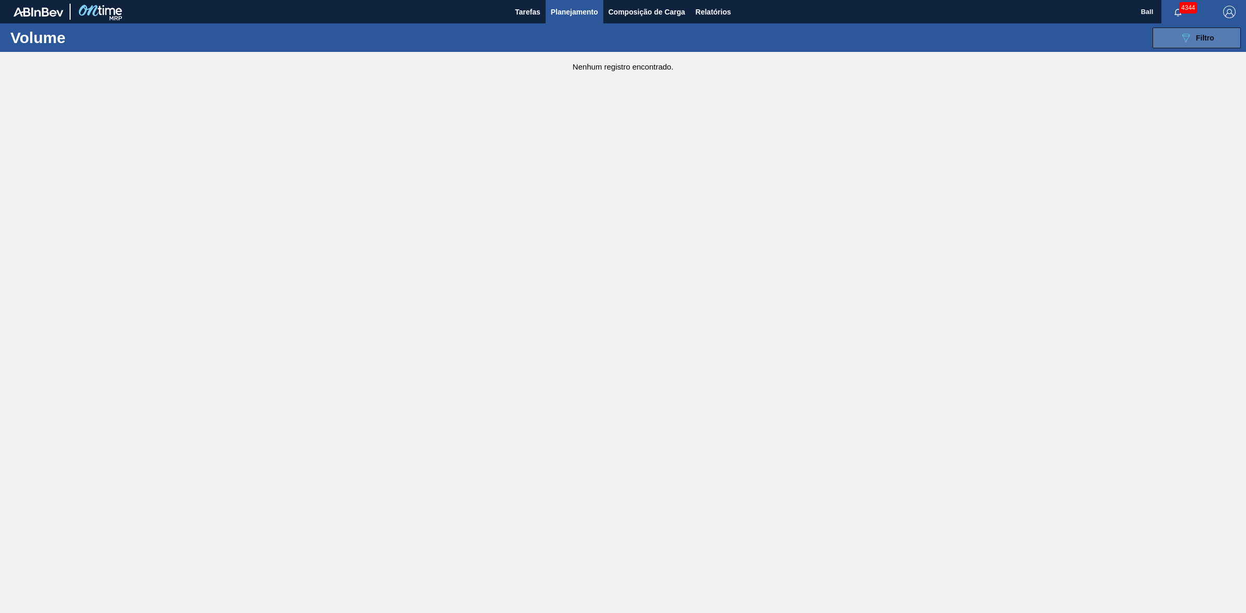
click at [1226, 41] on button "089F7B8B-B2A5-4AFE-B5C0-19BA573D28AC Filtro" at bounding box center [1197, 38] width 88 height 21
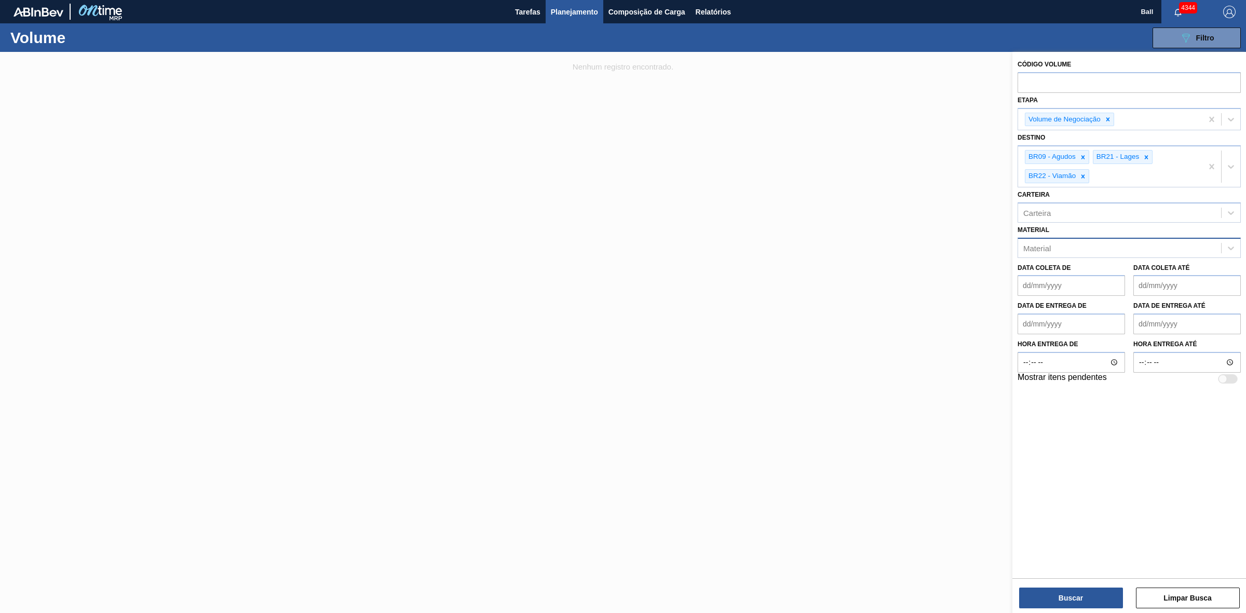
click at [1138, 244] on div "Material" at bounding box center [1119, 247] width 203 height 15
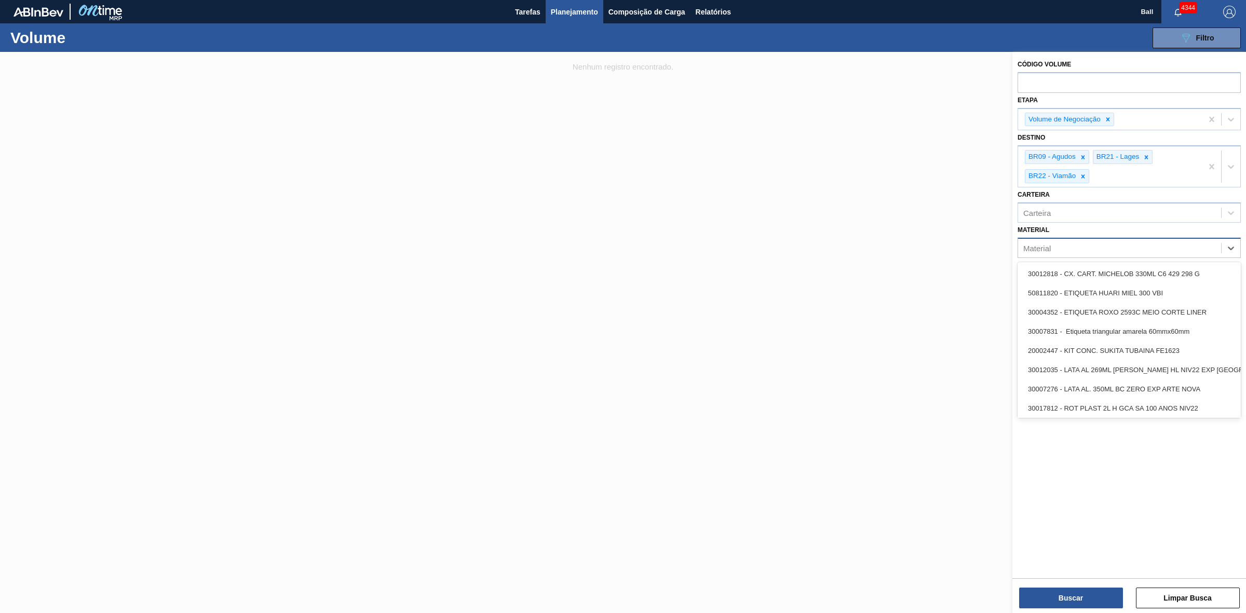
click at [1138, 243] on div "Material" at bounding box center [1119, 247] width 203 height 15
type input "l"
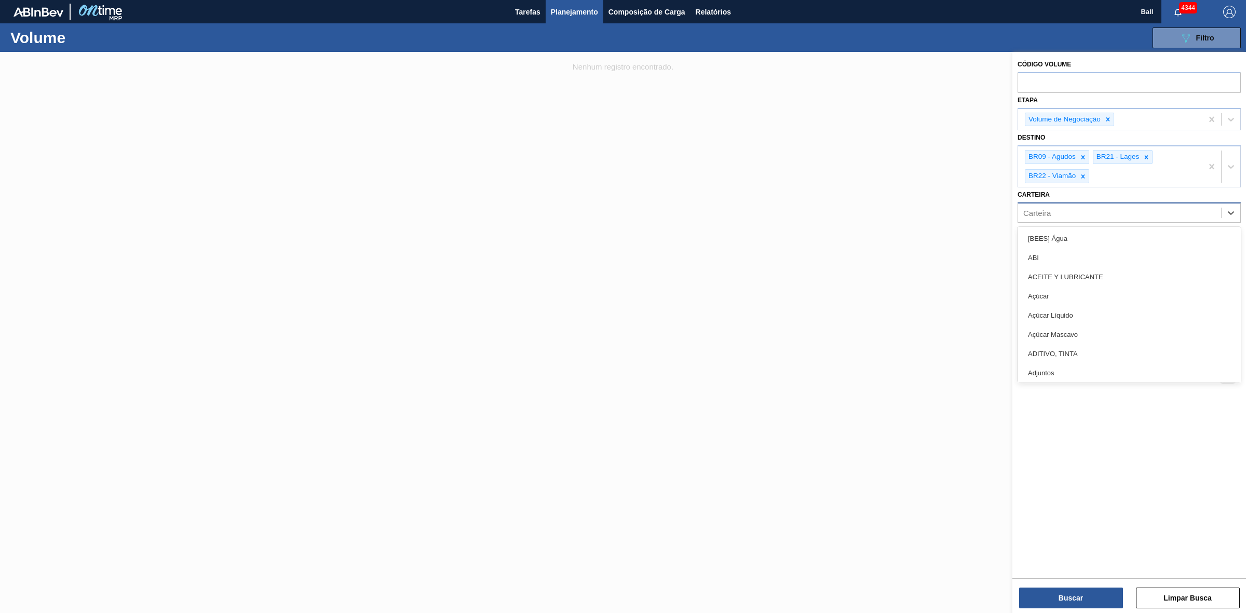
click at [1122, 219] on div "Carteira" at bounding box center [1119, 212] width 203 height 15
type input "lata"
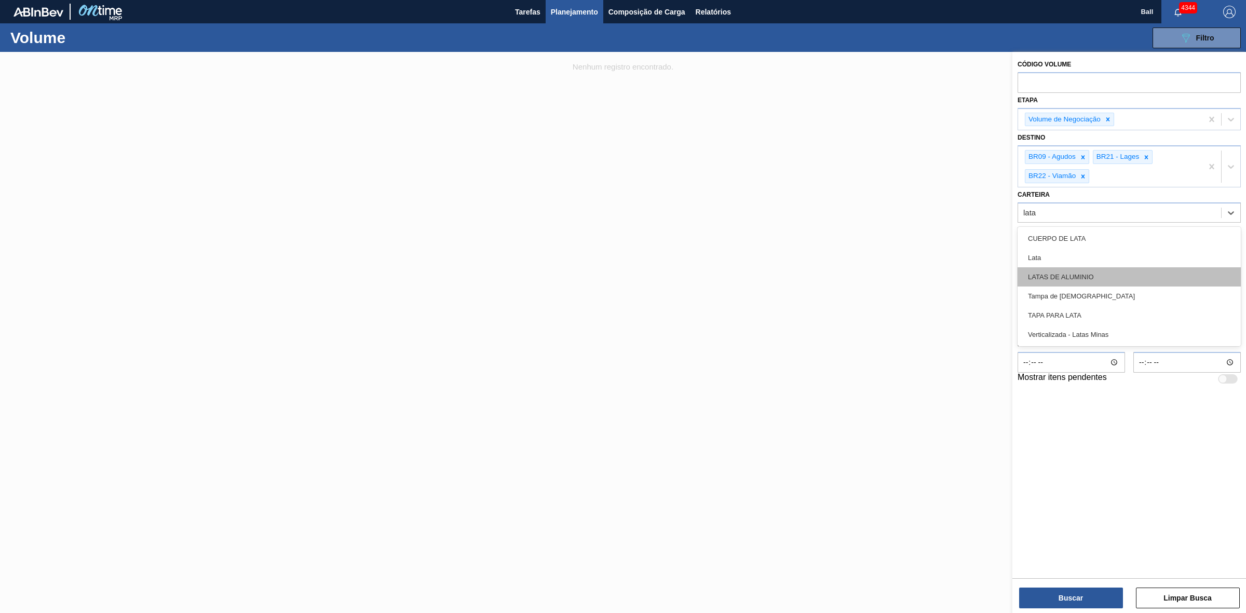
click at [1068, 274] on div "LATAS DE ALUMINIO" at bounding box center [1129, 276] width 223 height 19
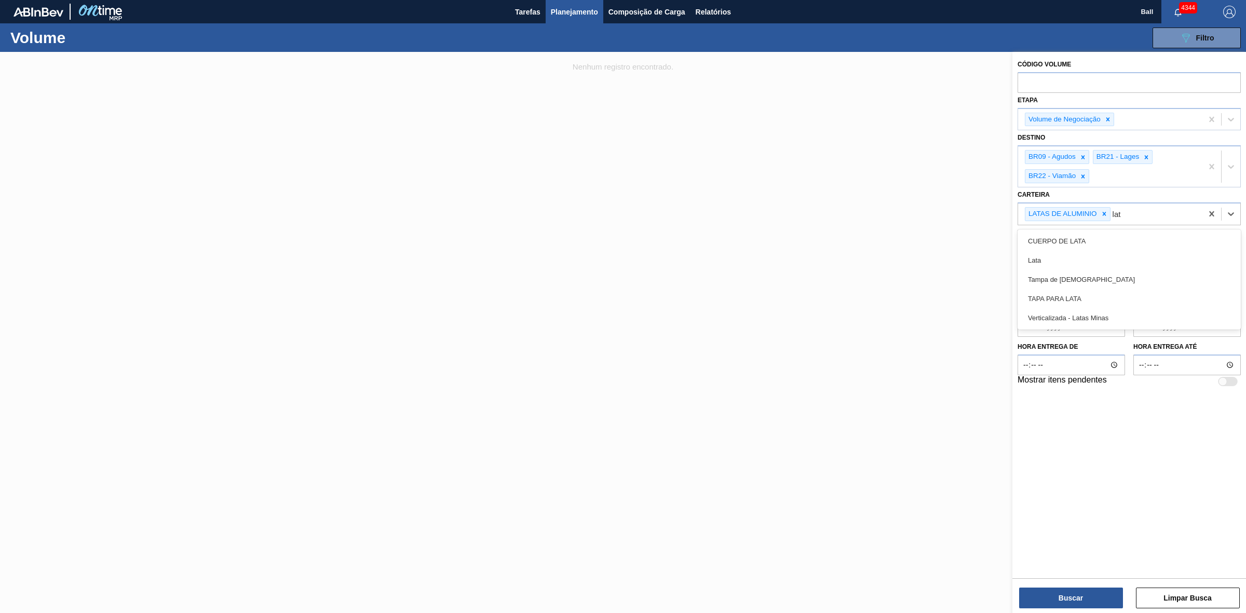
type input "lata"
click at [1058, 263] on div "Lata" at bounding box center [1129, 260] width 223 height 19
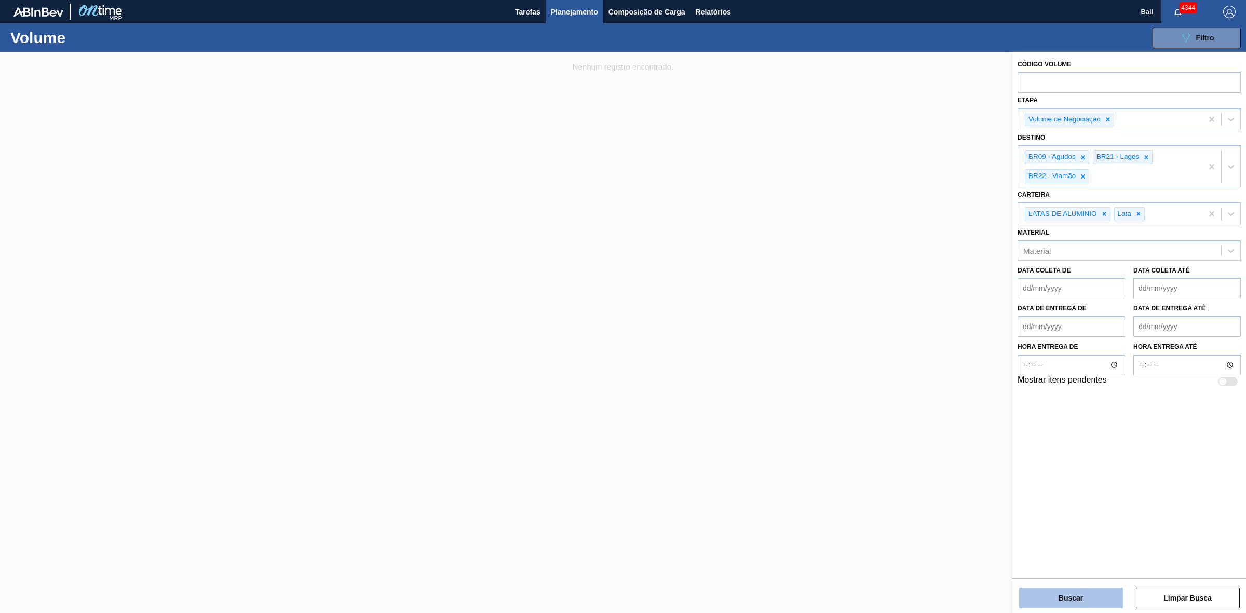
click at [1081, 588] on button "Buscar" at bounding box center [1071, 598] width 104 height 21
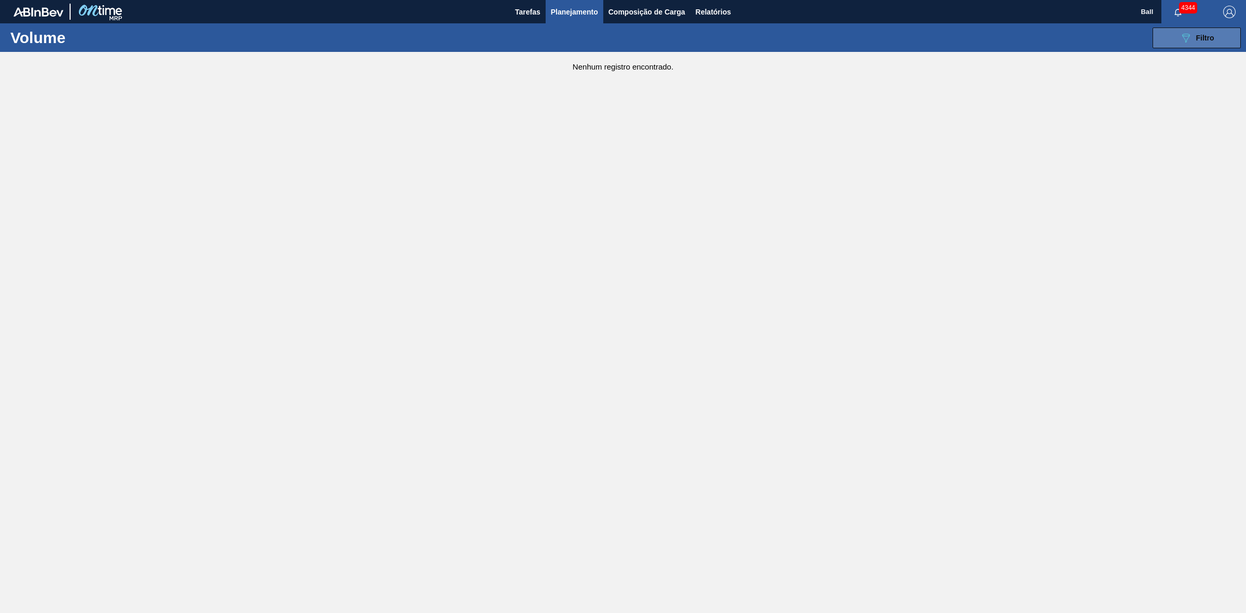
click at [1182, 43] on icon "089F7B8B-B2A5-4AFE-B5C0-19BA573D28AC" at bounding box center [1186, 38] width 12 height 12
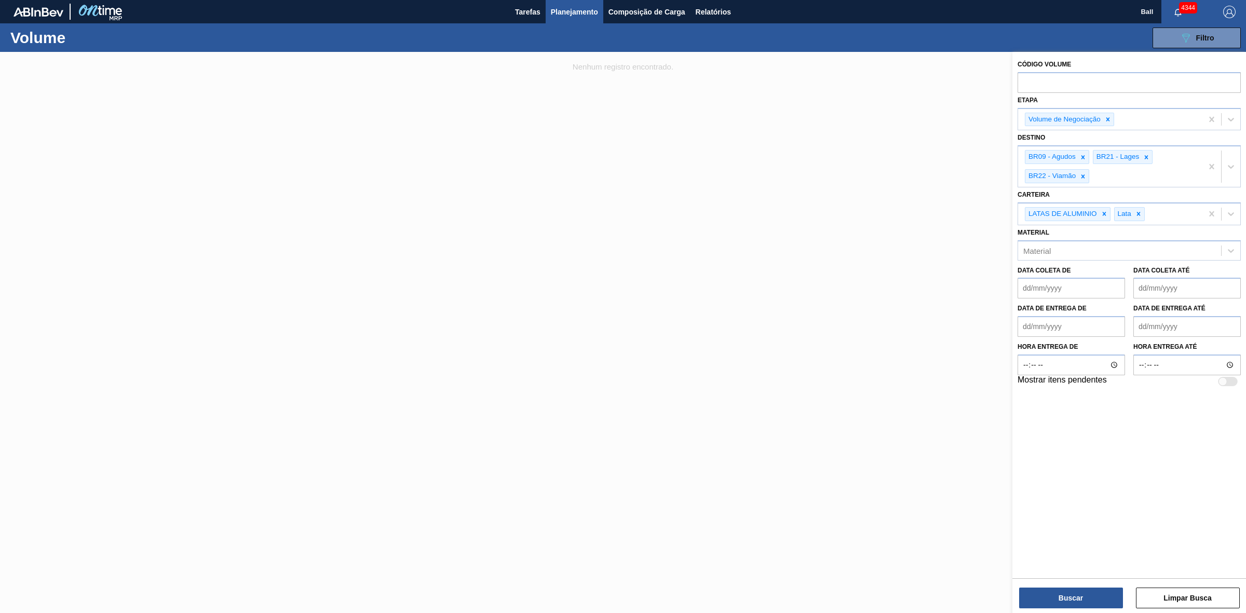
drag, startPoint x: 807, startPoint y: 143, endPoint x: 747, endPoint y: 90, distance: 80.9
click at [805, 143] on div at bounding box center [623, 358] width 1246 height 613
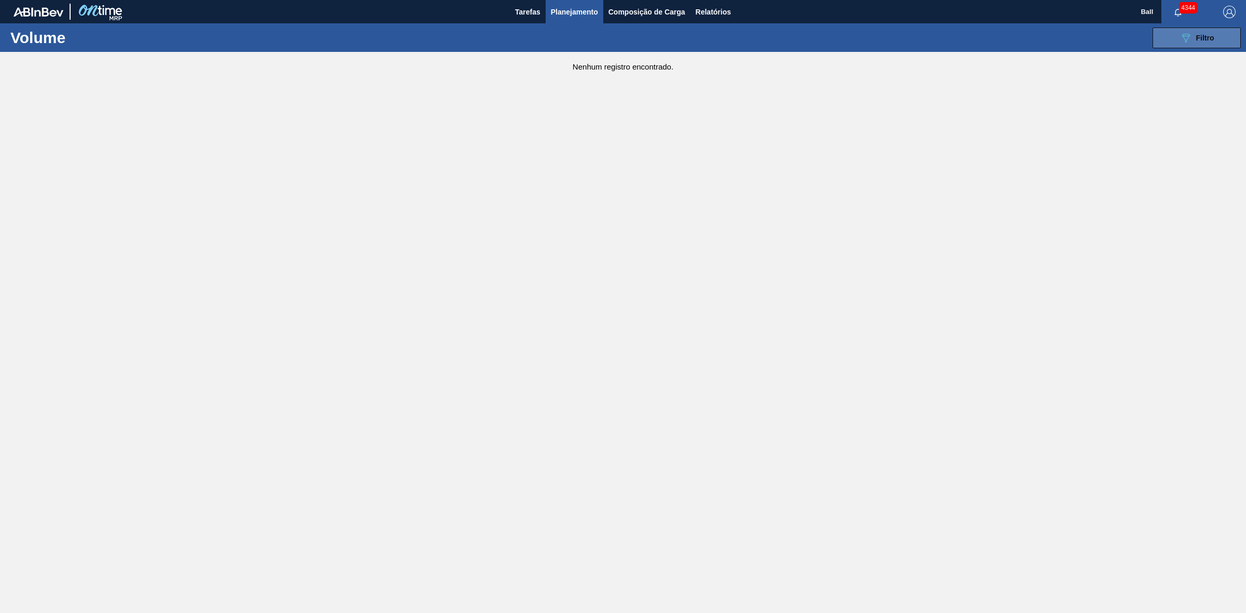
click at [1186, 30] on button "089F7B8B-B2A5-4AFE-B5C0-19BA573D28AC Filtro" at bounding box center [1197, 38] width 88 height 21
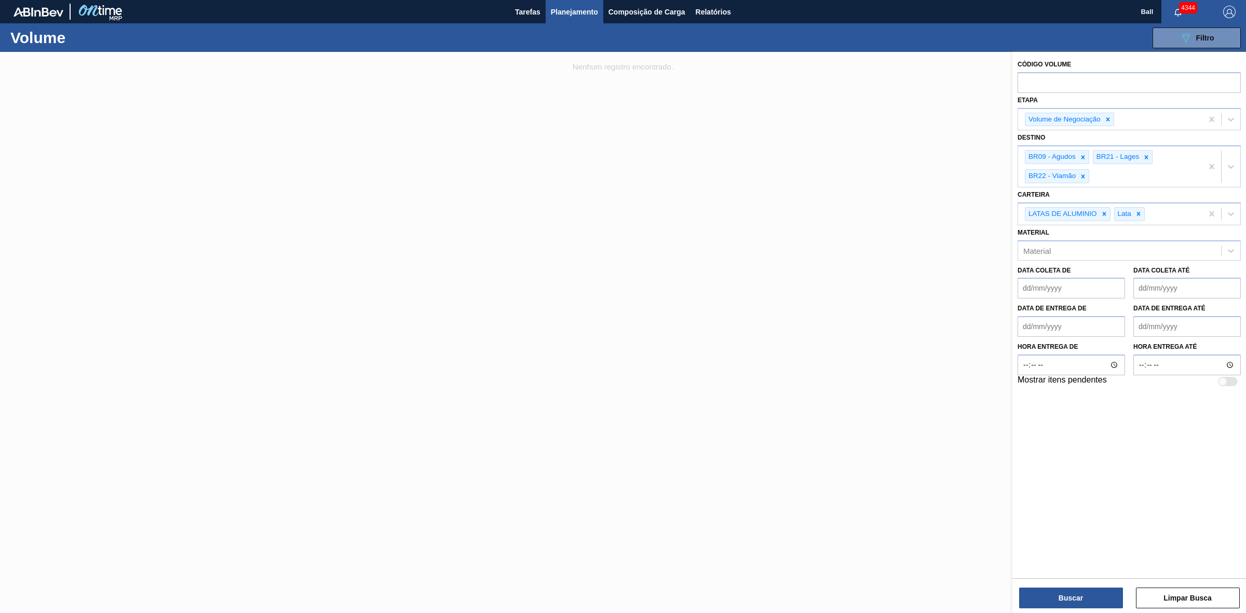
click at [817, 95] on div at bounding box center [623, 358] width 1246 height 613
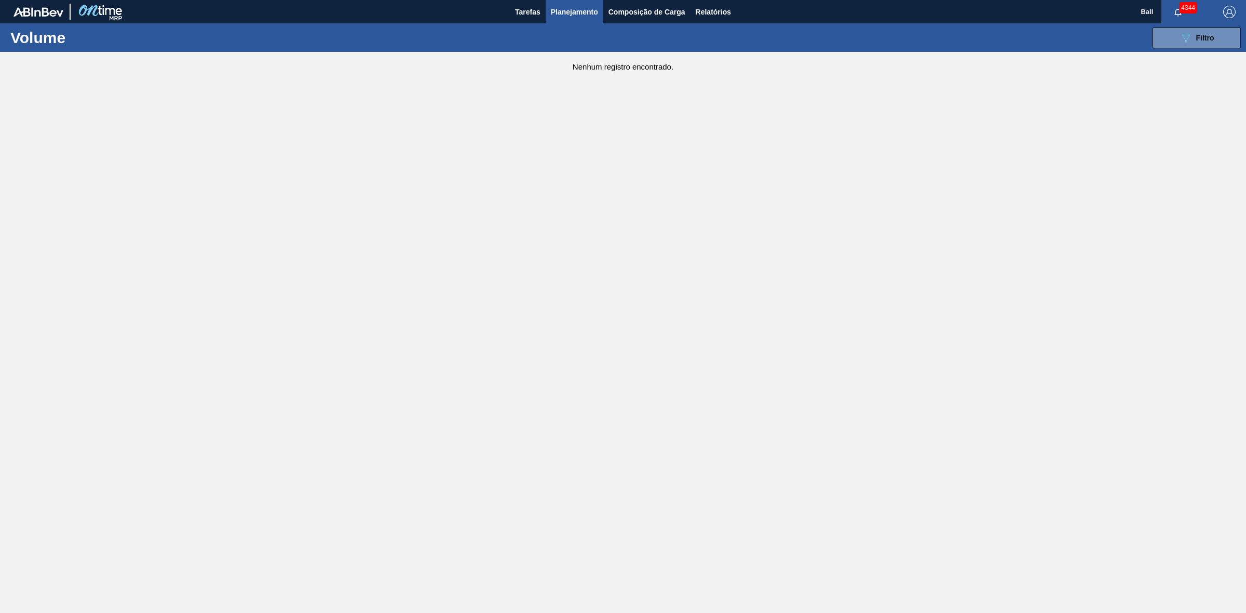
click at [585, 9] on span "Planejamento" at bounding box center [574, 12] width 47 height 12
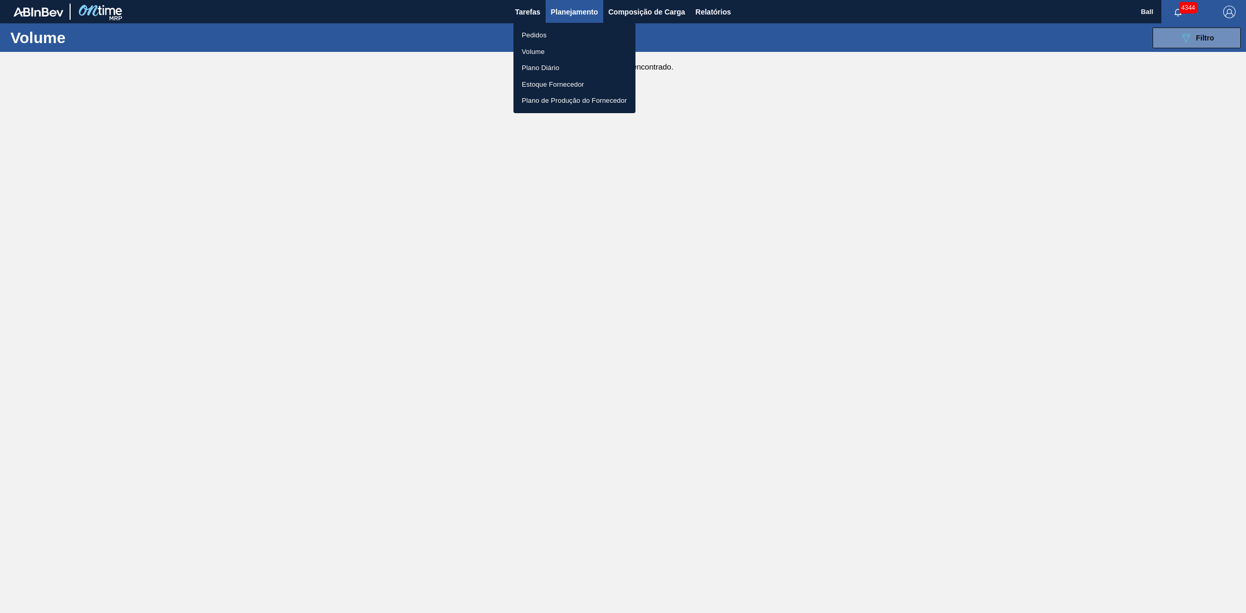
click at [537, 35] on li "Pedidos" at bounding box center [575, 35] width 122 height 17
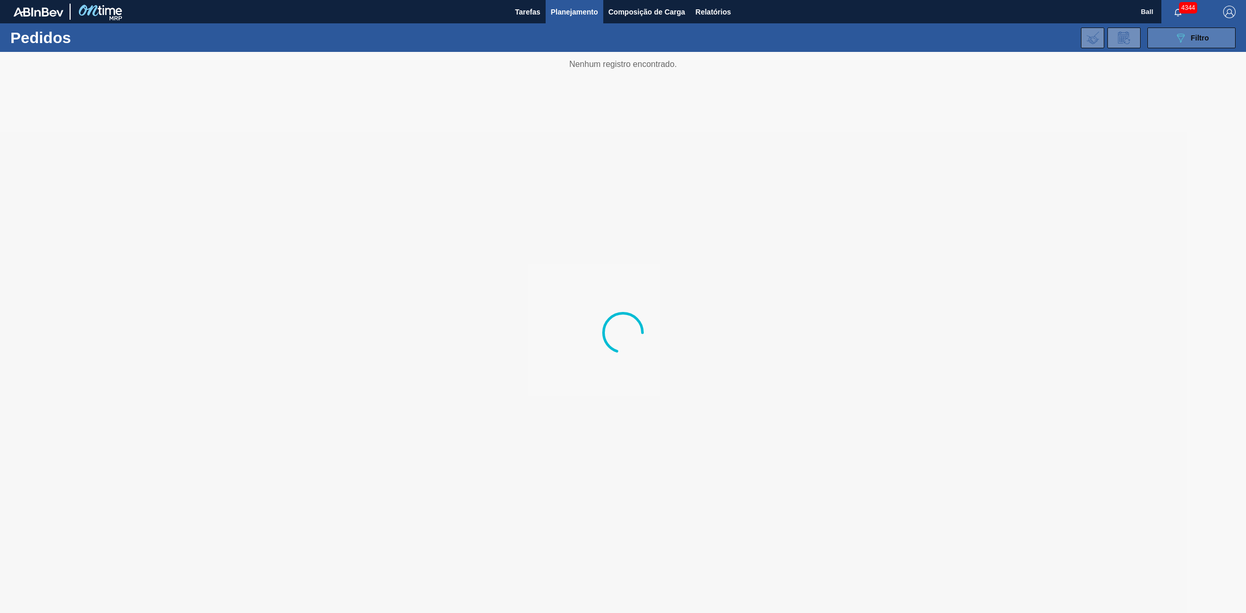
click at [1201, 42] on div "089F7B8B-B2A5-4AFE-B5C0-19BA573D28AC Filtro" at bounding box center [1192, 38] width 35 height 12
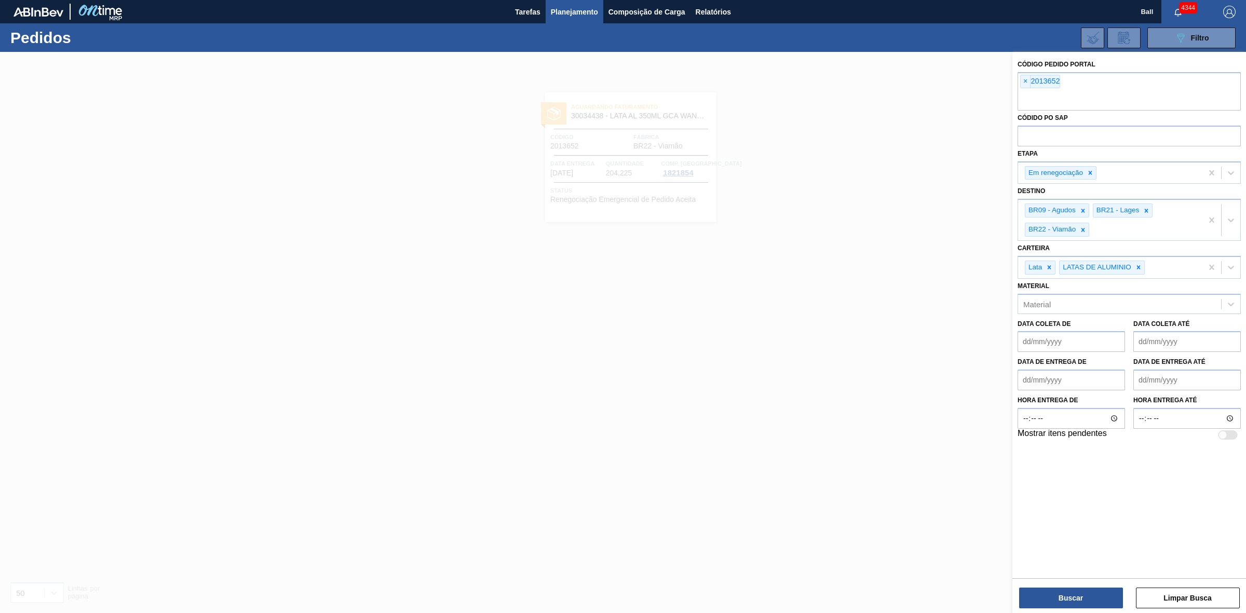
click at [792, 178] on div at bounding box center [623, 358] width 1246 height 613
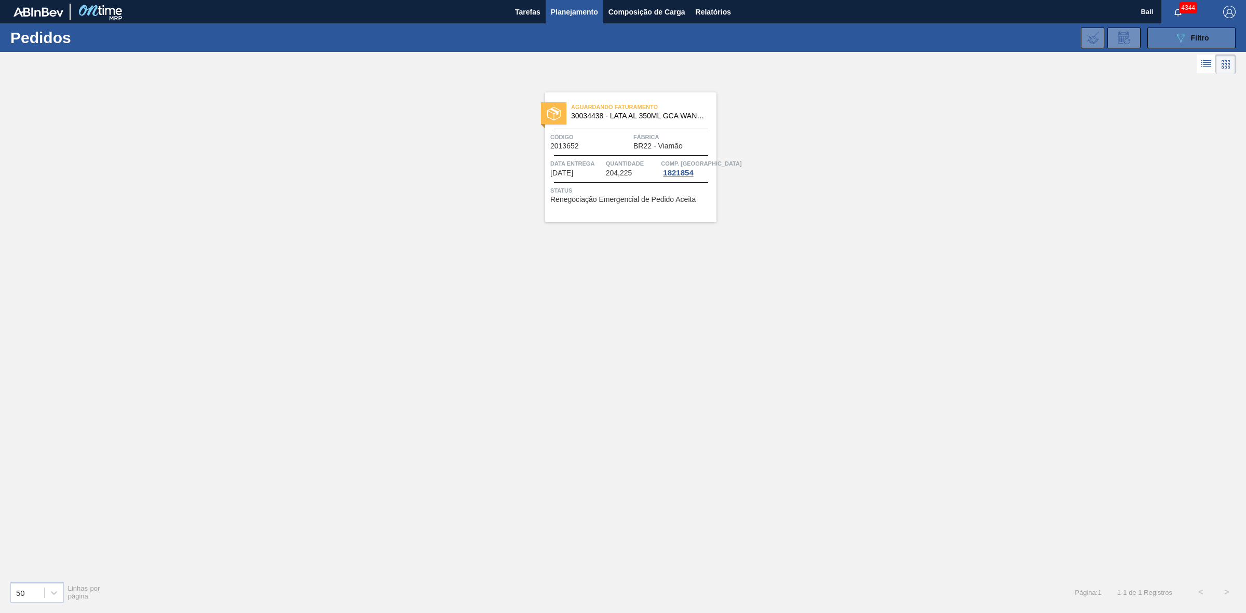
click at [1204, 39] on span "Filtro" at bounding box center [1200, 38] width 18 height 8
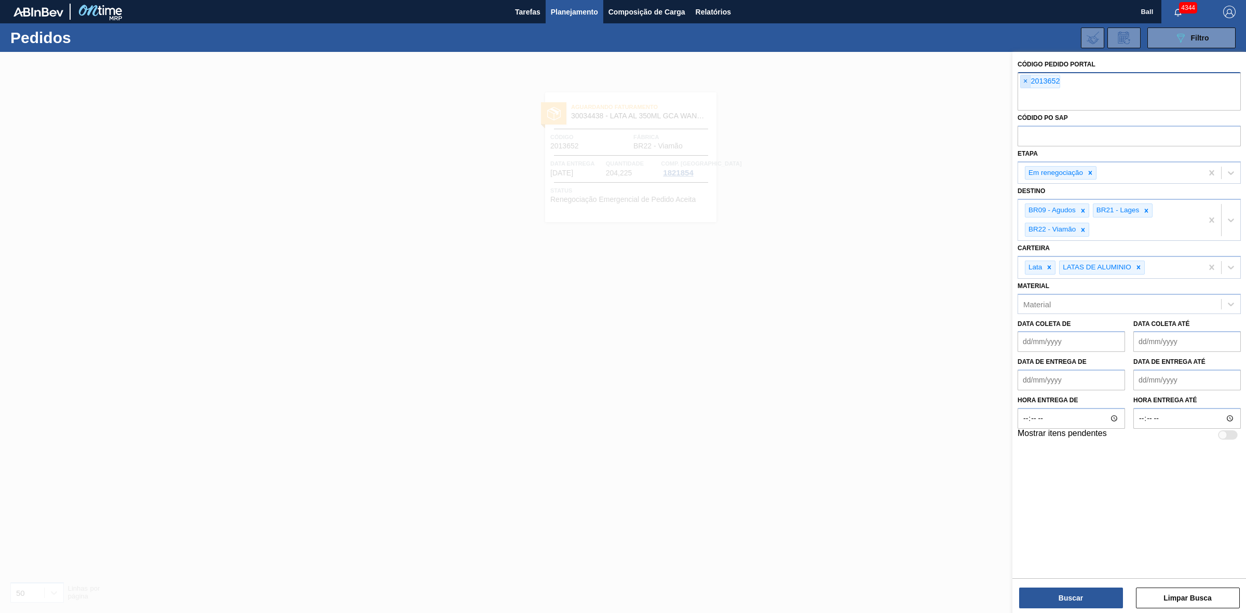
click at [1024, 84] on span "×" at bounding box center [1026, 81] width 10 height 12
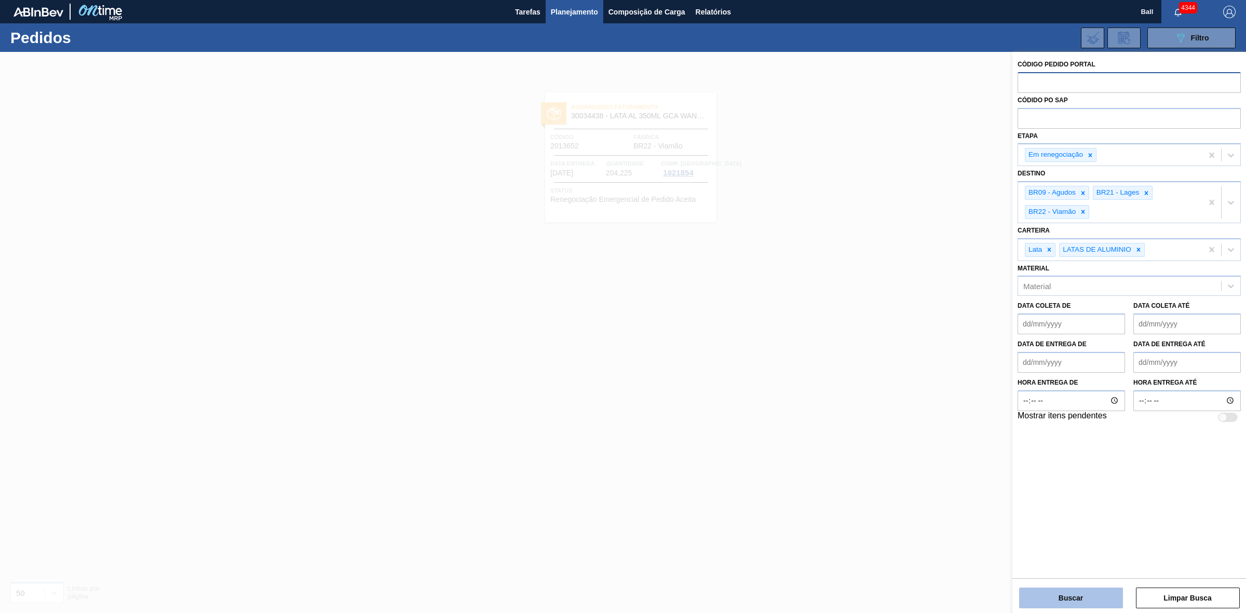
click at [1096, 598] on button "Buscar" at bounding box center [1071, 598] width 104 height 21
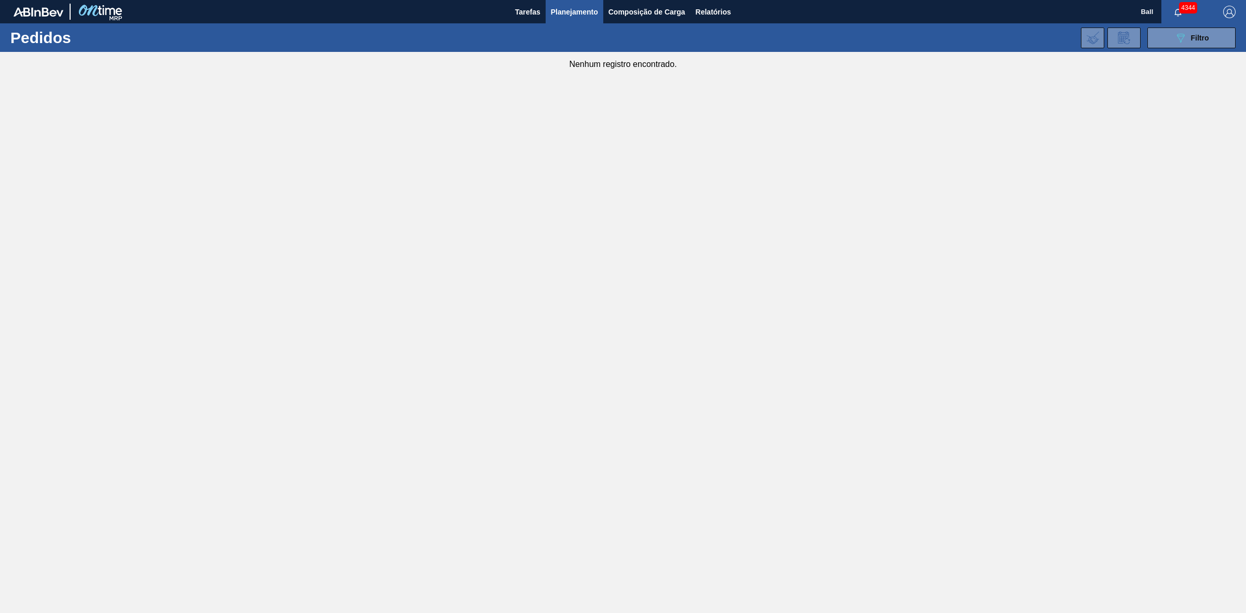
click at [793, 248] on main "Tarefas Planejamento Composição de Carga Relatórios Ball 4344 Marcar todas como…" at bounding box center [623, 306] width 1246 height 613
click at [474, 175] on main "Tarefas Planejamento Composição de Carga Relatórios Ball 4344 Marcar todas como…" at bounding box center [623, 306] width 1246 height 613
